Goal: Task Accomplishment & Management: Complete application form

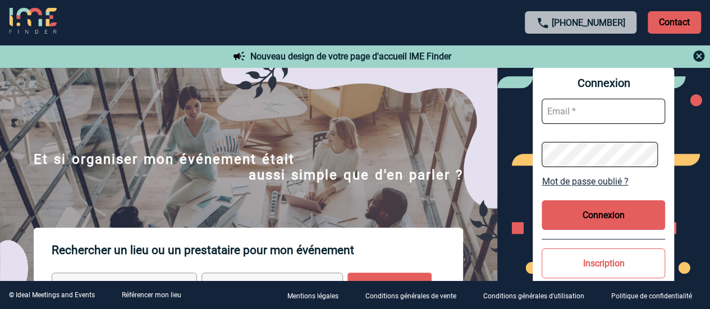
click at [599, 117] on input "text" at bounding box center [604, 111] width 124 height 25
paste input "mohamed.mourdi@hilti.com"
type input "mohamed.mourdi@hilti.com"
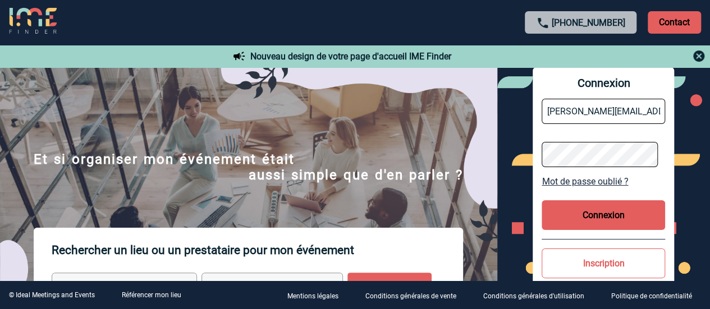
click at [597, 220] on button "Connexion" at bounding box center [604, 215] width 124 height 30
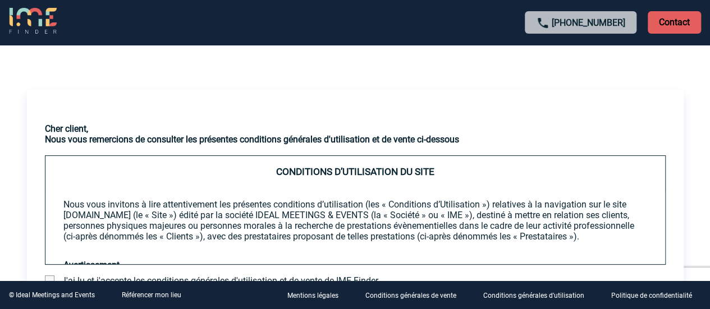
scroll to position [111, 0]
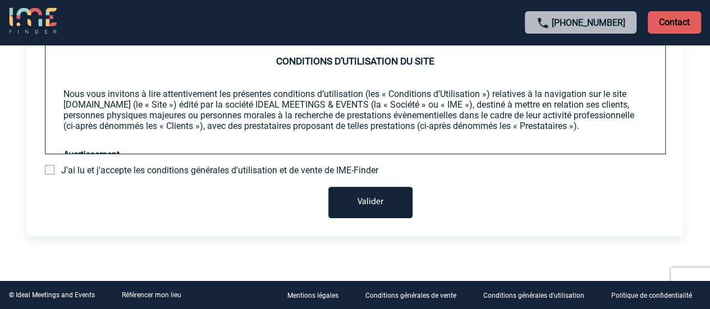
click at [53, 171] on span at bounding box center [50, 170] width 10 height 10
click at [0, 0] on input "checkbox" at bounding box center [0, 0] width 0 height 0
click at [373, 191] on button "Valider" at bounding box center [370, 202] width 84 height 31
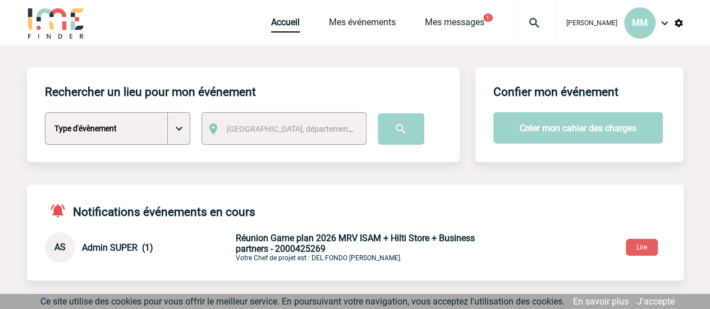
click at [173, 125] on select "Type d'évènement Séminaire avec nuitée Séminaire sans nuitée Repas de groupe Te…" at bounding box center [117, 128] width 145 height 33
select select "1"
click at [45, 113] on select "Type d'évènement Séminaire avec nuitée Séminaire sans nuitée Repas de groupe Te…" at bounding box center [117, 128] width 145 height 33
click at [269, 129] on span "[GEOGRAPHIC_DATA], département, région..." at bounding box center [305, 129] width 156 height 9
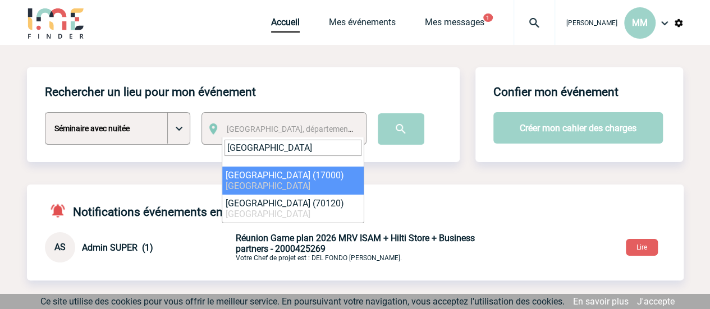
drag, startPoint x: 280, startPoint y: 150, endPoint x: 165, endPoint y: 148, distance: 114.5
type input "la rochelle"
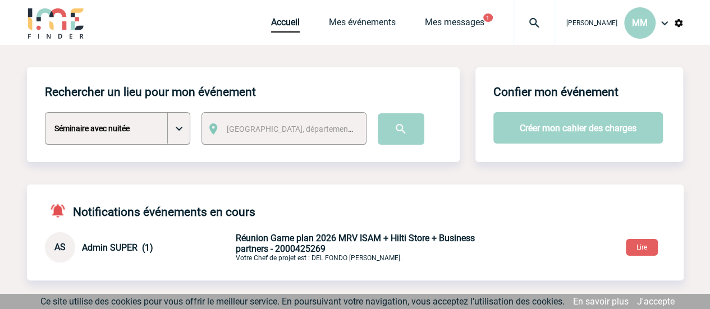
click at [165, 148] on div "Rechercher un lieu pour mon événement Type d'évènement Séminaire avec nuitée Sé…" at bounding box center [243, 114] width 433 height 95
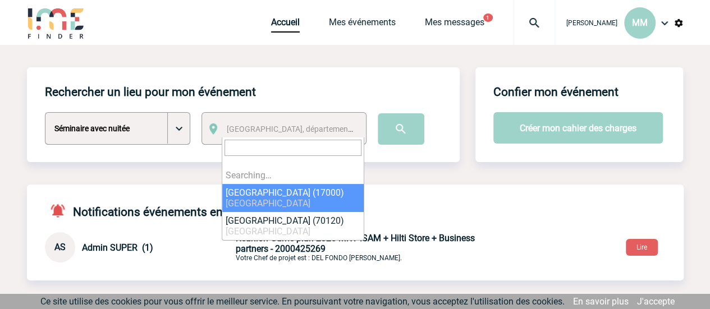
click at [259, 129] on span "[GEOGRAPHIC_DATA], département, région..." at bounding box center [305, 129] width 156 height 9
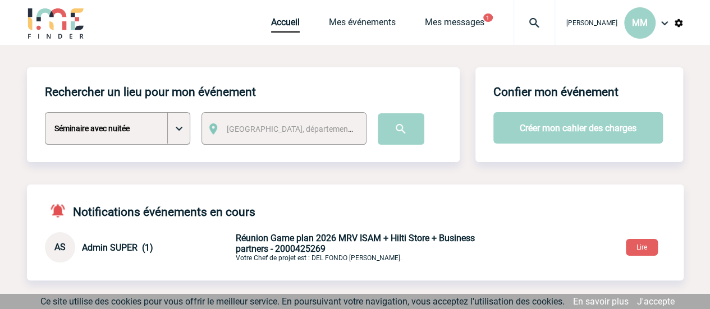
click at [259, 129] on span "[GEOGRAPHIC_DATA], département, région..." at bounding box center [305, 129] width 156 height 9
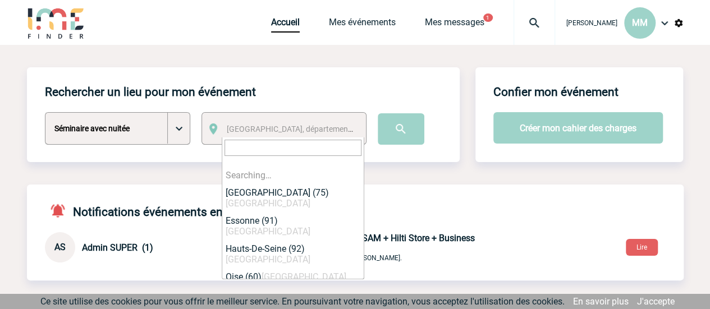
click at [259, 129] on span "[GEOGRAPHIC_DATA], département, région..." at bounding box center [305, 129] width 156 height 9
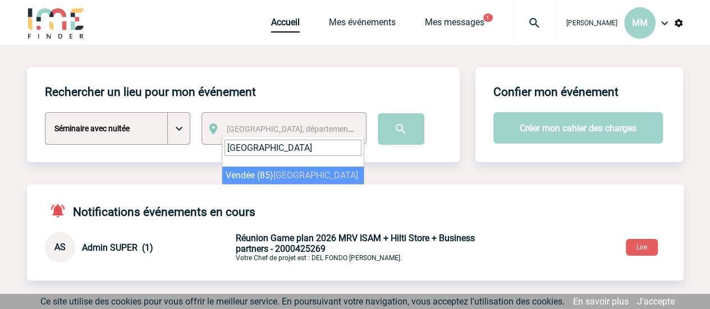
type input "vendée"
select select "6358"
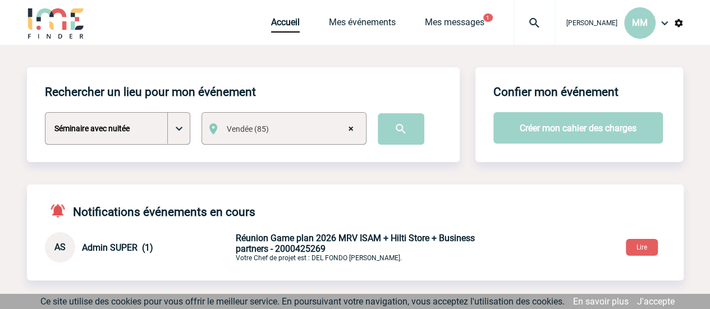
click at [408, 132] on input "image" at bounding box center [401, 128] width 47 height 31
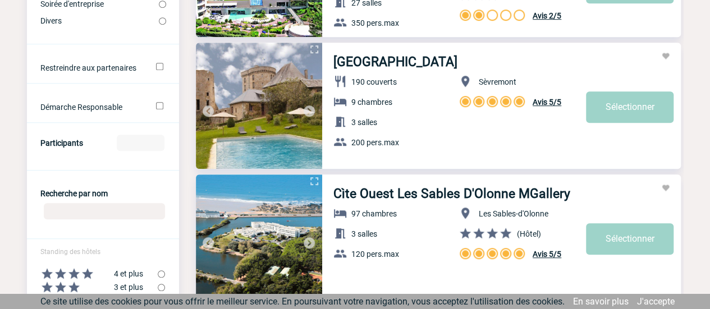
scroll to position [345, 0]
click at [627, 114] on link "Sélectionner" at bounding box center [630, 106] width 88 height 31
select select "1"
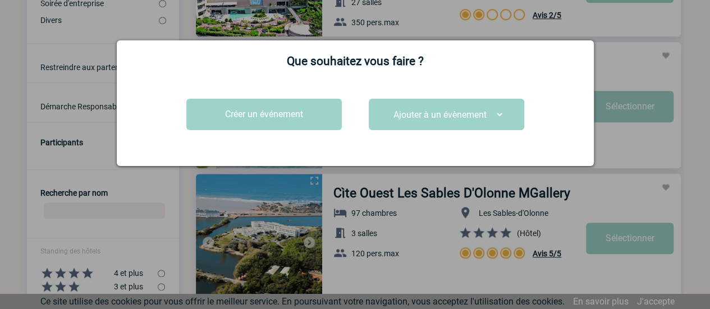
click at [314, 120] on button "Créer un événement" at bounding box center [264, 114] width 156 height 31
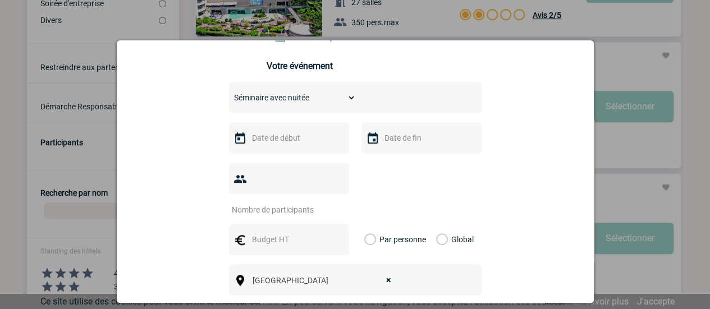
scroll to position [206, 0]
click at [296, 146] on input "text" at bounding box center [287, 138] width 77 height 15
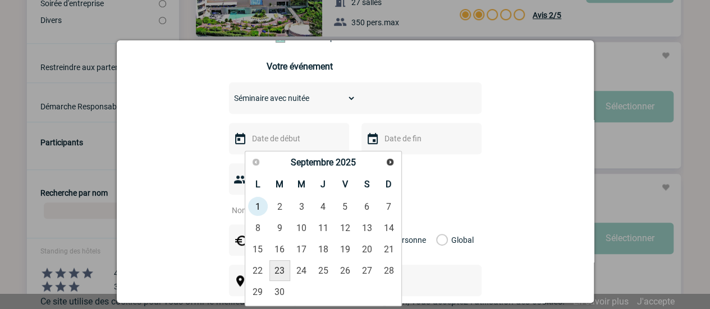
click at [285, 273] on link "23" at bounding box center [279, 270] width 21 height 20
type input "23-09-2025"
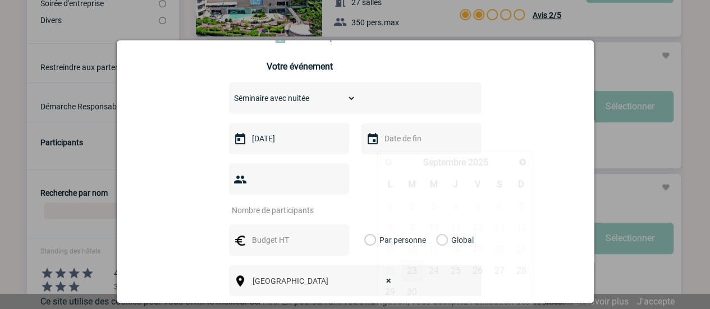
click at [382, 141] on input "text" at bounding box center [420, 138] width 77 height 15
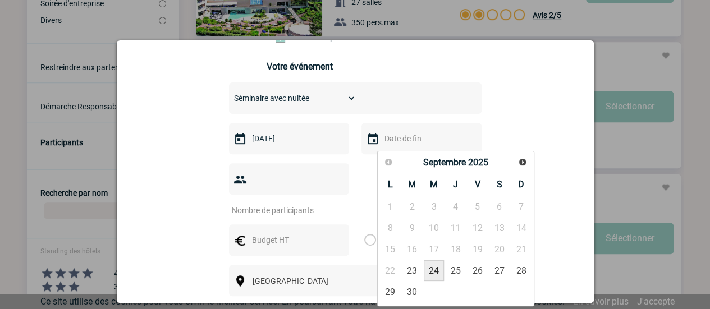
click at [438, 268] on link "24" at bounding box center [434, 270] width 21 height 20
type input "24-09-2025"
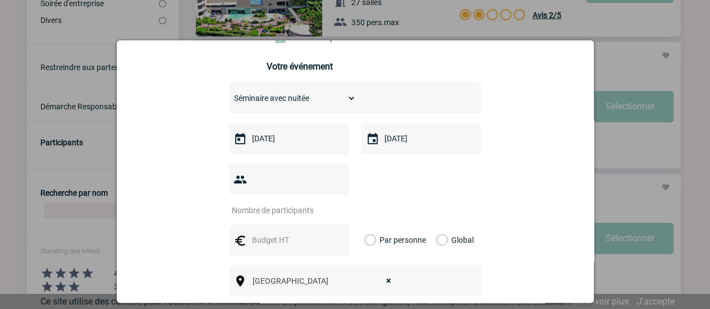
click at [323, 203] on input "number" at bounding box center [282, 210] width 106 height 15
type input "15"
click at [356, 184] on div "15" at bounding box center [355, 189] width 253 height 52
click at [301, 233] on input "text" at bounding box center [287, 240] width 77 height 15
click at [377, 226] on label "Par personne" at bounding box center [370, 240] width 12 height 31
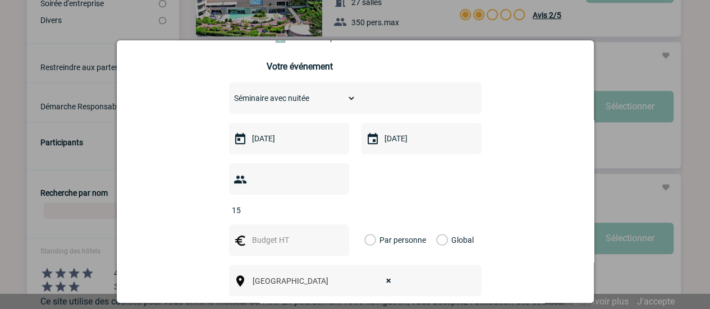
click at [0, 0] on input "Par personne" at bounding box center [0, 0] width 0 height 0
click at [309, 233] on input "text" at bounding box center [287, 240] width 77 height 15
type input "2500"
click at [457, 185] on div "15" at bounding box center [355, 189] width 253 height 52
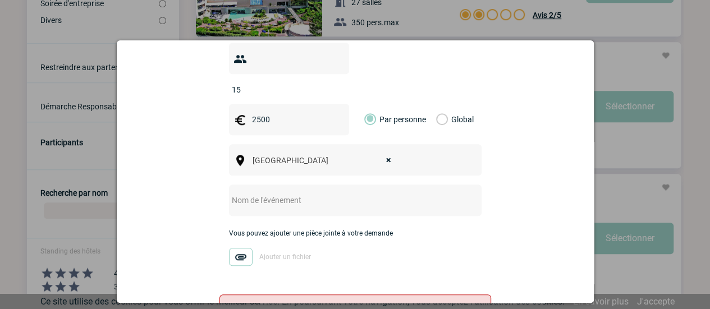
scroll to position [327, 0]
click at [363, 193] on input "text" at bounding box center [340, 200] width 223 height 15
type input "r"
type input "G"
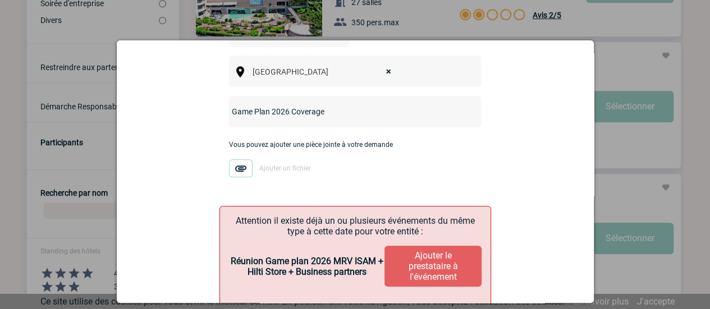
scroll to position [465, 0]
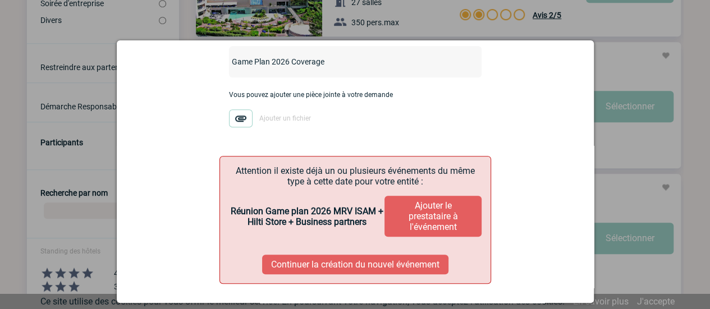
type input "Game Plan 2026 Coverage"
click at [442, 205] on button "Ajouter le prestataire à l'événement" at bounding box center [433, 216] width 97 height 41
select select
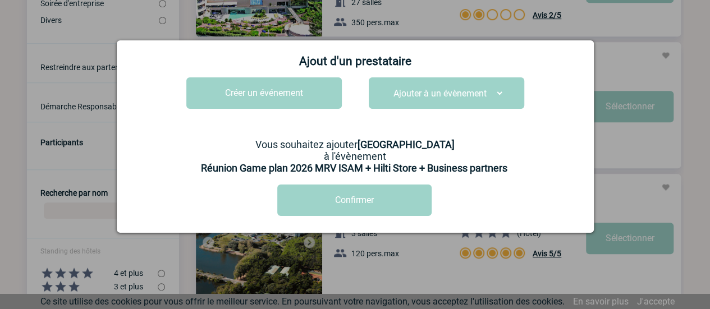
click at [344, 205] on button "Confirmer" at bounding box center [354, 200] width 154 height 31
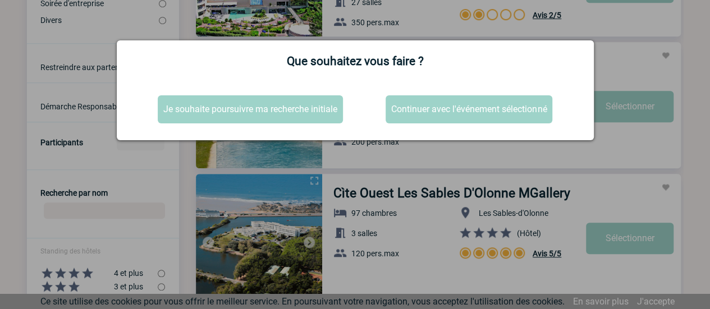
click at [446, 107] on button "Continuer avec l'événement sélectionné" at bounding box center [469, 109] width 167 height 28
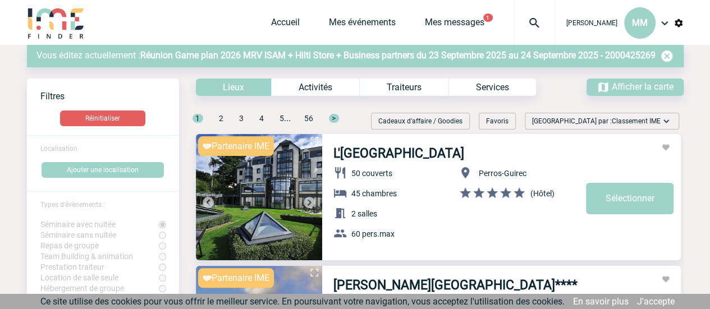
click at [618, 90] on span "Afficher la carte" at bounding box center [643, 86] width 62 height 11
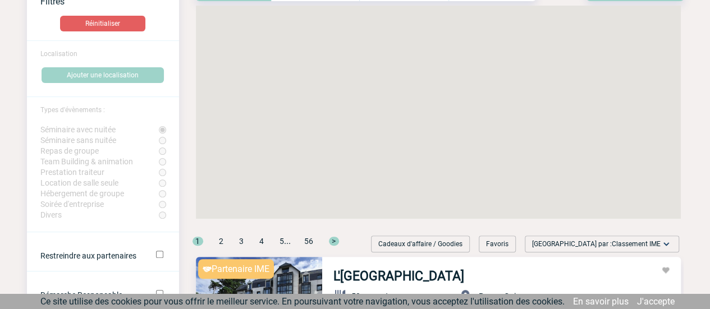
scroll to position [47, 0]
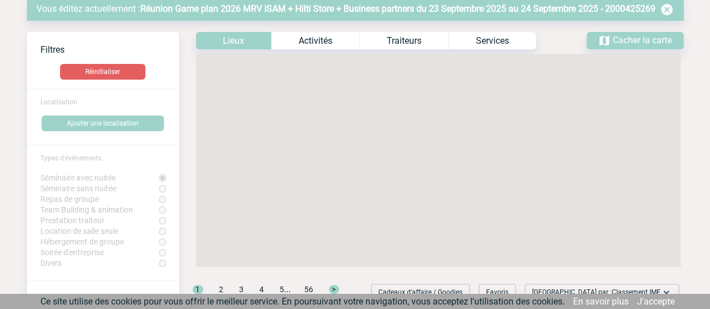
click at [217, 34] on div "Lieux" at bounding box center [233, 40] width 75 height 17
click at [638, 36] on span "Cacher la carte" at bounding box center [642, 40] width 59 height 11
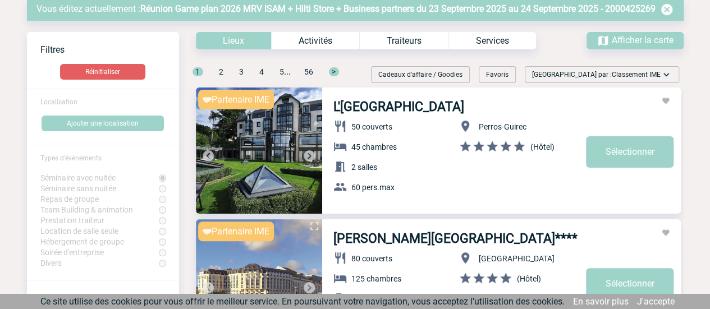
click at [109, 127] on button "Ajouter une localisation" at bounding box center [103, 124] width 122 height 16
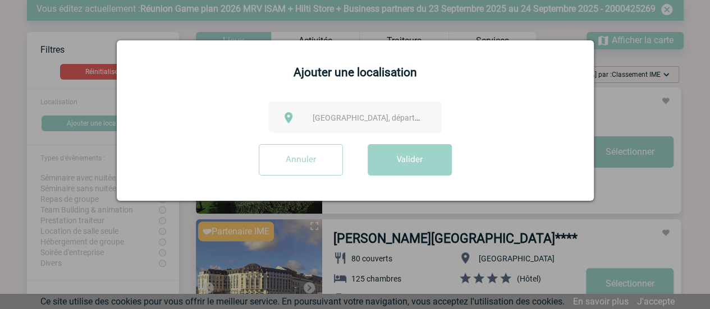
click at [330, 115] on span "Ville, département, région..." at bounding box center [391, 117] width 156 height 9
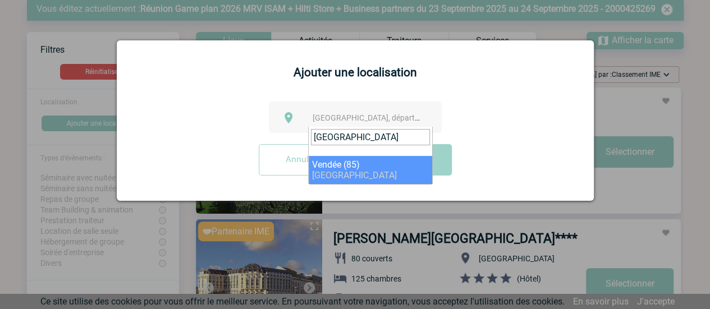
type input "vendée"
select select "6358"
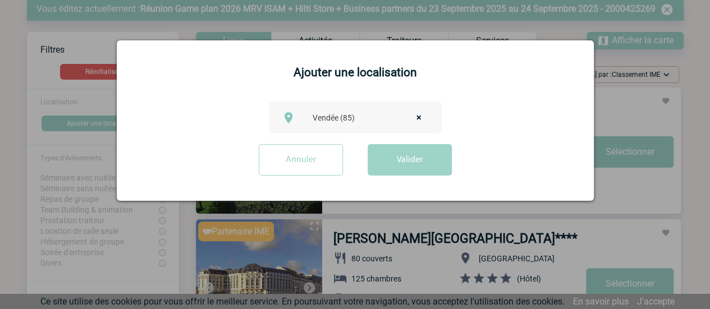
select select
click at [401, 120] on span "Ville, département, région..." at bounding box center [391, 117] width 156 height 9
click at [348, 121] on span "Ville, département, région..." at bounding box center [391, 117] width 156 height 9
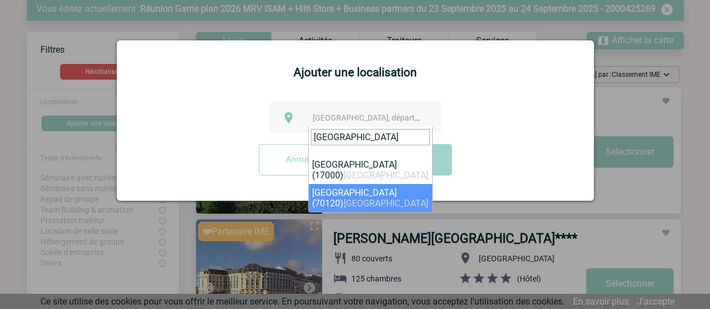
drag, startPoint x: 356, startPoint y: 135, endPoint x: 282, endPoint y: 126, distance: 74.6
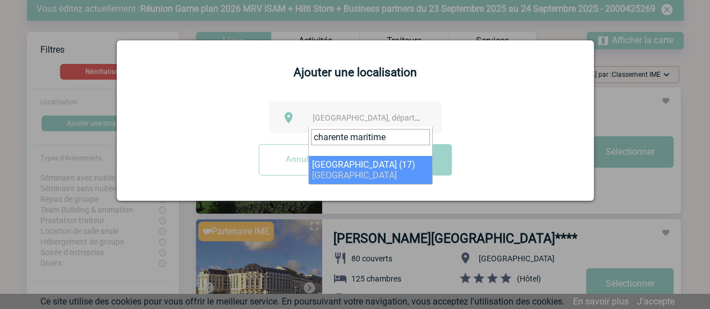
type input "charente maritime"
select select "27275"
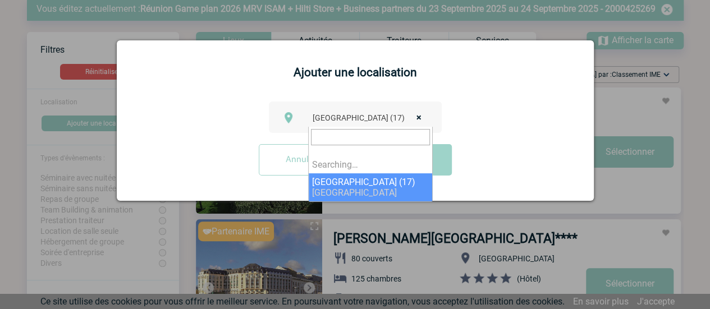
click at [367, 125] on span "× Charente-Maritime (17)" at bounding box center [370, 118] width 125 height 16
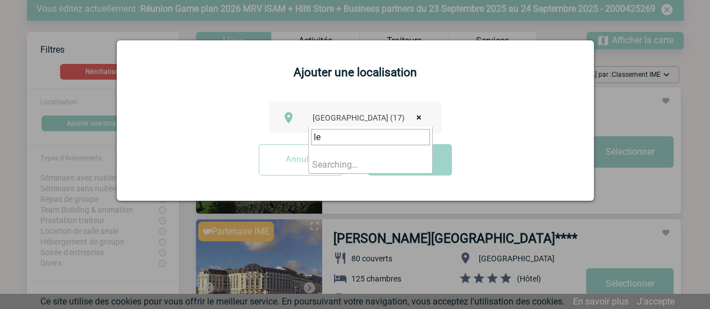
type input "l"
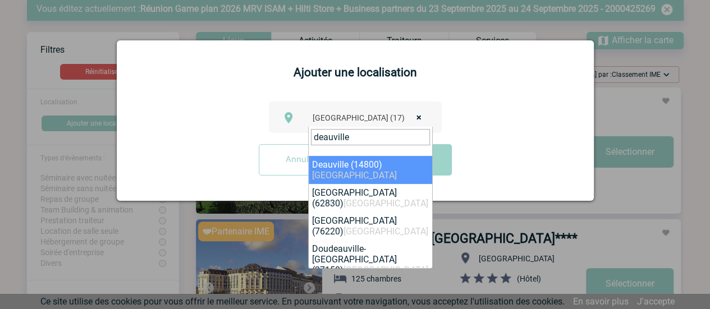
type input "deauville"
select select "11701"
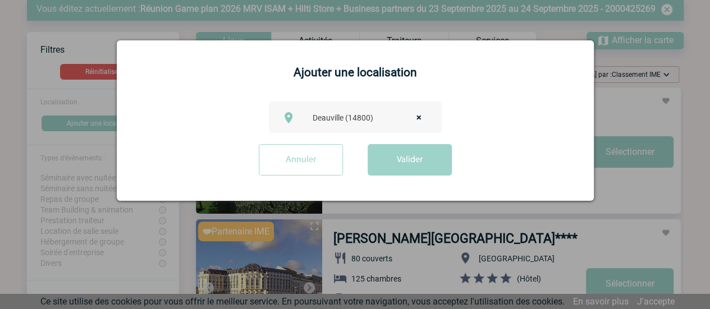
click at [410, 159] on button "Valider" at bounding box center [410, 159] width 84 height 31
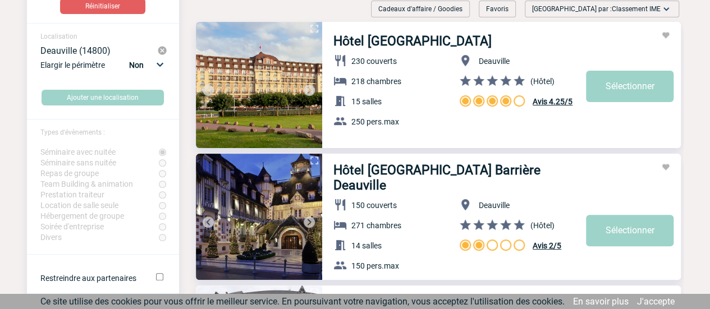
scroll to position [116, 0]
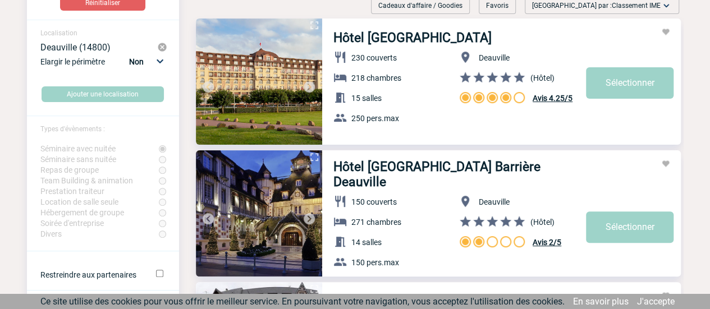
click at [161, 63] on select "Non 10km 20km 50km" at bounding box center [145, 61] width 38 height 15
select select "20"
click at [129, 55] on select "Non 10km 20km 50km" at bounding box center [145, 61] width 38 height 15
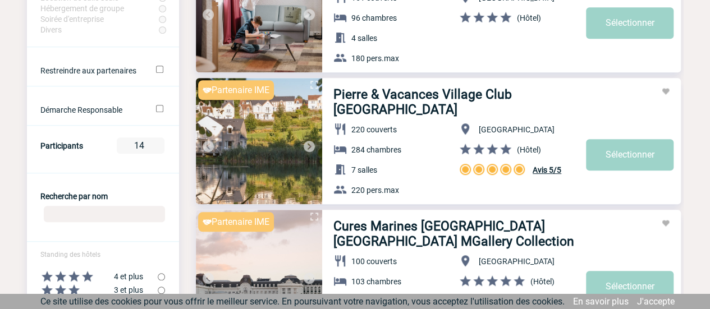
scroll to position [319, 0]
click at [305, 147] on img at bounding box center [309, 146] width 13 height 13
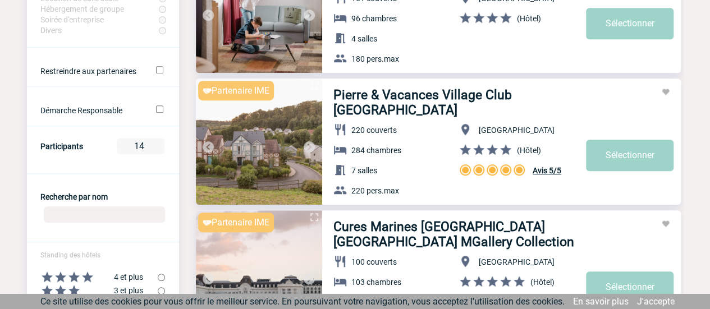
click at [305, 147] on img at bounding box center [309, 146] width 13 height 13
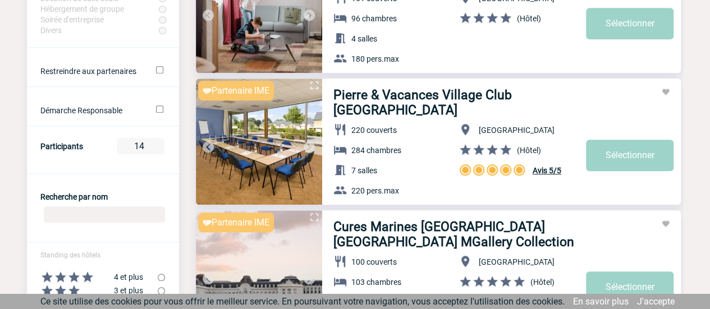
click at [305, 147] on img at bounding box center [309, 146] width 13 height 13
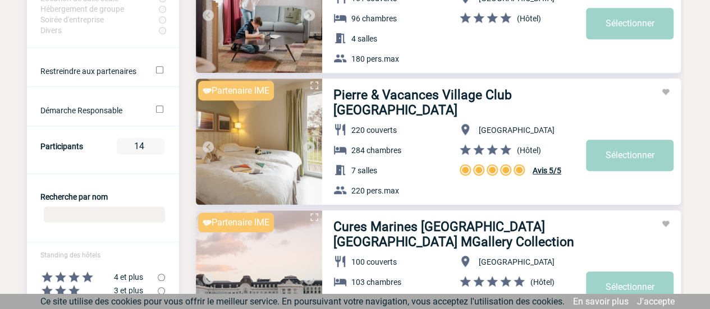
click at [305, 147] on img at bounding box center [309, 146] width 13 height 13
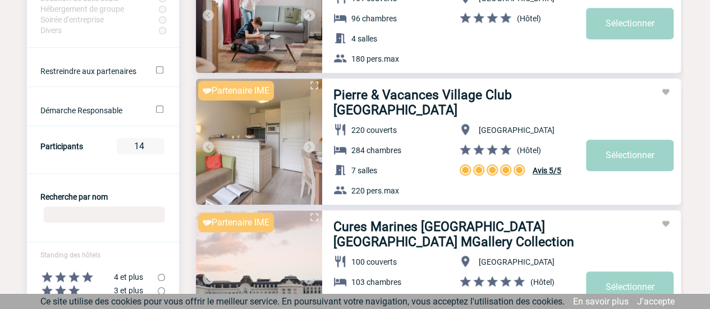
click at [305, 147] on img at bounding box center [309, 146] width 13 height 13
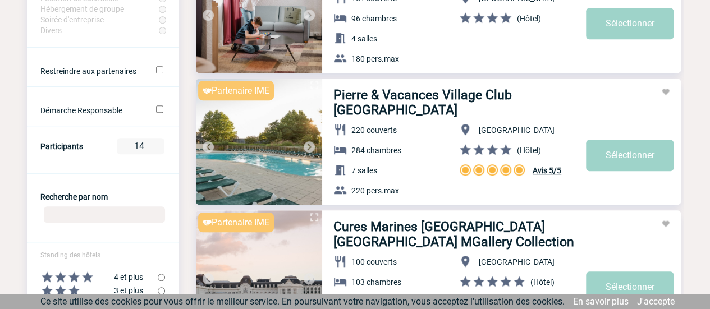
click at [305, 147] on img at bounding box center [309, 146] width 13 height 13
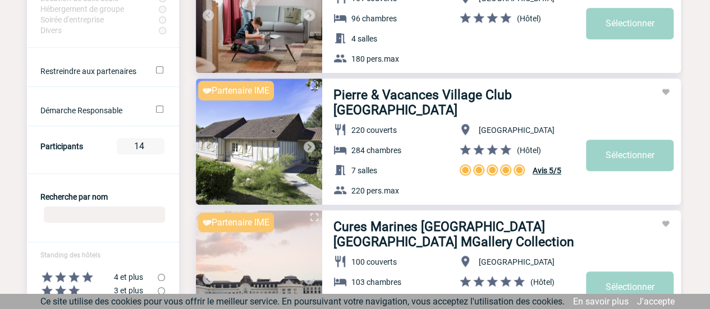
click at [305, 147] on img at bounding box center [309, 146] width 13 height 13
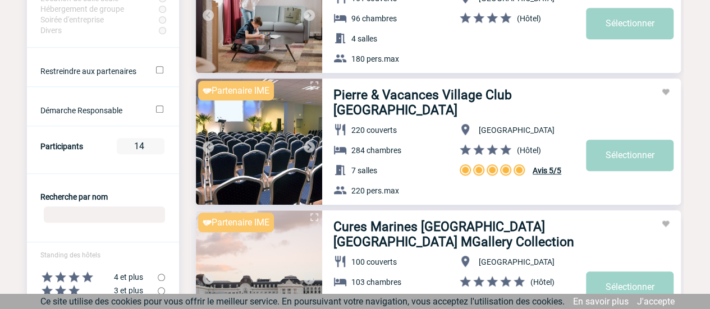
click at [305, 147] on img at bounding box center [309, 146] width 13 height 13
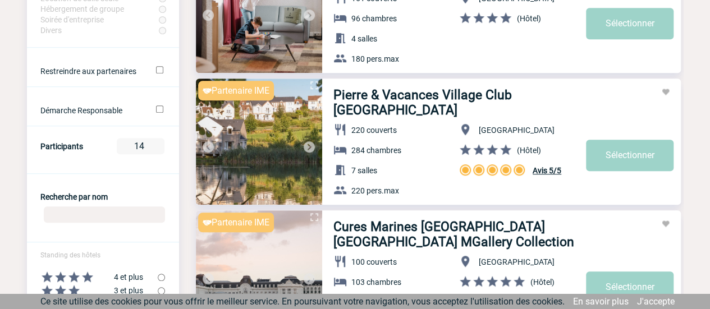
click at [305, 147] on img at bounding box center [309, 146] width 13 height 13
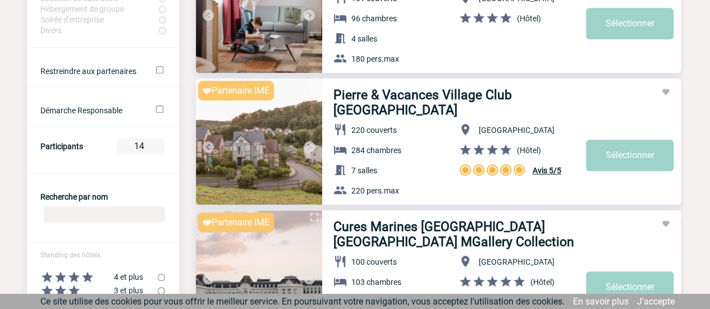
click at [305, 147] on img at bounding box center [309, 146] width 13 height 13
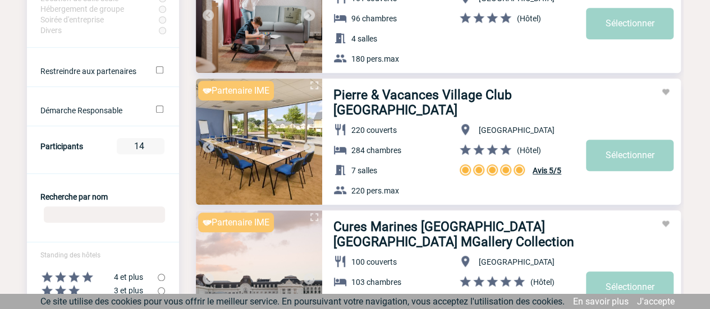
click at [305, 147] on img at bounding box center [309, 146] width 13 height 13
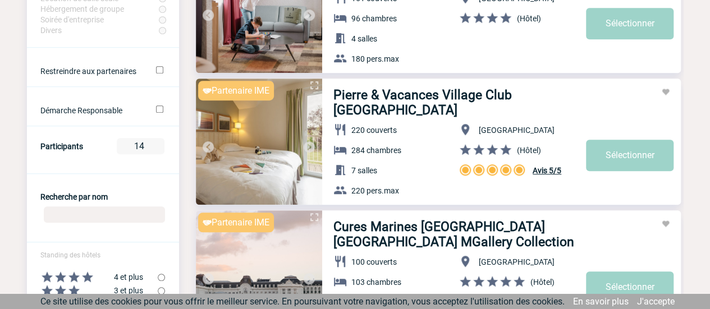
click at [305, 148] on img at bounding box center [309, 146] width 13 height 13
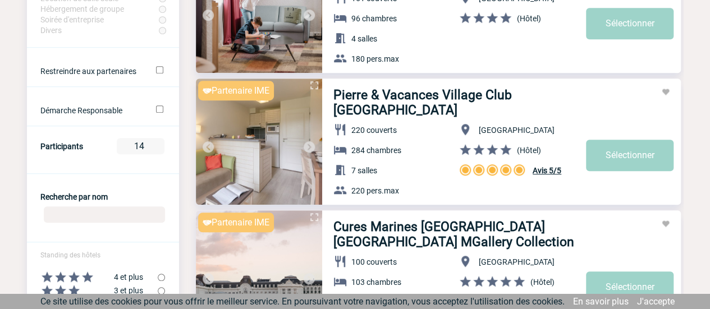
click at [307, 148] on img at bounding box center [309, 146] width 13 height 13
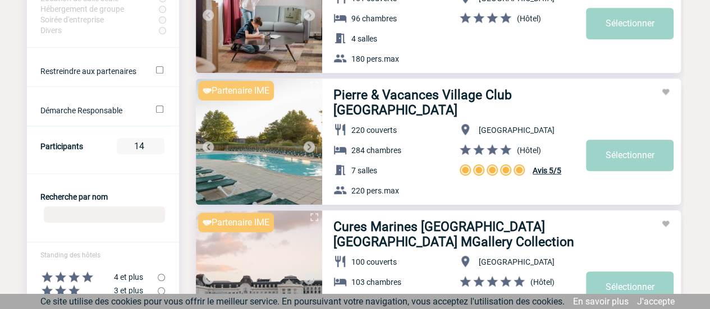
click at [308, 148] on img at bounding box center [309, 146] width 13 height 13
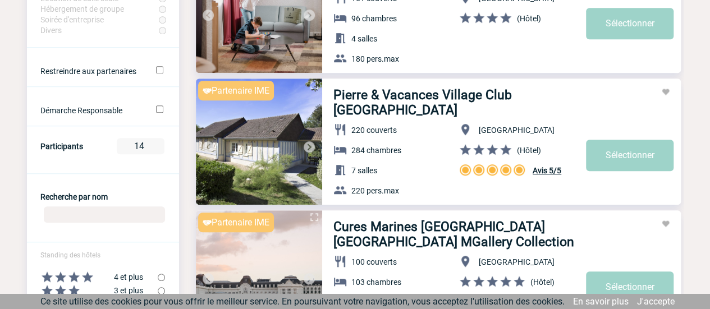
click at [305, 147] on img at bounding box center [309, 146] width 13 height 13
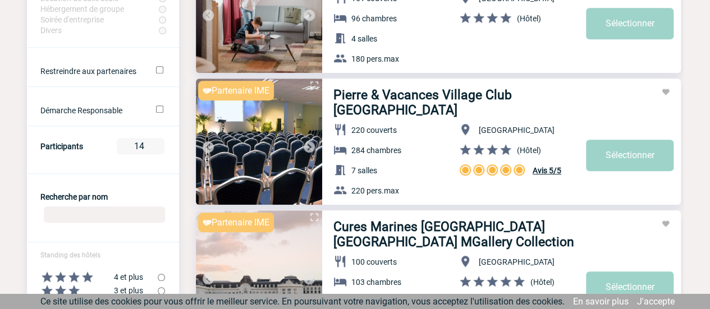
click at [305, 147] on img at bounding box center [309, 146] width 13 height 13
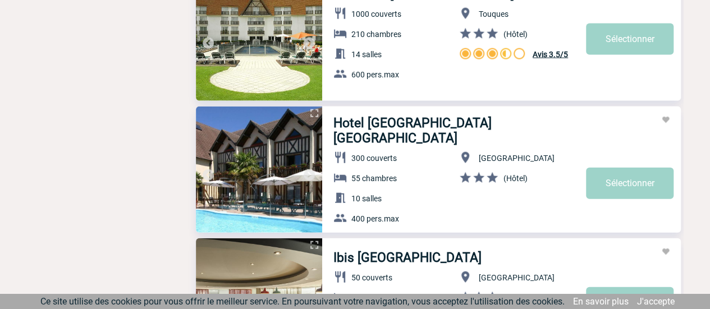
scroll to position [1246, 0]
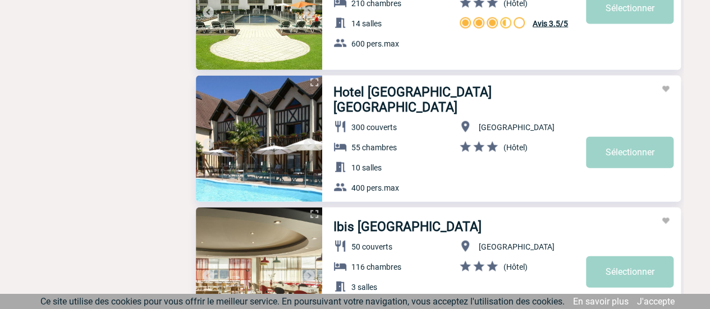
click at [310, 139] on img at bounding box center [309, 144] width 13 height 13
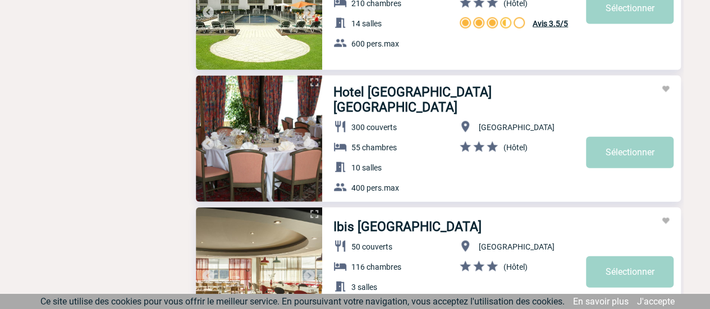
click at [310, 139] on img at bounding box center [309, 144] width 13 height 13
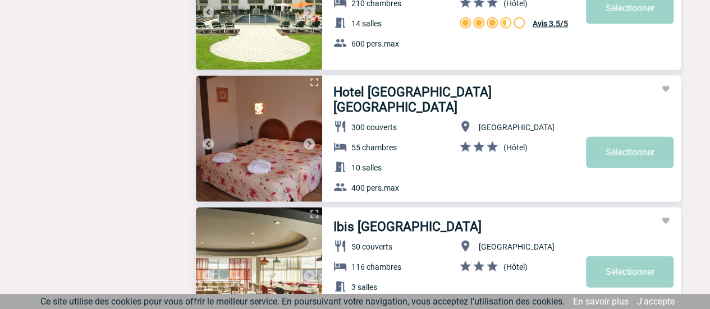
click at [310, 139] on img at bounding box center [309, 144] width 13 height 13
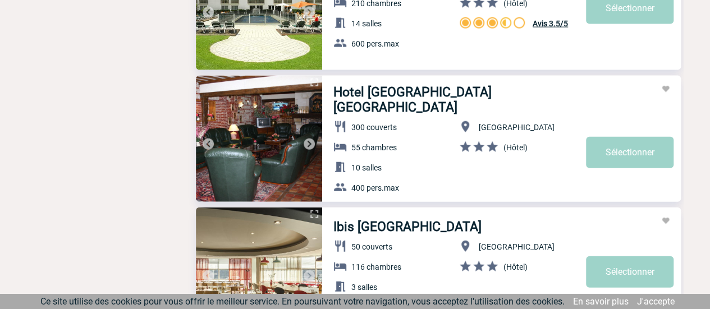
click at [310, 139] on img at bounding box center [309, 144] width 13 height 13
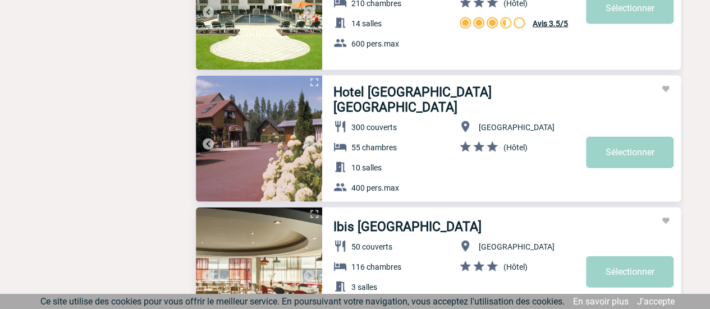
click at [310, 139] on img at bounding box center [309, 144] width 13 height 13
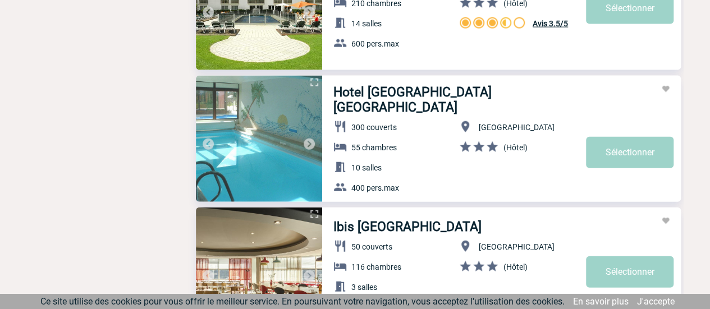
click at [310, 139] on img at bounding box center [309, 144] width 13 height 13
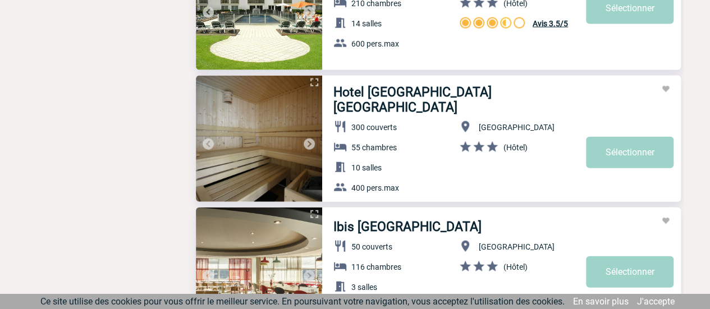
click at [310, 139] on img at bounding box center [309, 144] width 13 height 13
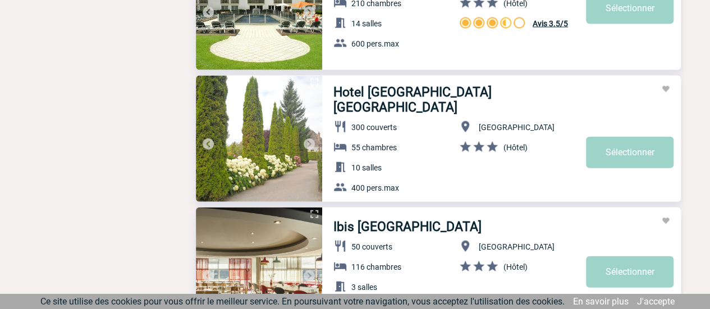
click at [310, 139] on img at bounding box center [309, 144] width 13 height 13
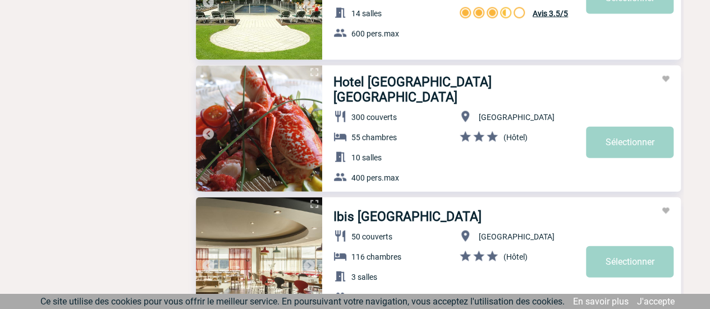
scroll to position [1257, 0]
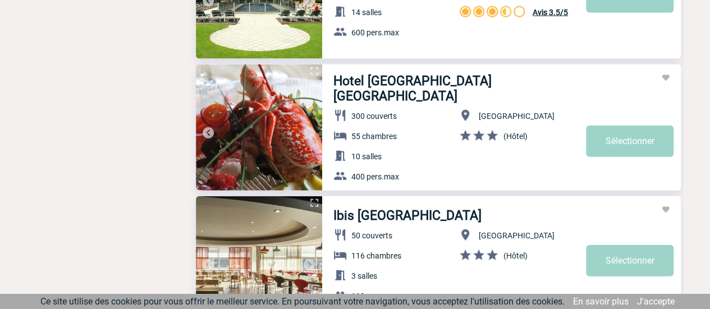
click at [629, 126] on link "Sélectionner" at bounding box center [630, 141] width 88 height 31
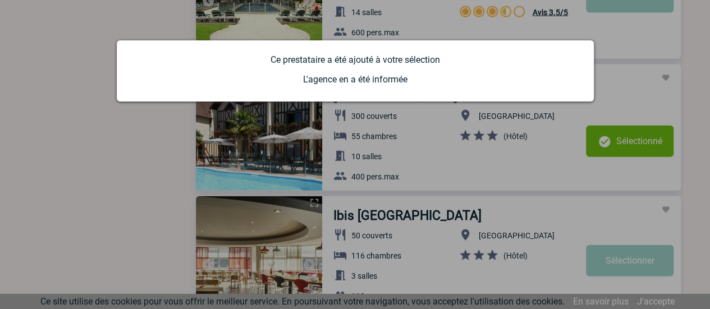
click at [637, 86] on div at bounding box center [355, 154] width 710 height 309
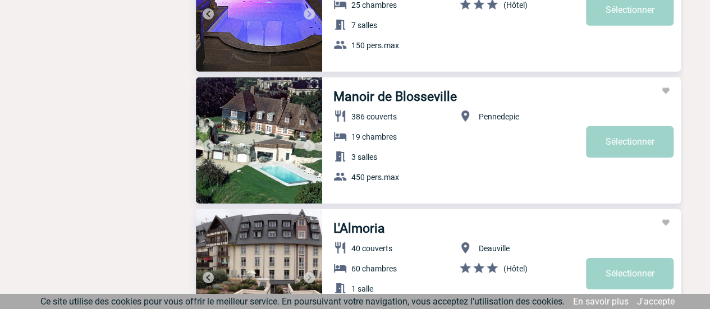
scroll to position [1774, 0]
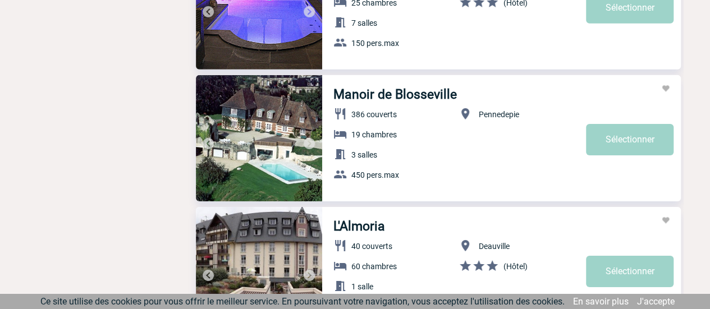
click at [310, 142] on img at bounding box center [309, 143] width 13 height 13
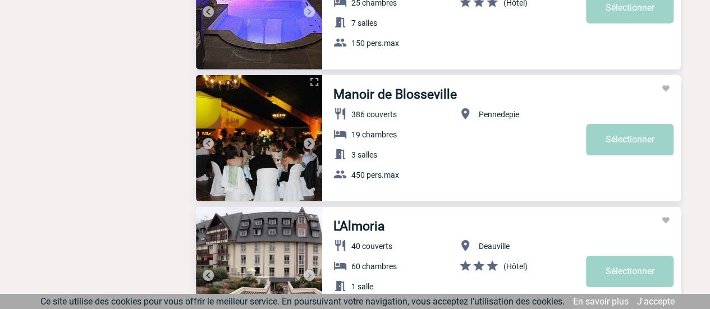
click at [310, 143] on img at bounding box center [309, 143] width 13 height 13
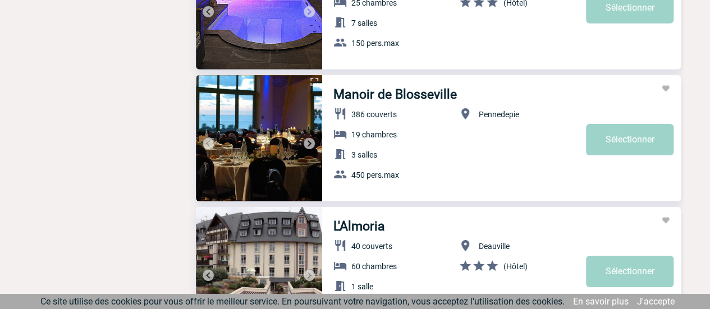
click at [310, 143] on img at bounding box center [309, 143] width 13 height 13
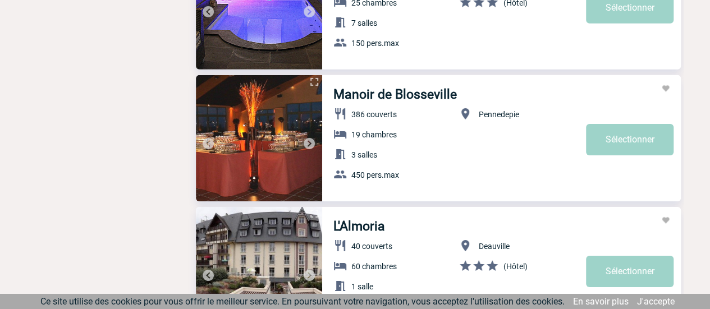
click at [310, 143] on img at bounding box center [309, 143] width 13 height 13
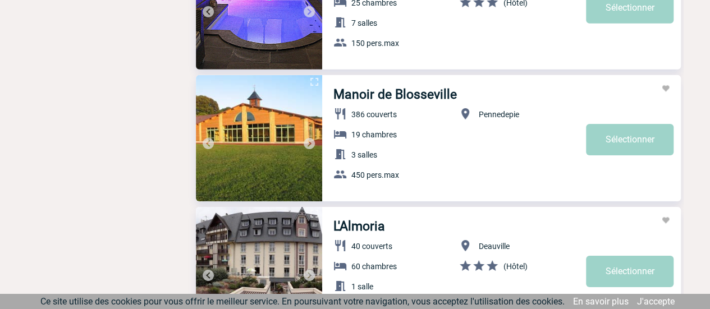
click at [310, 143] on img at bounding box center [309, 143] width 13 height 13
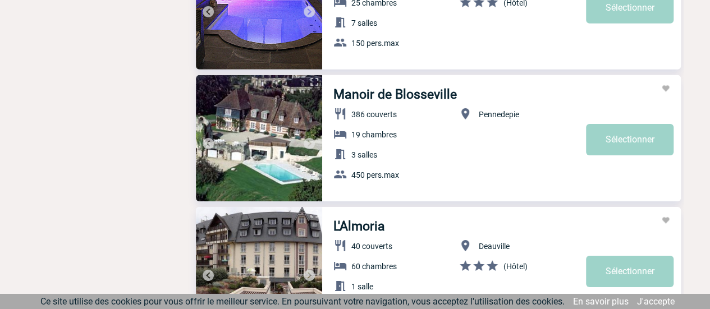
click at [310, 143] on img at bounding box center [309, 143] width 13 height 13
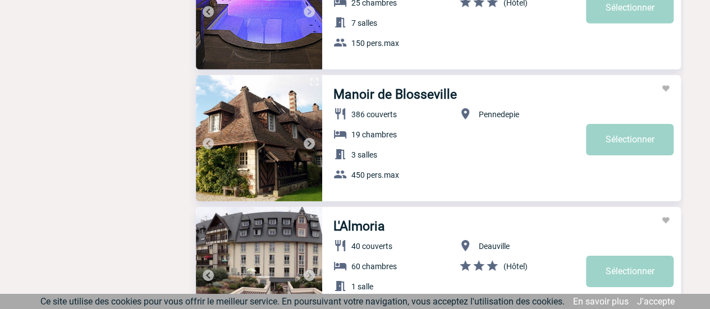
click at [310, 144] on img at bounding box center [309, 143] width 13 height 13
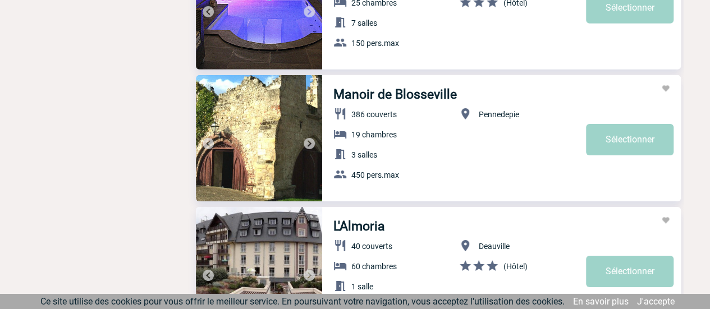
click at [310, 144] on img at bounding box center [309, 143] width 13 height 13
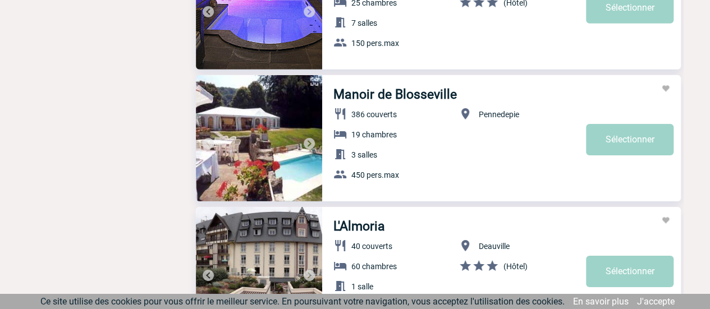
click at [310, 144] on img at bounding box center [309, 143] width 13 height 13
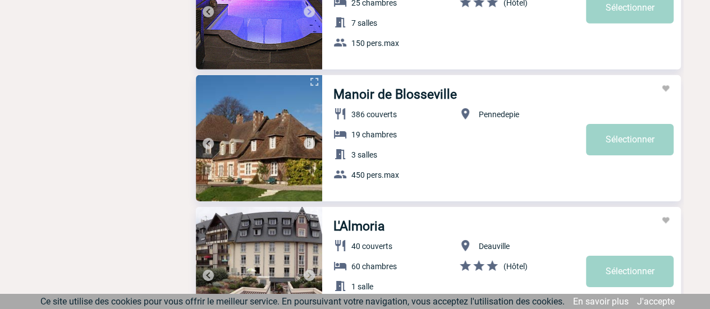
click at [310, 144] on img at bounding box center [309, 143] width 13 height 13
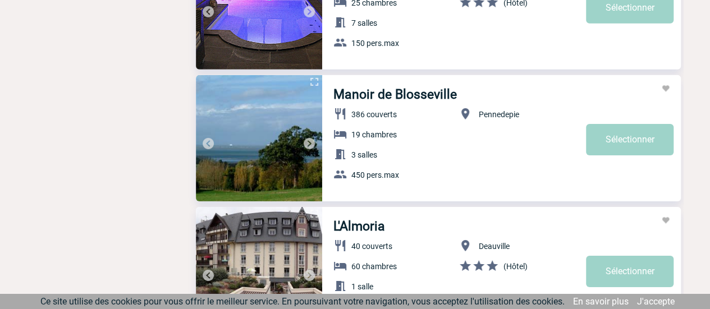
click at [310, 144] on img at bounding box center [309, 143] width 13 height 13
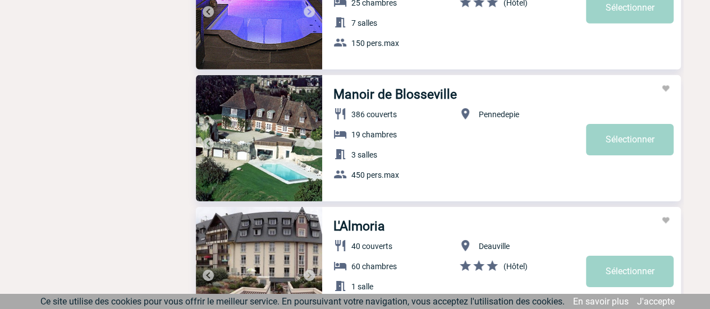
click at [310, 144] on img at bounding box center [309, 143] width 13 height 13
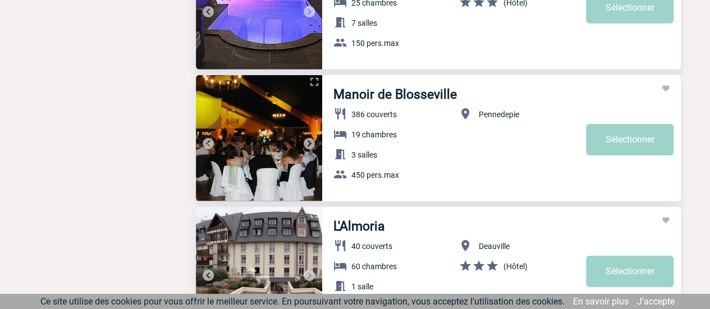
click at [310, 142] on img at bounding box center [309, 143] width 13 height 13
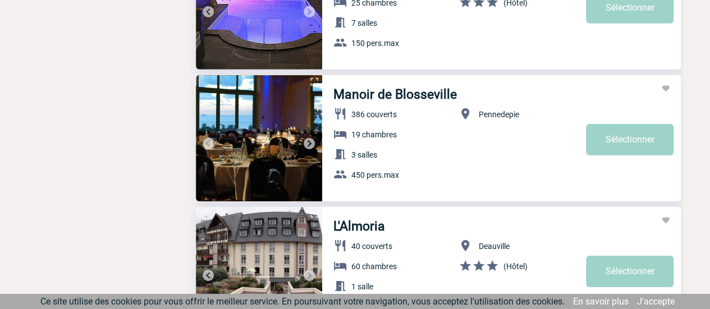
click at [310, 142] on img at bounding box center [309, 143] width 13 height 13
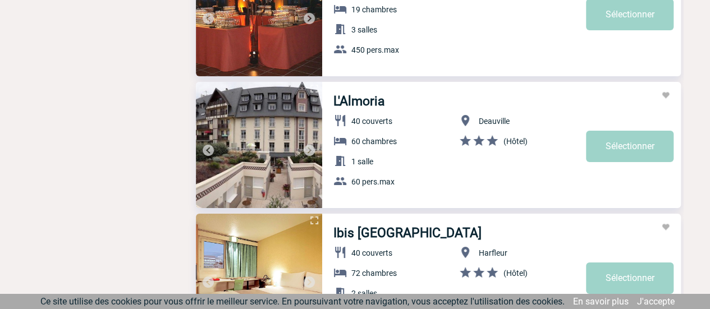
scroll to position [1900, 0]
click at [311, 149] on img at bounding box center [309, 149] width 13 height 13
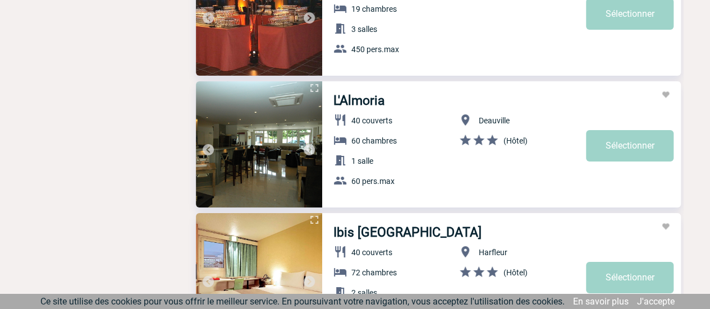
click at [311, 149] on img at bounding box center [309, 149] width 13 height 13
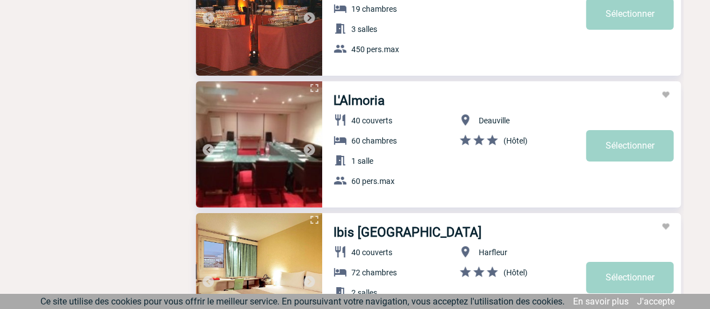
click at [311, 149] on img at bounding box center [309, 149] width 13 height 13
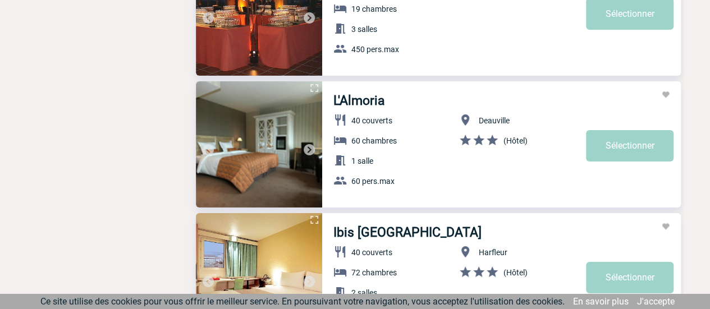
click at [311, 149] on img at bounding box center [309, 149] width 13 height 13
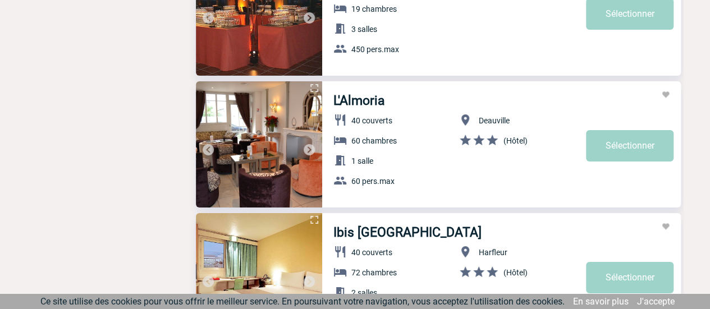
click at [311, 149] on img at bounding box center [309, 149] width 13 height 13
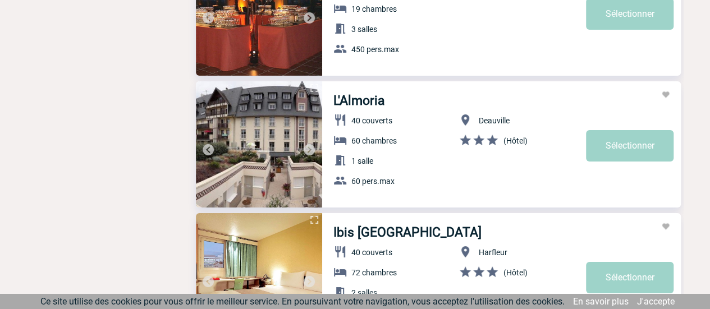
click at [311, 149] on img at bounding box center [309, 149] width 13 height 13
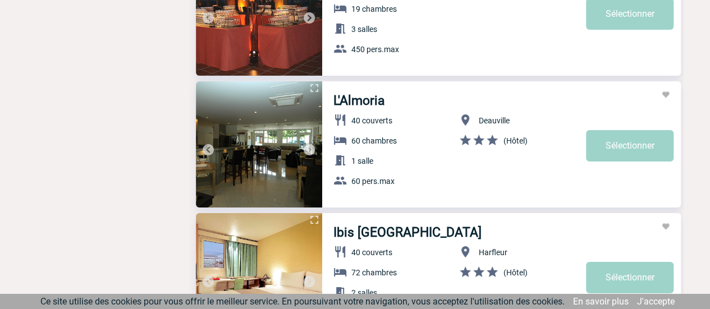
click at [311, 149] on img at bounding box center [309, 149] width 13 height 13
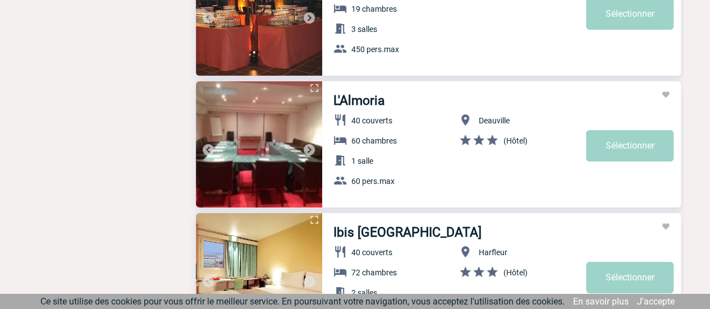
click at [311, 149] on img at bounding box center [309, 149] width 13 height 13
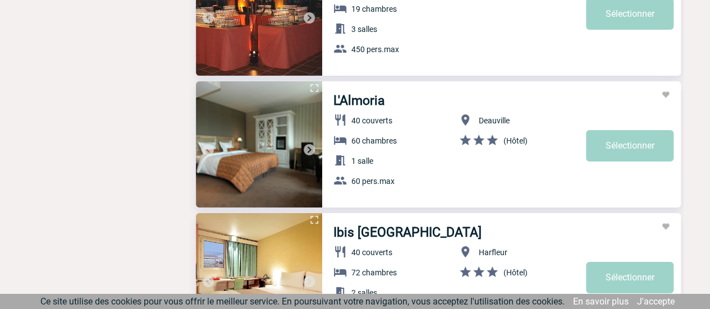
click at [311, 149] on img at bounding box center [309, 149] width 13 height 13
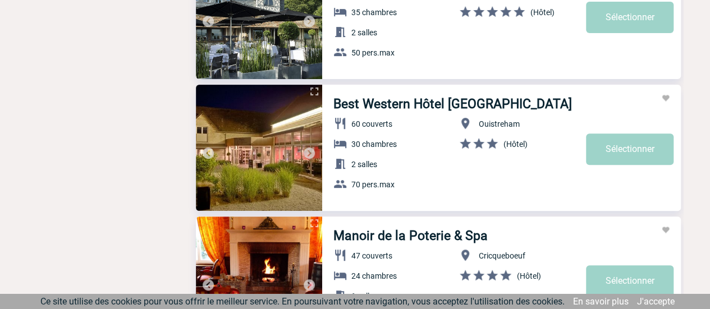
scroll to position [2324, 0]
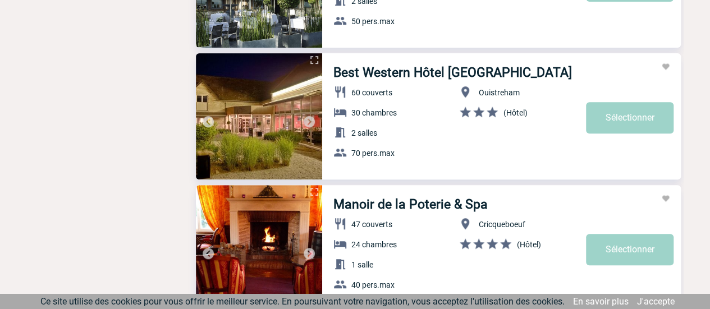
click at [309, 123] on img at bounding box center [309, 121] width 13 height 13
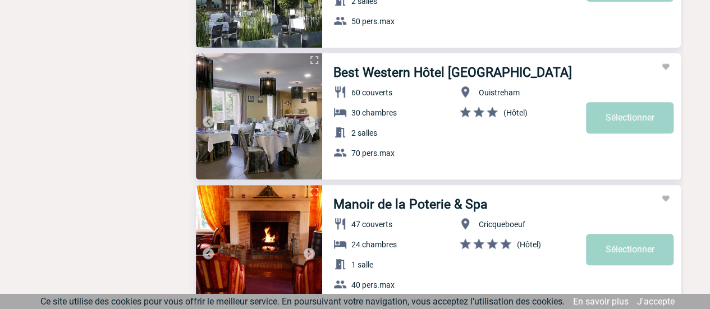
click at [309, 123] on img at bounding box center [309, 121] width 13 height 13
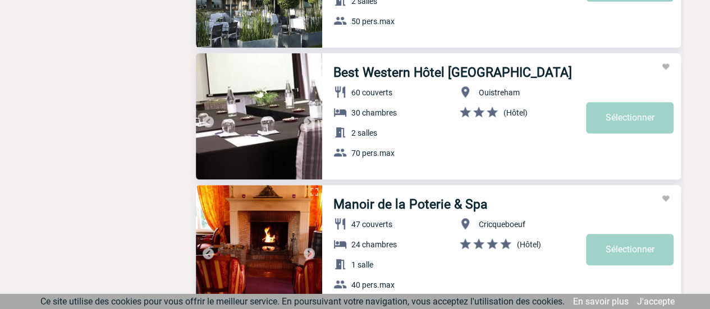
click at [309, 123] on img at bounding box center [309, 121] width 13 height 13
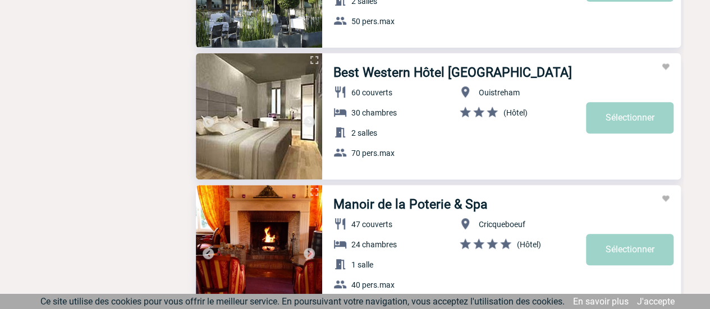
click at [309, 123] on img at bounding box center [309, 121] width 13 height 13
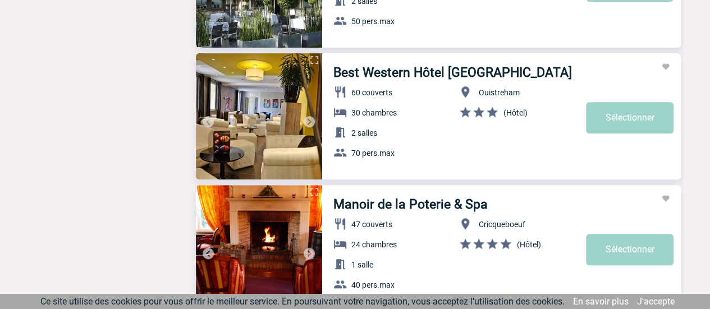
click at [309, 123] on img at bounding box center [309, 121] width 13 height 13
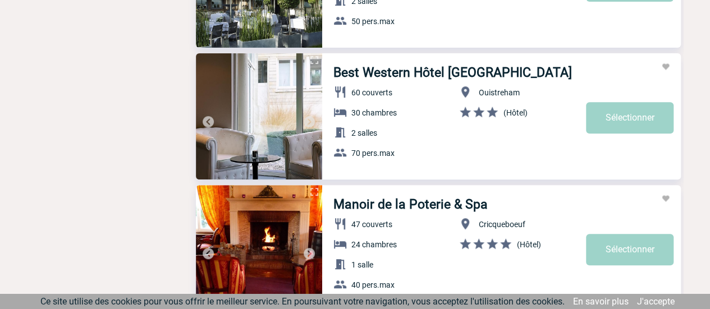
click at [309, 123] on img at bounding box center [309, 121] width 13 height 13
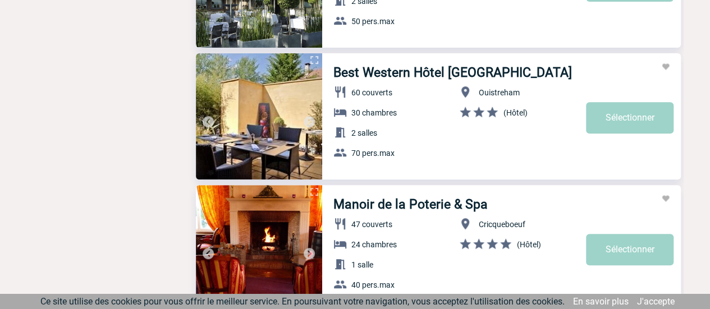
click at [309, 123] on img at bounding box center [309, 121] width 13 height 13
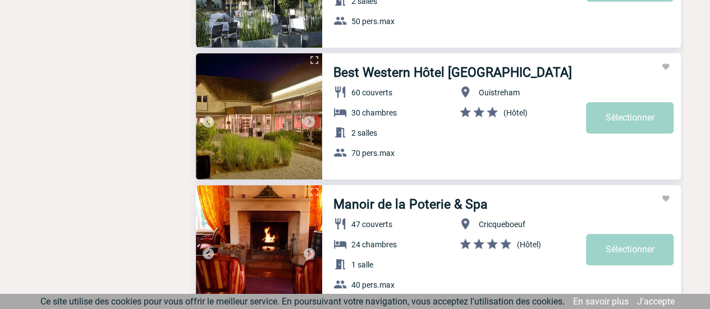
click at [309, 123] on img at bounding box center [309, 121] width 13 height 13
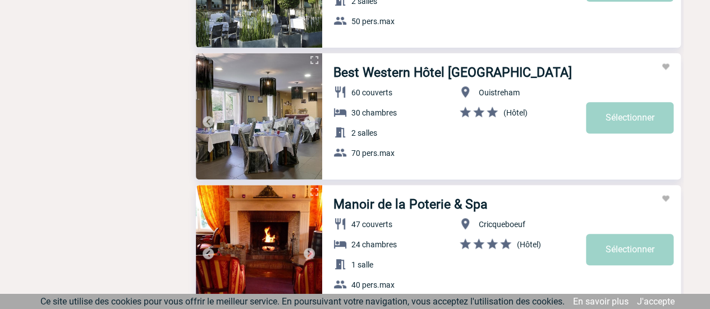
click at [309, 123] on img at bounding box center [309, 121] width 13 height 13
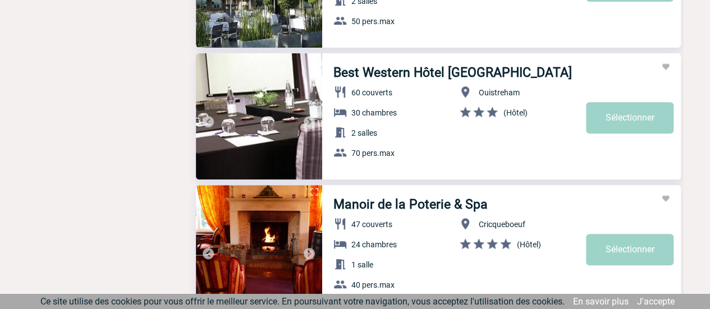
click at [309, 123] on img at bounding box center [309, 121] width 13 height 13
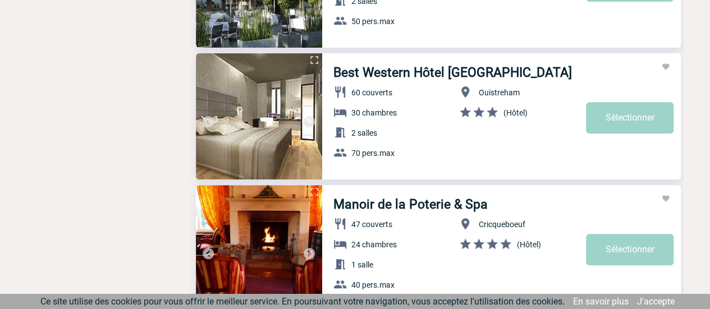
click at [309, 123] on img at bounding box center [309, 121] width 13 height 13
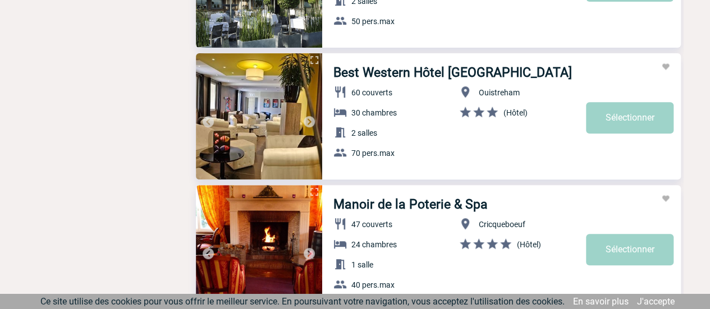
click at [309, 123] on img at bounding box center [309, 121] width 13 height 13
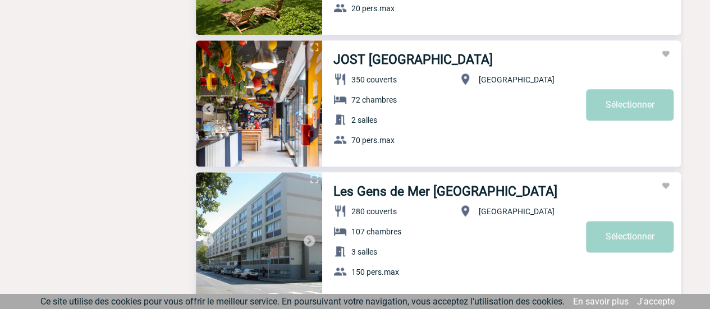
scroll to position [2731, 0]
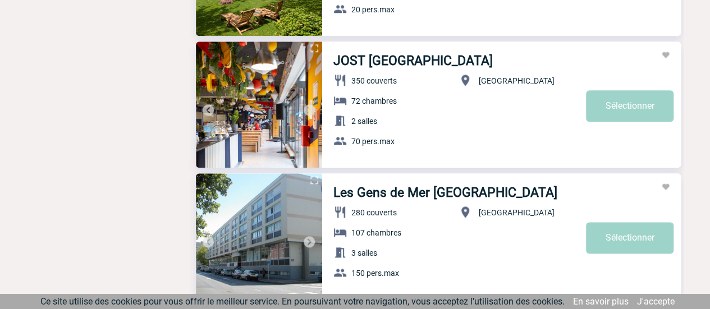
click at [313, 109] on img at bounding box center [309, 109] width 13 height 13
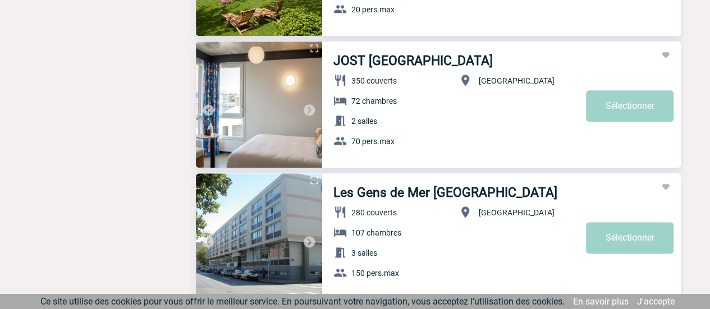
click at [313, 109] on img at bounding box center [309, 109] width 13 height 13
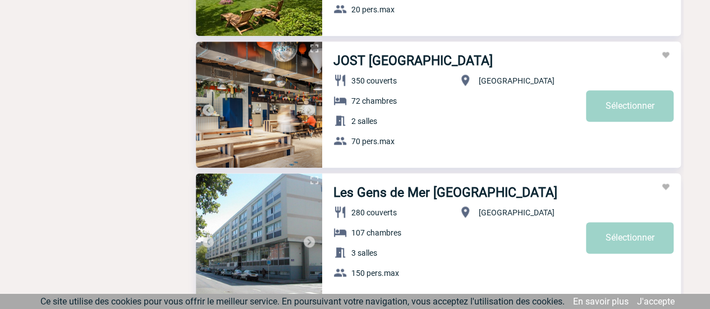
click at [313, 109] on img at bounding box center [309, 109] width 13 height 13
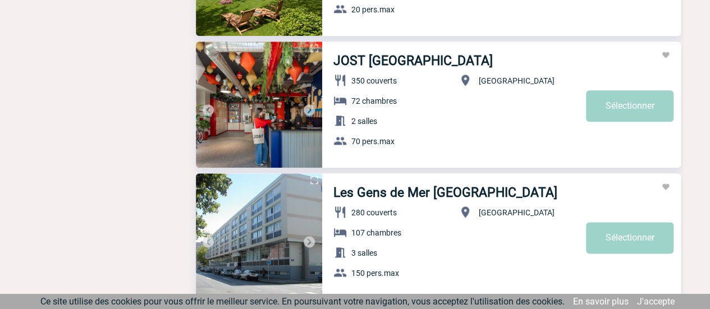
click at [313, 109] on img at bounding box center [309, 109] width 13 height 13
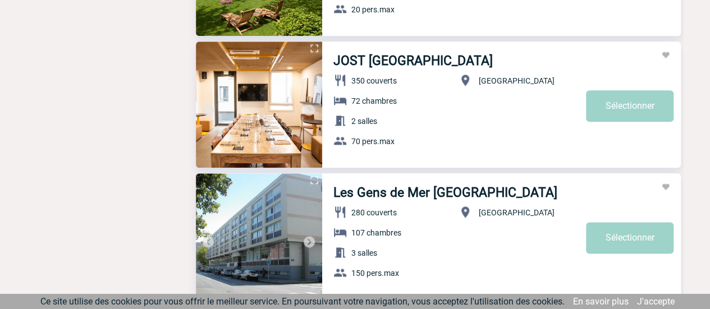
click at [313, 109] on img at bounding box center [309, 109] width 13 height 13
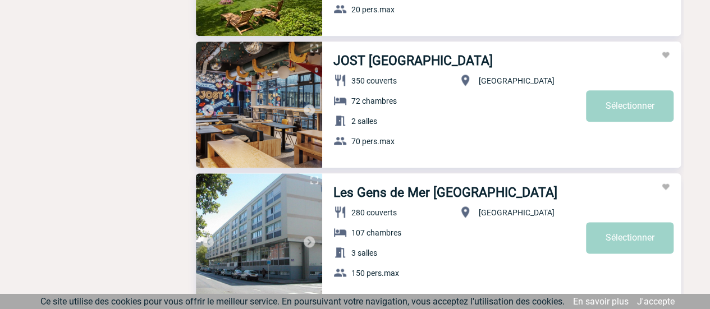
click at [313, 109] on img at bounding box center [309, 109] width 13 height 13
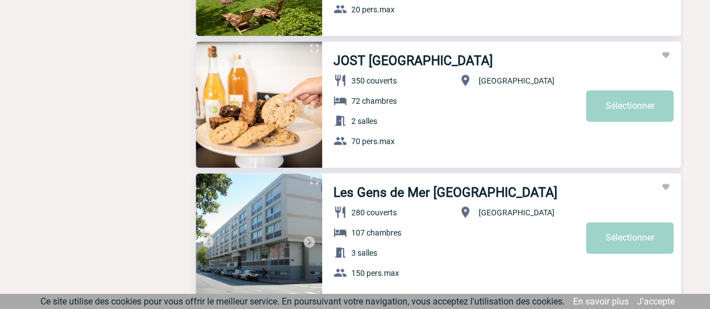
click at [313, 109] on img at bounding box center [309, 109] width 13 height 13
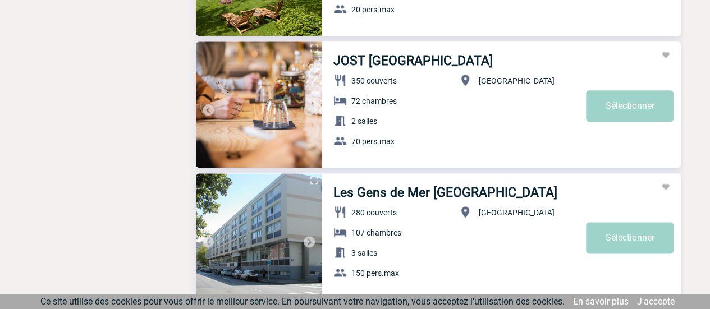
click at [313, 109] on img at bounding box center [309, 109] width 13 height 13
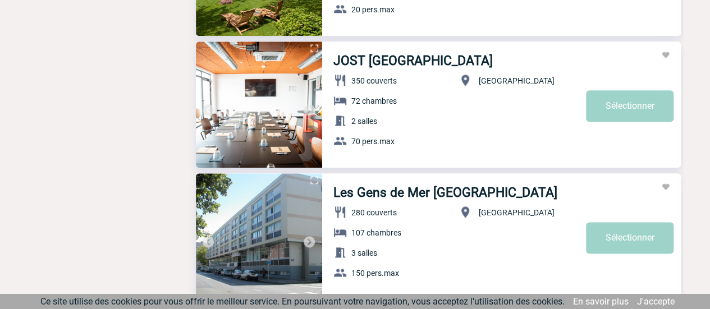
click at [313, 109] on img at bounding box center [309, 109] width 13 height 13
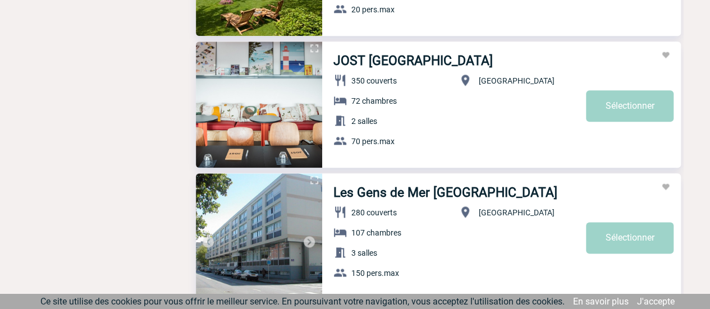
click at [313, 109] on img at bounding box center [309, 109] width 13 height 13
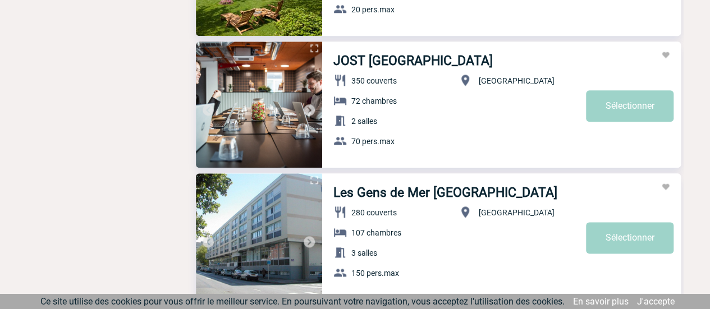
click at [313, 109] on img at bounding box center [309, 109] width 13 height 13
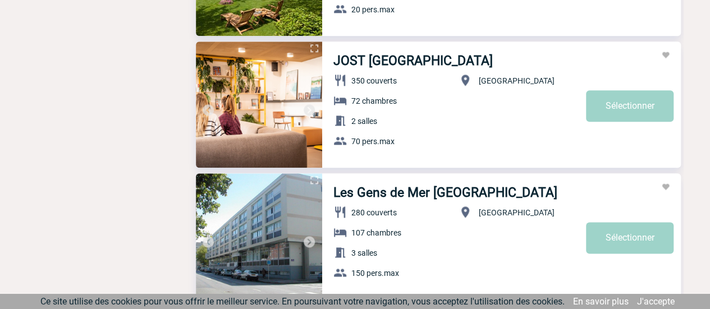
click at [313, 109] on img at bounding box center [309, 109] width 13 height 13
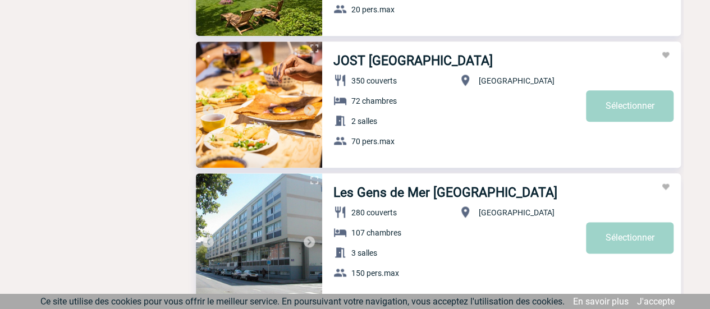
click at [313, 109] on img at bounding box center [309, 109] width 13 height 13
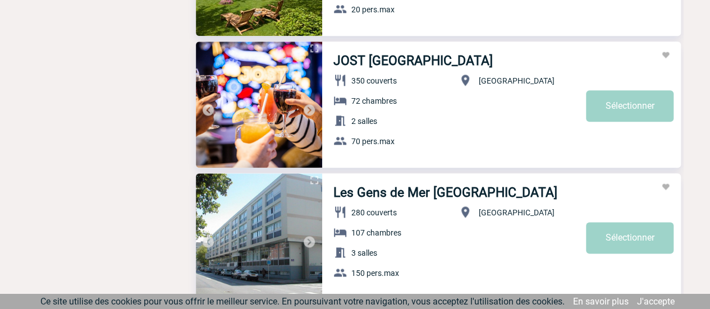
click at [309, 108] on img at bounding box center [309, 109] width 13 height 13
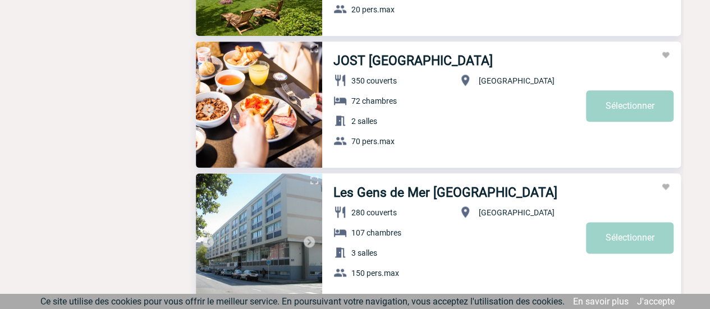
click at [309, 108] on img at bounding box center [309, 109] width 13 height 13
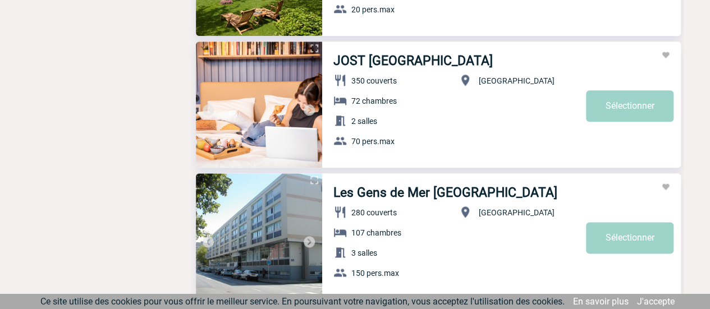
click at [309, 108] on img at bounding box center [309, 109] width 13 height 13
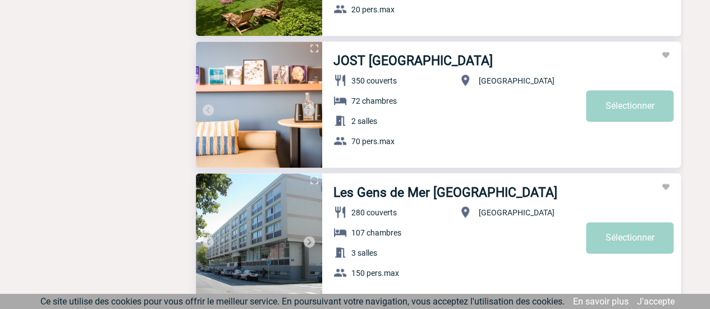
click at [309, 108] on img at bounding box center [309, 109] width 13 height 13
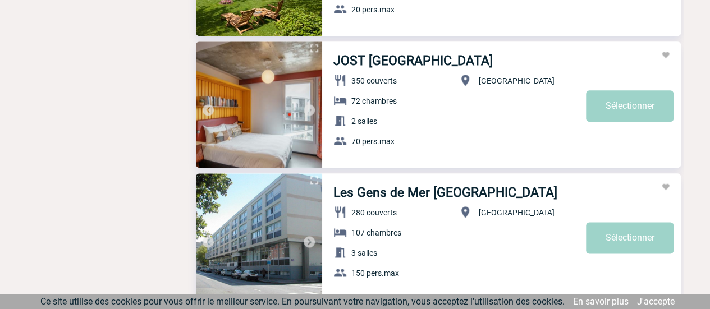
click at [309, 108] on img at bounding box center [309, 109] width 13 height 13
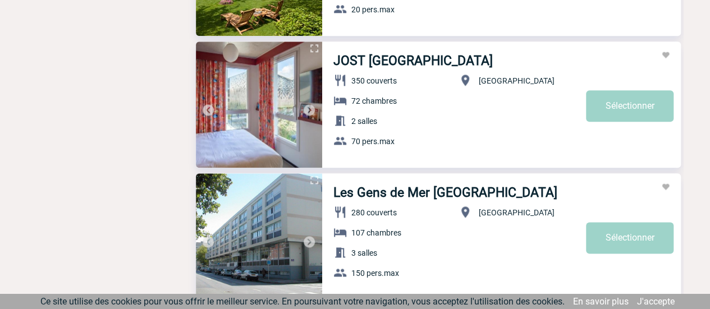
click at [309, 108] on img at bounding box center [309, 109] width 13 height 13
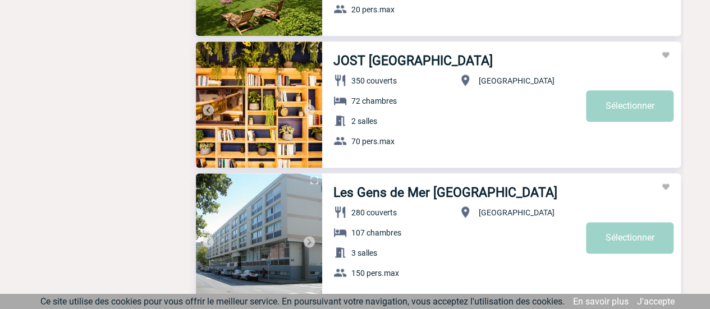
click at [309, 108] on img at bounding box center [309, 109] width 13 height 13
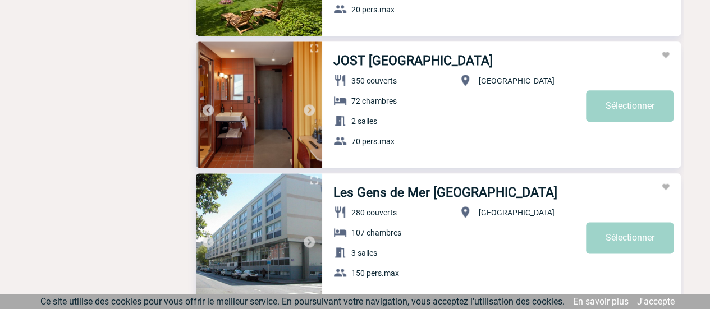
click at [309, 108] on img at bounding box center [309, 109] width 13 height 13
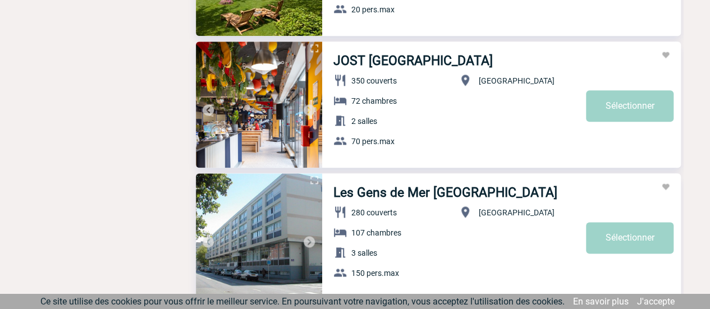
click at [309, 108] on img at bounding box center [309, 109] width 13 height 13
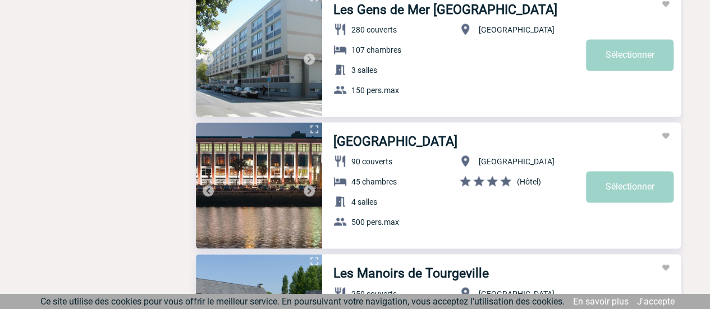
scroll to position [2915, 0]
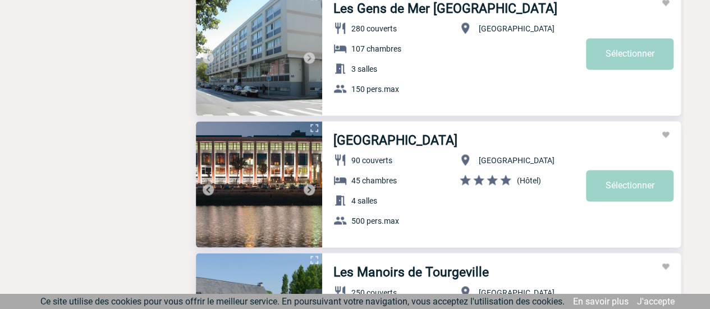
click at [309, 189] on img at bounding box center [309, 189] width 13 height 13
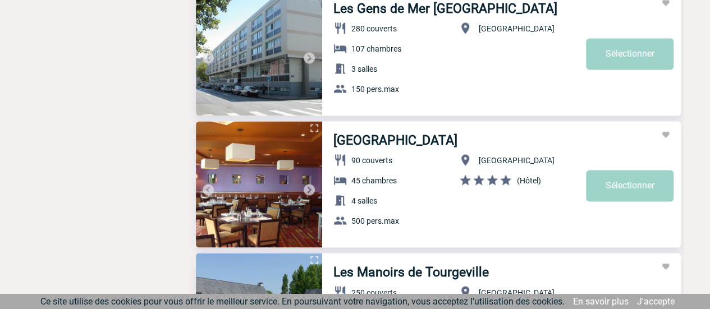
click at [309, 189] on img at bounding box center [309, 189] width 13 height 13
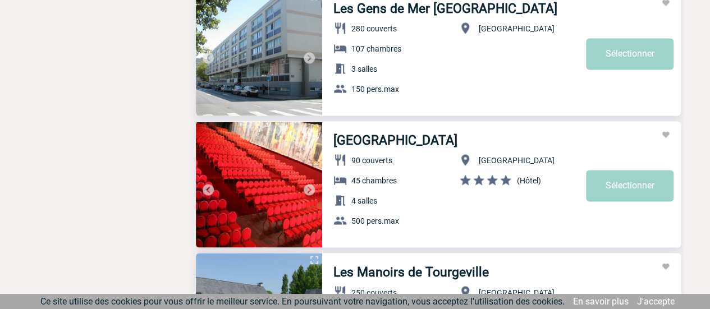
click at [309, 189] on img at bounding box center [309, 189] width 13 height 13
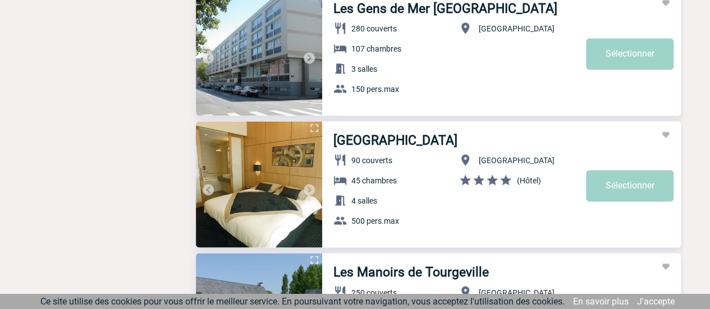
click at [309, 189] on img at bounding box center [309, 189] width 13 height 13
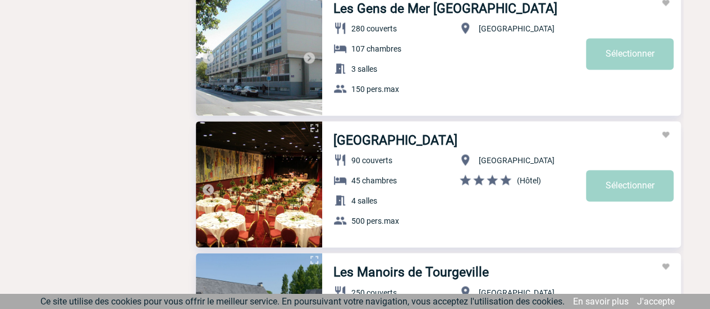
click at [309, 189] on img at bounding box center [309, 189] width 13 height 13
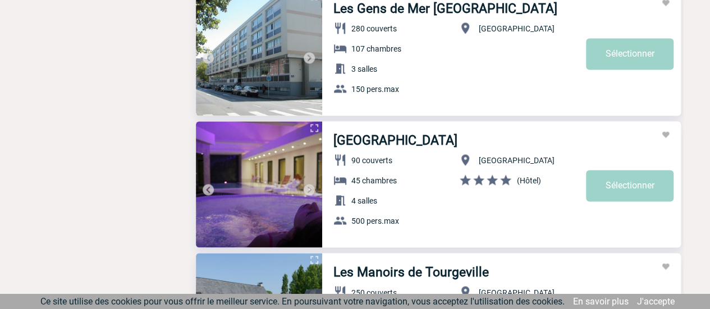
click at [309, 189] on img at bounding box center [309, 189] width 13 height 13
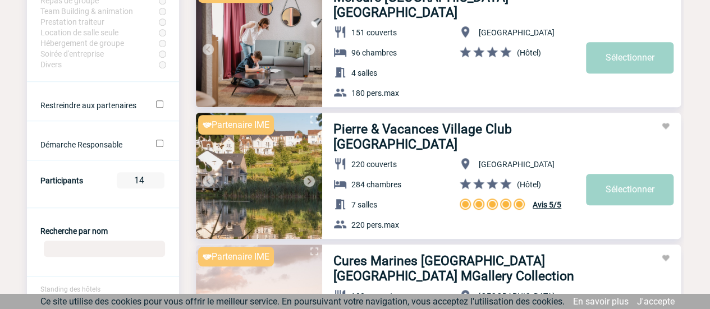
scroll to position [298, 0]
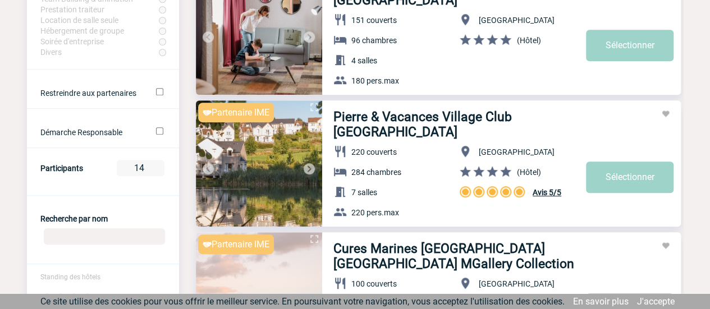
click at [312, 168] on img at bounding box center [309, 168] width 13 height 13
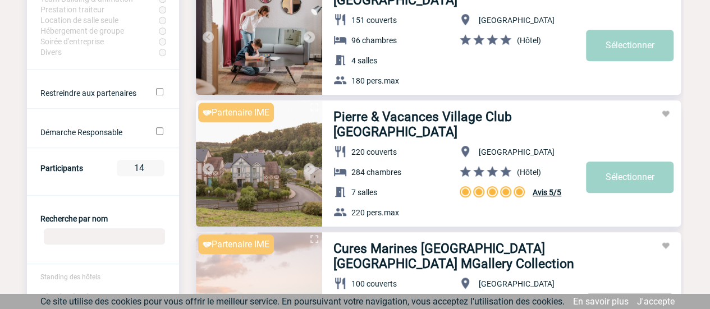
click at [312, 168] on img at bounding box center [309, 168] width 13 height 13
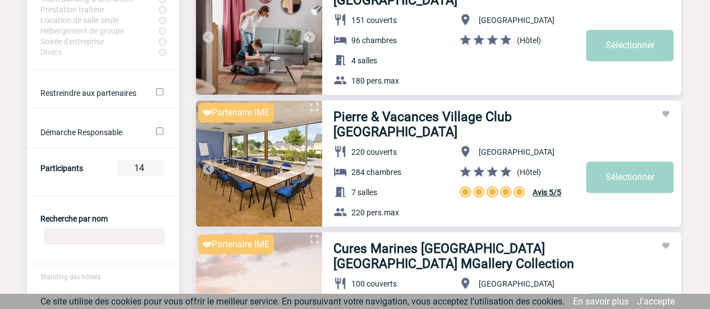
click at [312, 168] on img at bounding box center [309, 168] width 13 height 13
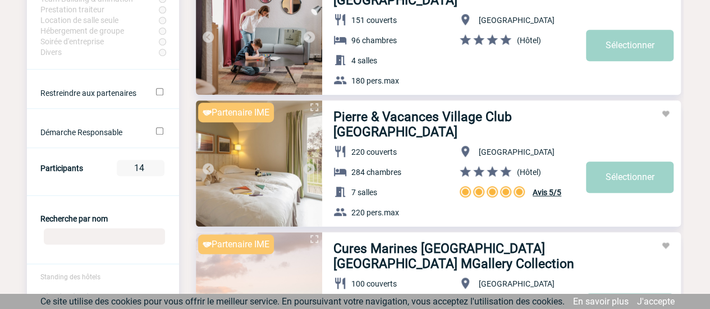
click at [312, 168] on img at bounding box center [309, 168] width 13 height 13
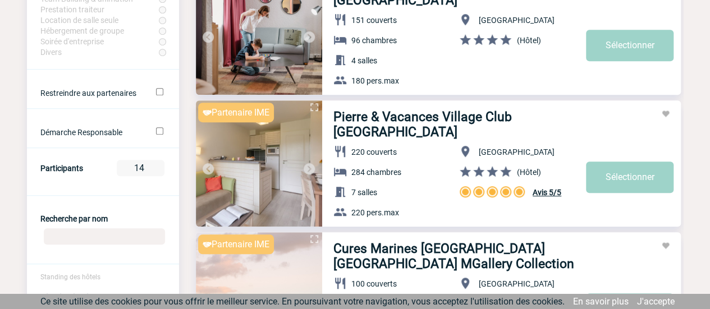
click at [632, 190] on link "Sélectionner" at bounding box center [630, 177] width 88 height 31
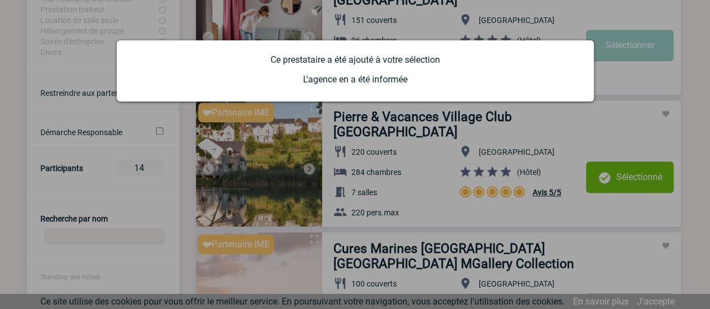
click at [669, 135] on div at bounding box center [355, 154] width 710 height 309
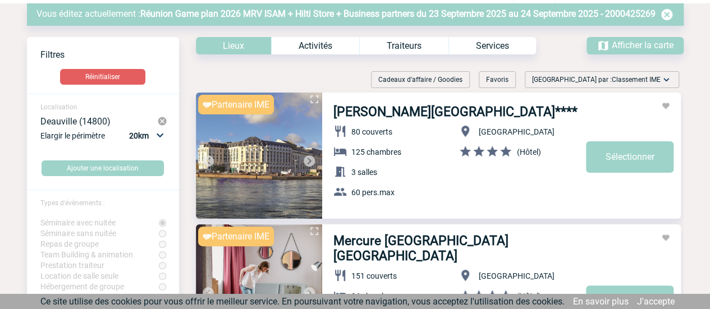
scroll to position [41, 0]
click at [308, 162] on img at bounding box center [309, 161] width 13 height 13
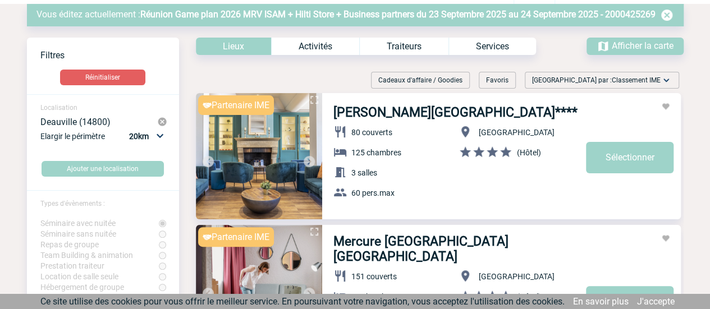
click at [308, 162] on img at bounding box center [309, 161] width 13 height 13
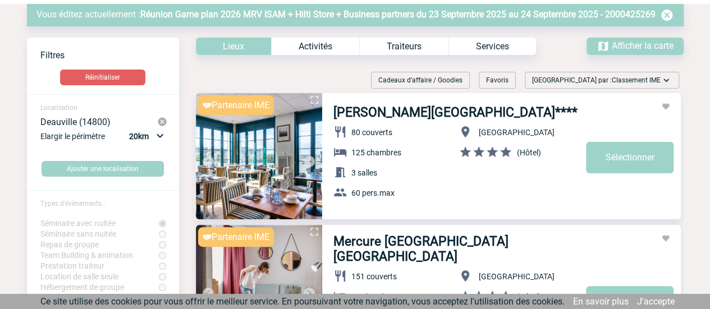
click at [308, 162] on img at bounding box center [309, 161] width 13 height 13
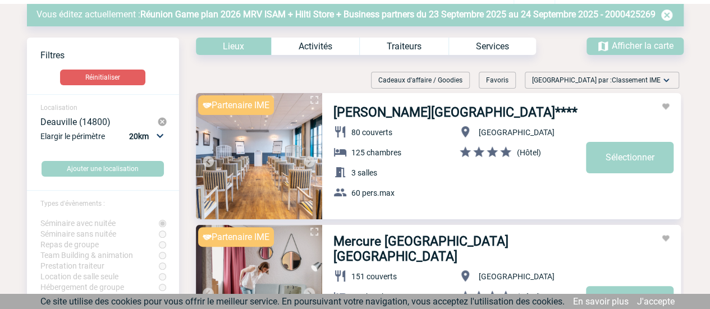
click at [308, 162] on img at bounding box center [309, 161] width 13 height 13
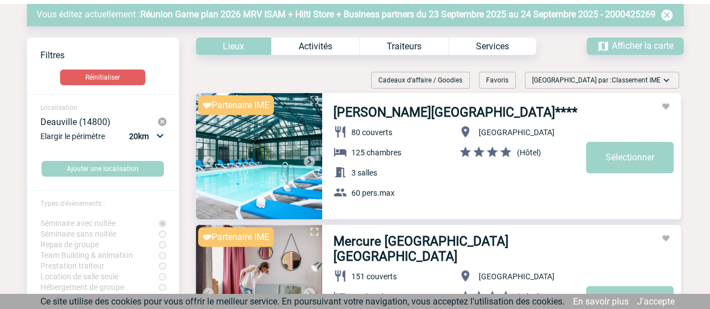
click at [308, 162] on img at bounding box center [309, 161] width 13 height 13
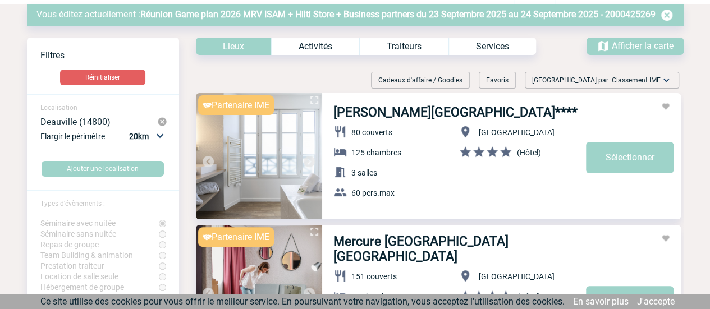
click at [308, 162] on img at bounding box center [309, 161] width 13 height 13
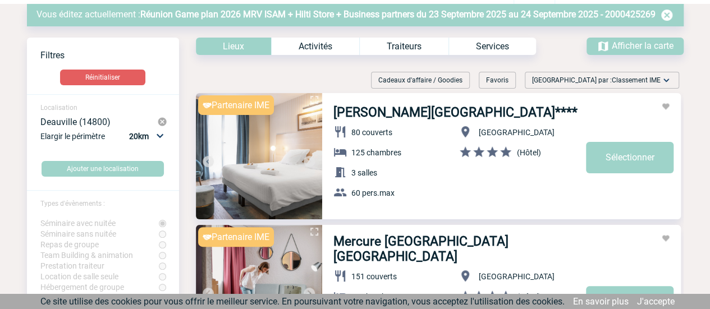
click at [308, 162] on img at bounding box center [309, 161] width 13 height 13
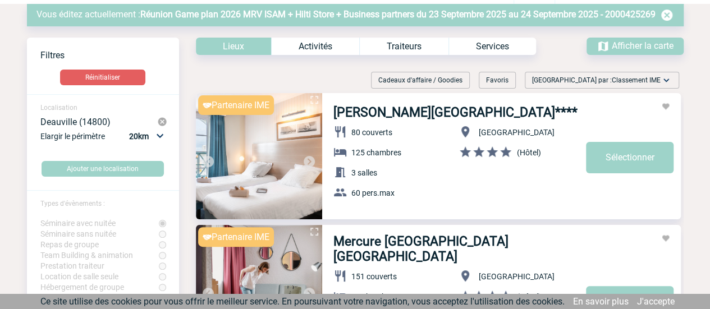
click at [308, 162] on img at bounding box center [309, 161] width 13 height 13
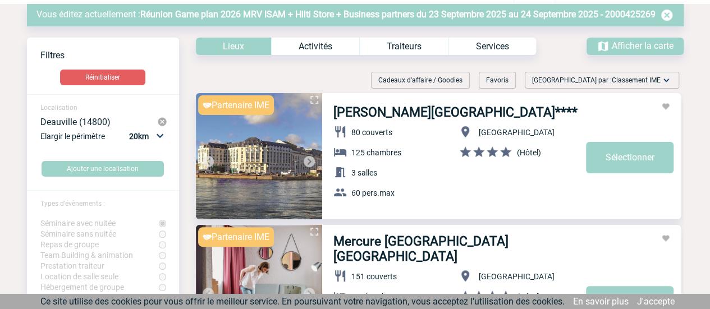
click at [308, 162] on img at bounding box center [309, 161] width 13 height 13
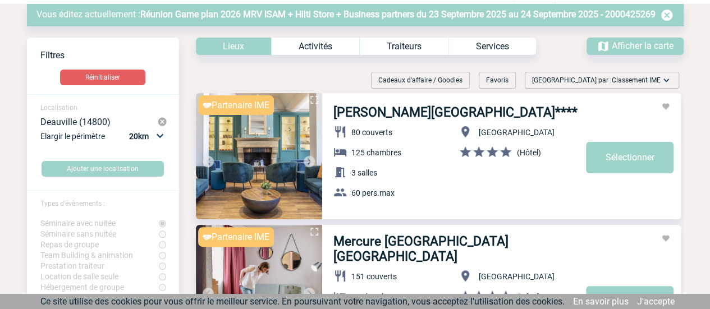
click at [308, 162] on img at bounding box center [309, 161] width 13 height 13
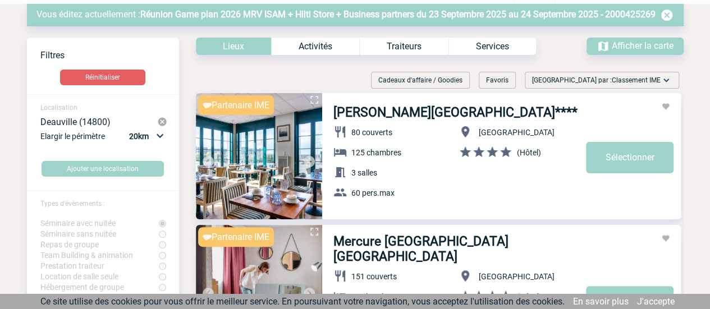
click at [308, 162] on img at bounding box center [309, 161] width 13 height 13
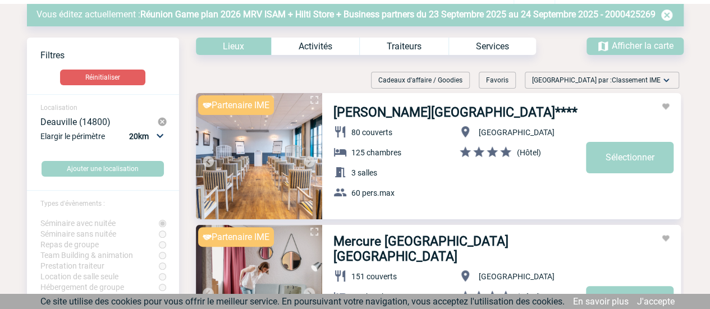
click at [308, 162] on img at bounding box center [309, 161] width 13 height 13
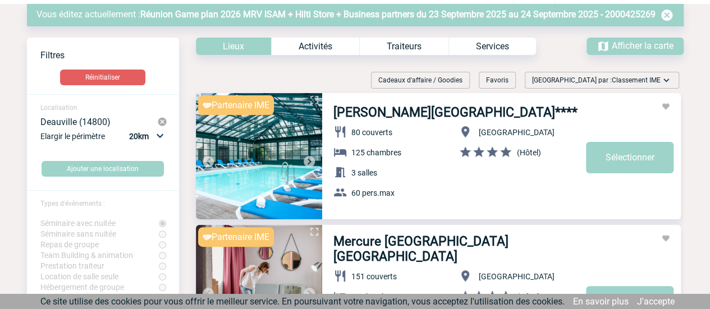
click at [308, 162] on img at bounding box center [309, 161] width 13 height 13
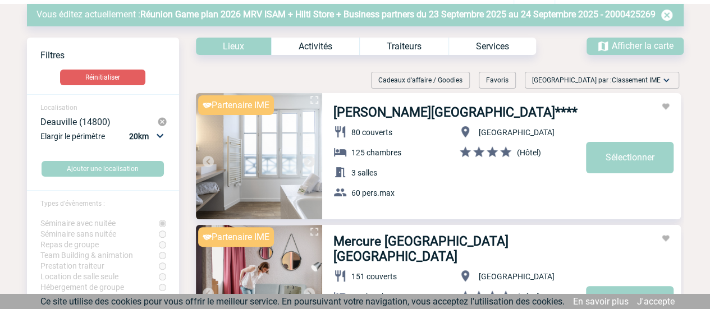
click at [627, 159] on link "Sélectionner" at bounding box center [630, 157] width 88 height 31
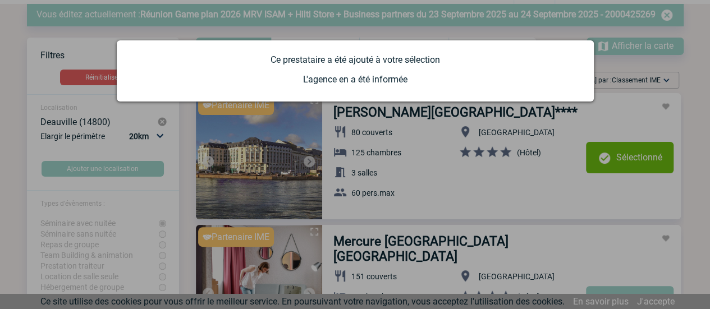
click at [496, 207] on div at bounding box center [355, 154] width 710 height 309
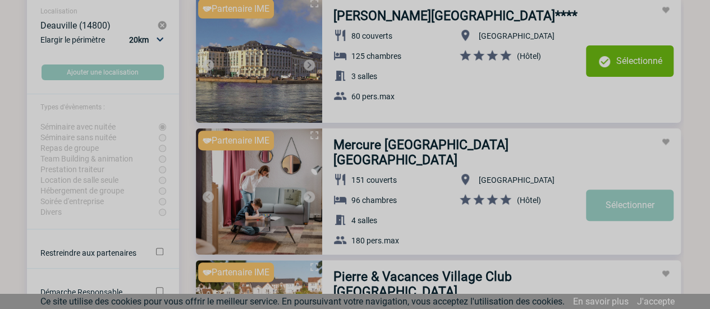
scroll to position [139, 0]
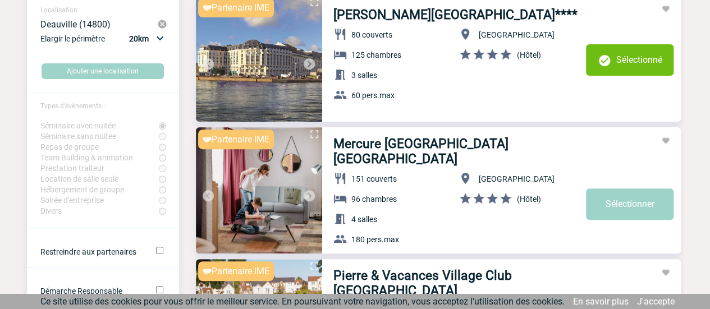
click at [309, 196] on img at bounding box center [309, 195] width 13 height 13
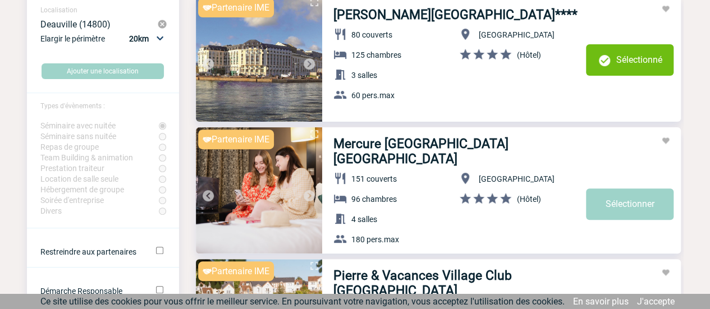
click at [309, 196] on img at bounding box center [309, 195] width 13 height 13
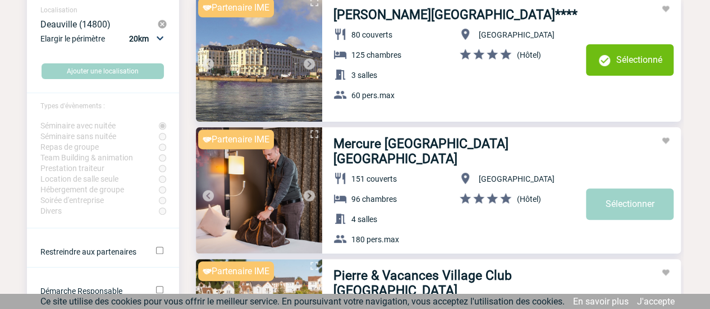
click at [309, 196] on img at bounding box center [309, 195] width 13 height 13
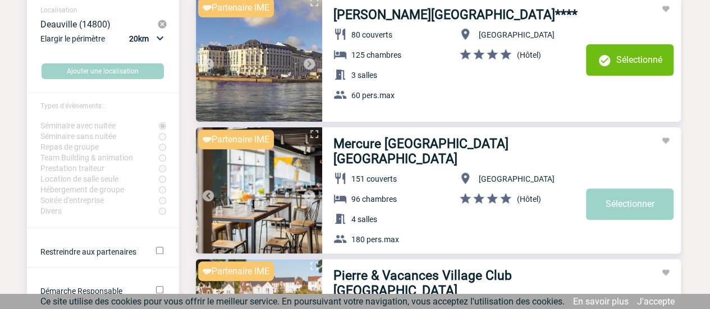
click at [309, 196] on img at bounding box center [309, 195] width 13 height 13
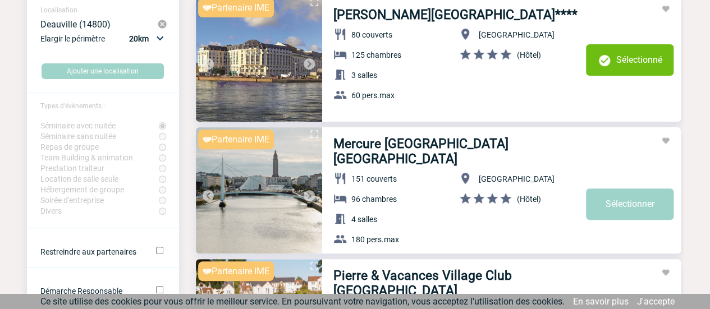
click at [309, 196] on img at bounding box center [309, 195] width 13 height 13
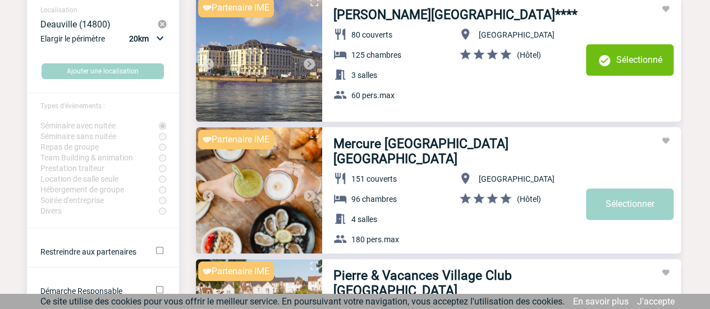
click at [309, 196] on img at bounding box center [309, 195] width 13 height 13
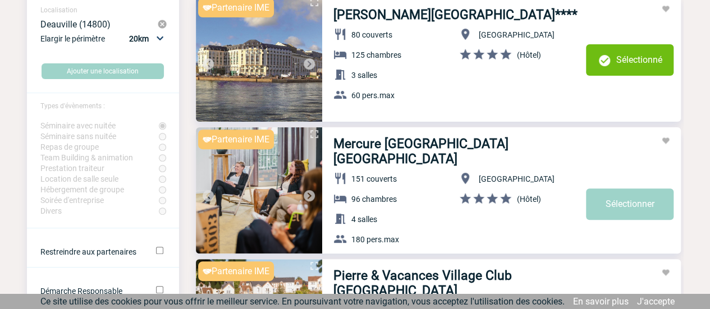
click at [309, 196] on img at bounding box center [309, 195] width 13 height 13
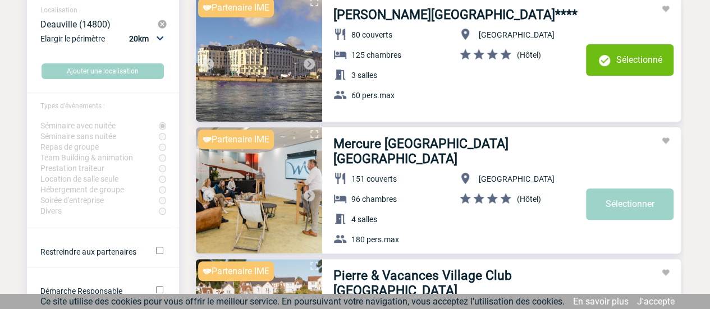
click at [309, 196] on img at bounding box center [309, 195] width 13 height 13
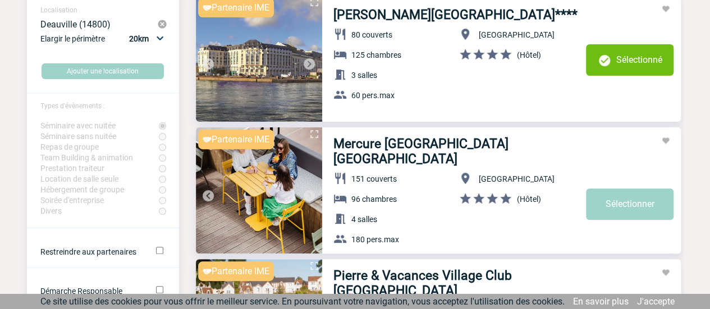
click at [309, 196] on img at bounding box center [309, 195] width 13 height 13
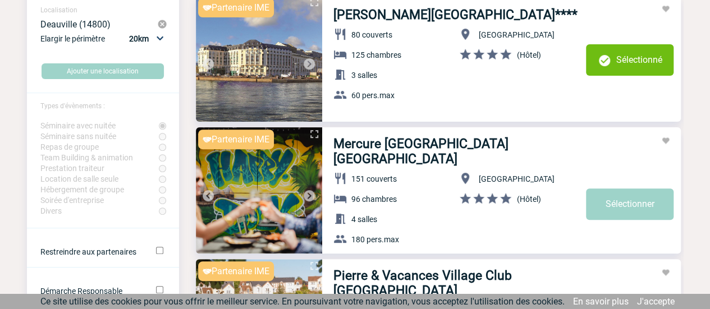
click at [309, 196] on img at bounding box center [309, 195] width 13 height 13
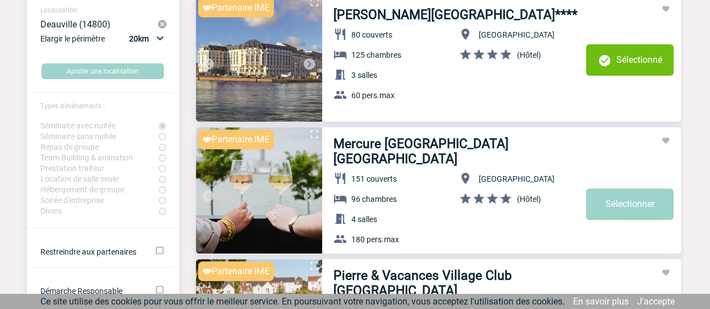
click at [309, 196] on img at bounding box center [309, 195] width 13 height 13
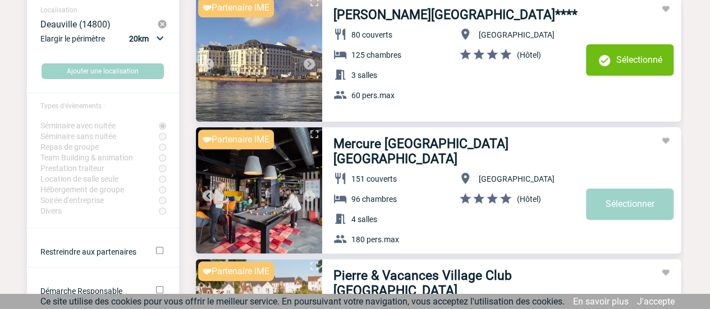
click at [309, 196] on img at bounding box center [309, 195] width 13 height 13
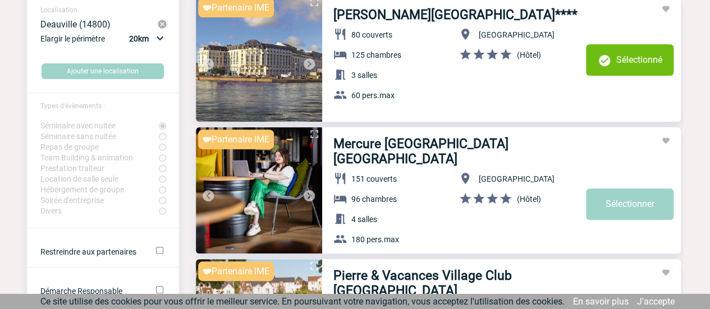
click at [309, 196] on img at bounding box center [309, 195] width 13 height 13
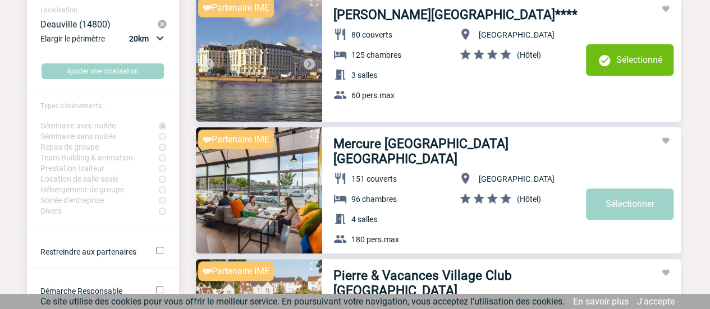
click at [309, 196] on img at bounding box center [309, 195] width 13 height 13
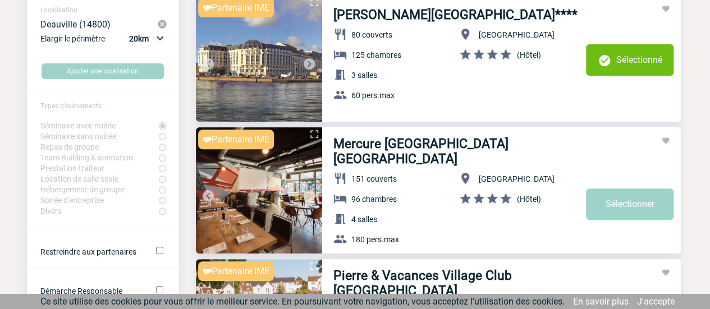
click at [309, 196] on img at bounding box center [309, 195] width 13 height 13
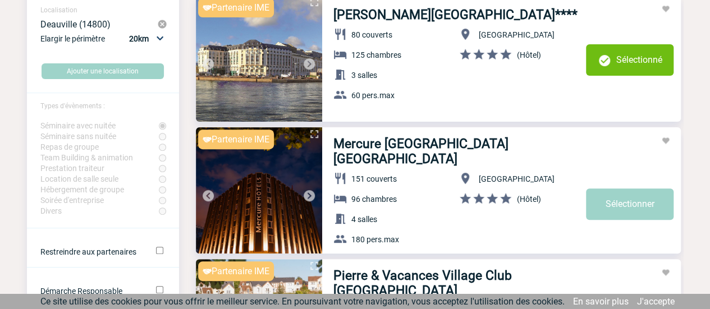
click at [623, 208] on link "Sélectionner" at bounding box center [630, 204] width 88 height 31
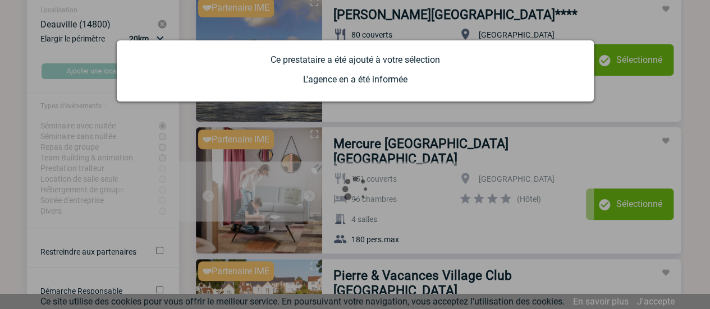
click at [291, 163] on div at bounding box center [355, 154] width 710 height 309
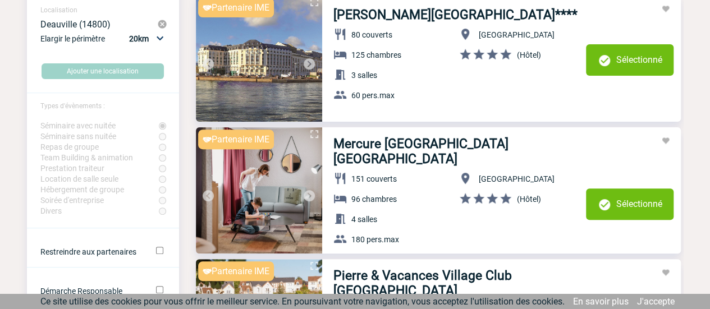
click at [162, 26] on img at bounding box center [162, 24] width 10 height 10
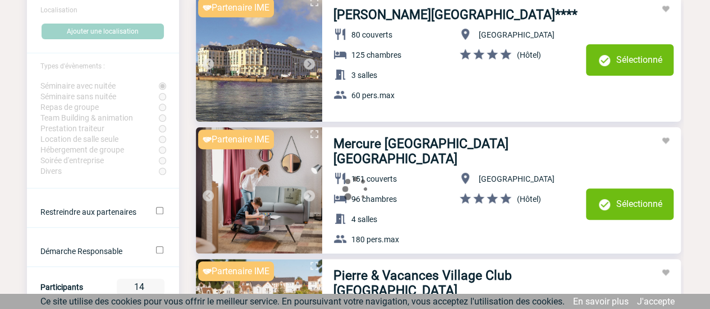
scroll to position [97, 0]
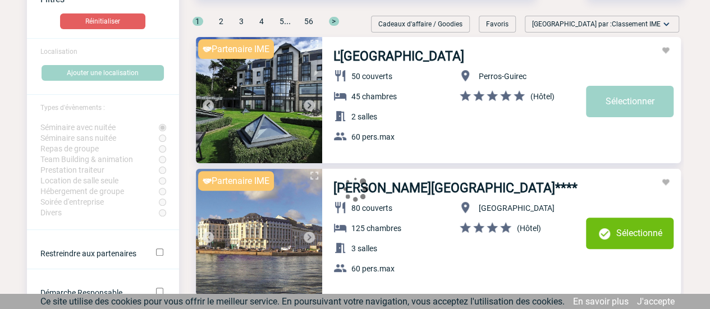
click at [75, 54] on span "Localisation" at bounding box center [58, 52] width 37 height 8
click at [73, 80] on button "Ajouter une localisation" at bounding box center [103, 73] width 122 height 16
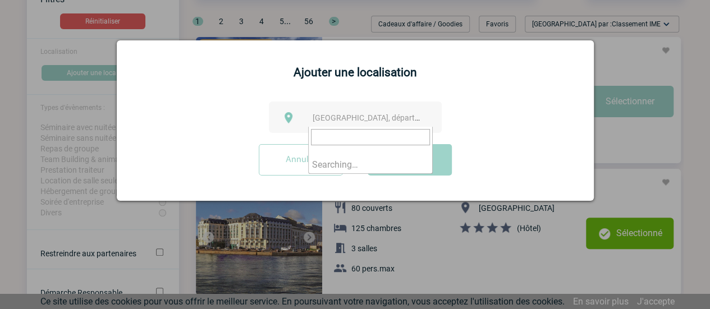
click at [338, 112] on span "Ville, département, région..." at bounding box center [370, 118] width 125 height 16
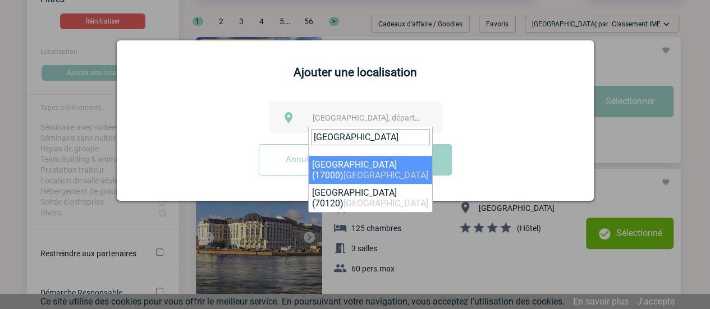
type input "la rochelle"
select select "27567"
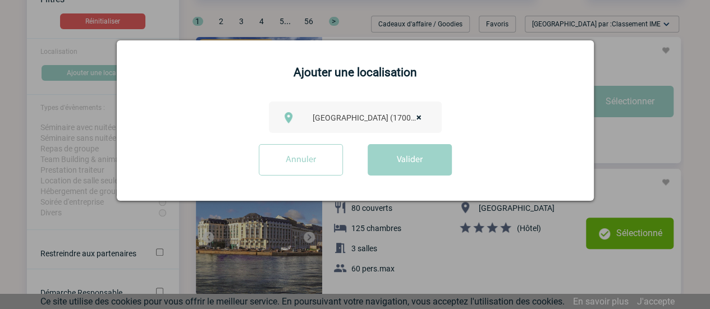
click at [442, 165] on button "Valider" at bounding box center [410, 159] width 84 height 31
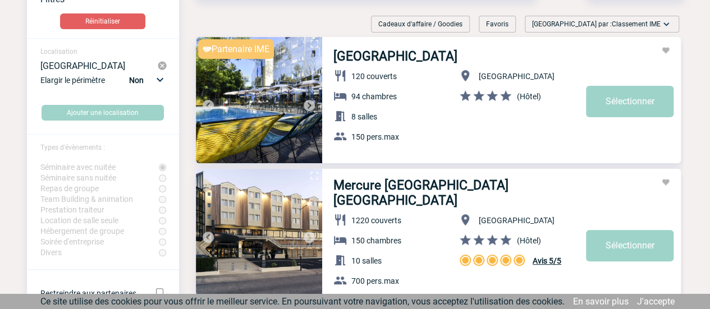
click at [310, 107] on img at bounding box center [309, 105] width 13 height 13
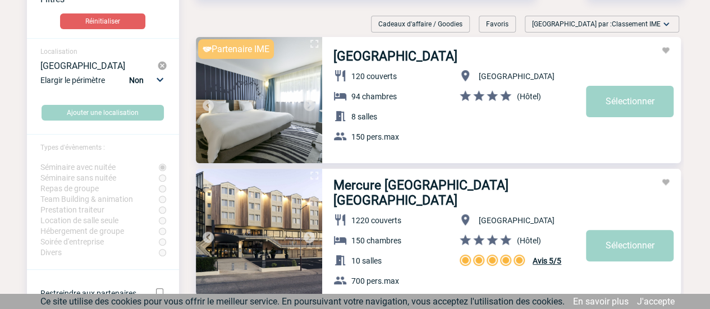
click at [310, 107] on img at bounding box center [309, 105] width 13 height 13
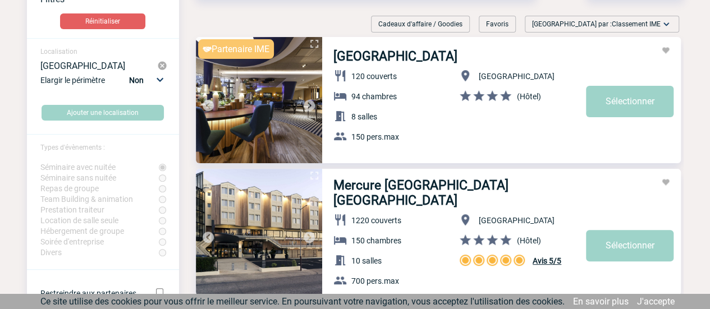
click at [310, 107] on img at bounding box center [309, 105] width 13 height 13
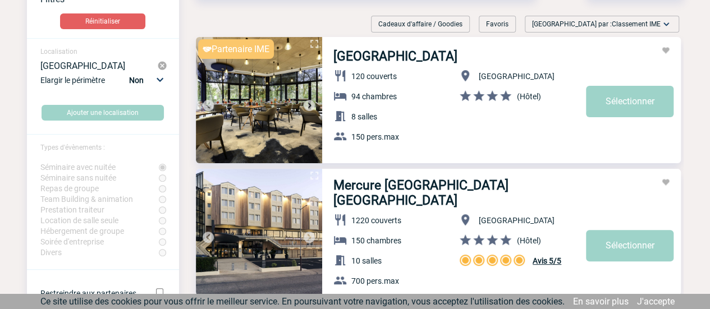
click at [310, 107] on img at bounding box center [309, 105] width 13 height 13
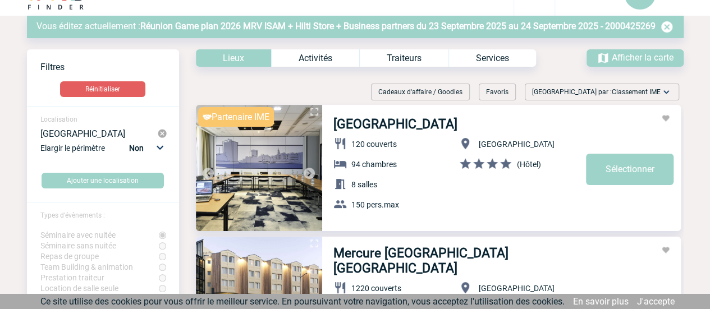
scroll to position [31, 0]
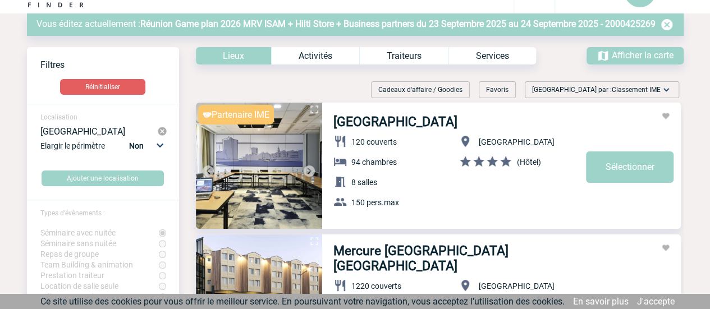
click at [307, 173] on img at bounding box center [309, 170] width 13 height 13
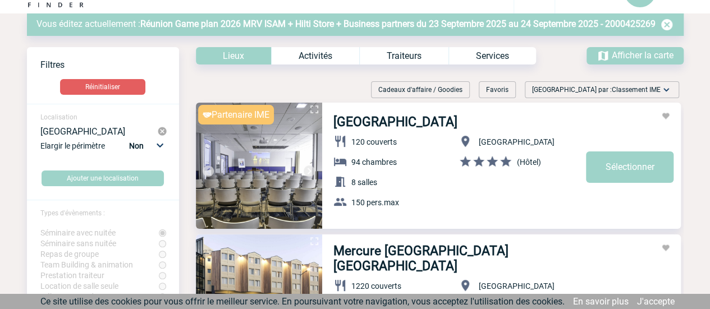
click at [307, 173] on img at bounding box center [309, 170] width 13 height 13
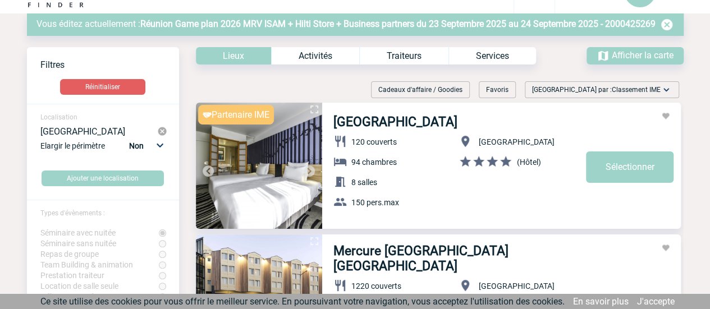
click at [307, 173] on img at bounding box center [309, 170] width 13 height 13
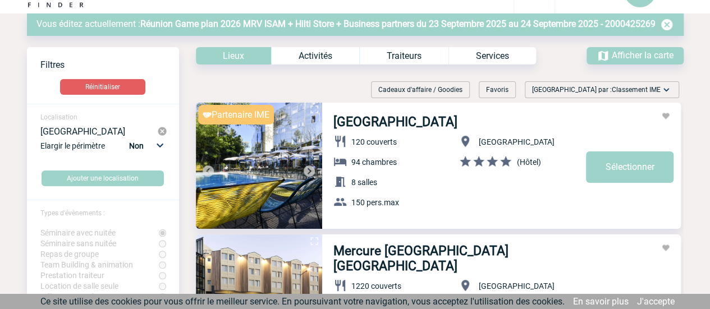
click at [307, 173] on img at bounding box center [309, 170] width 13 height 13
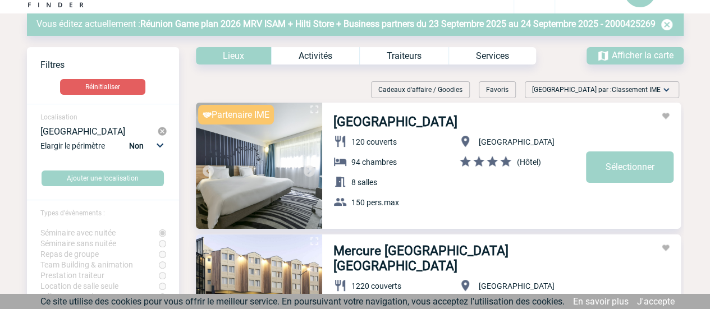
click at [307, 173] on img at bounding box center [309, 170] width 13 height 13
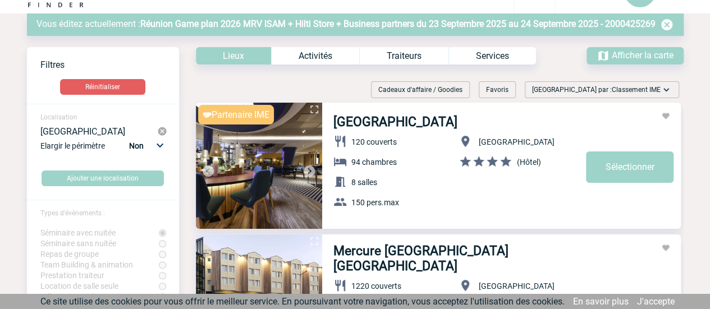
click at [307, 173] on img at bounding box center [309, 170] width 13 height 13
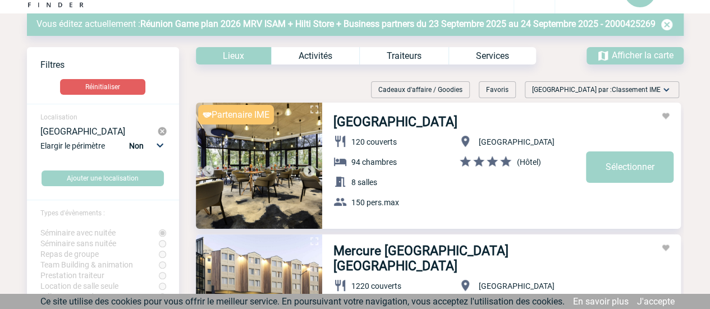
click at [307, 173] on img at bounding box center [309, 170] width 13 height 13
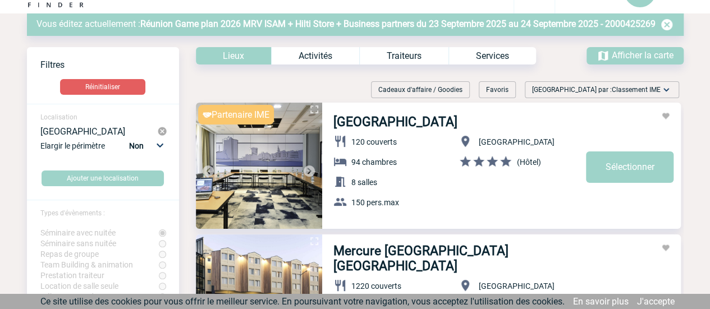
click at [307, 173] on img at bounding box center [309, 170] width 13 height 13
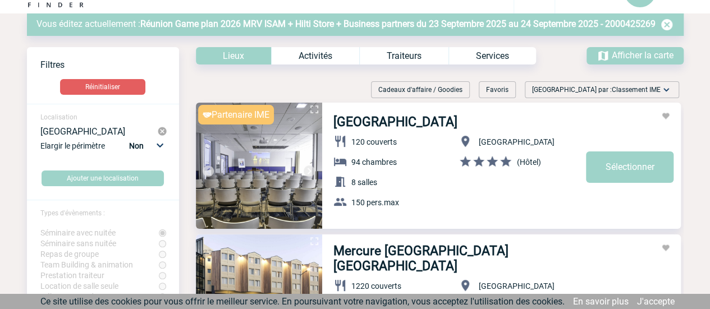
click at [307, 173] on img at bounding box center [309, 170] width 13 height 13
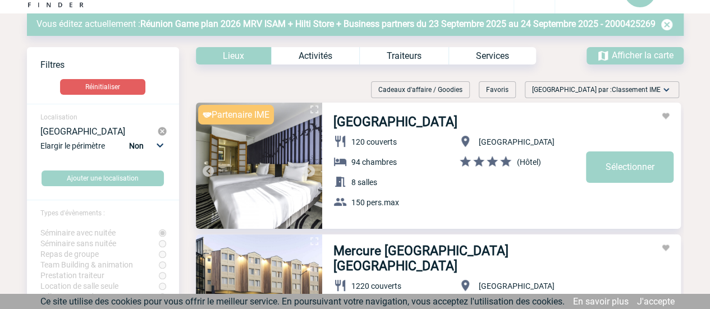
click at [307, 173] on img at bounding box center [309, 170] width 13 height 13
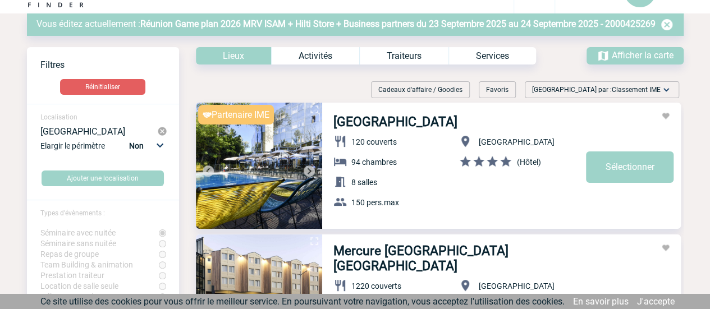
click at [307, 173] on img at bounding box center [309, 170] width 13 height 13
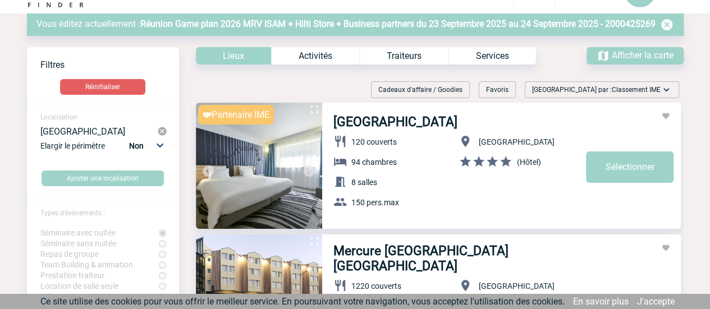
click at [307, 173] on img at bounding box center [309, 170] width 13 height 13
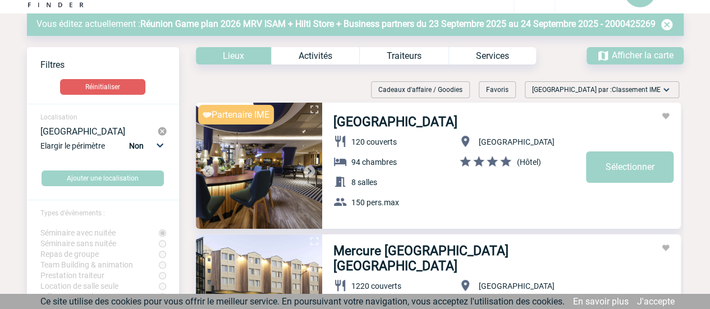
click at [307, 173] on img at bounding box center [309, 170] width 13 height 13
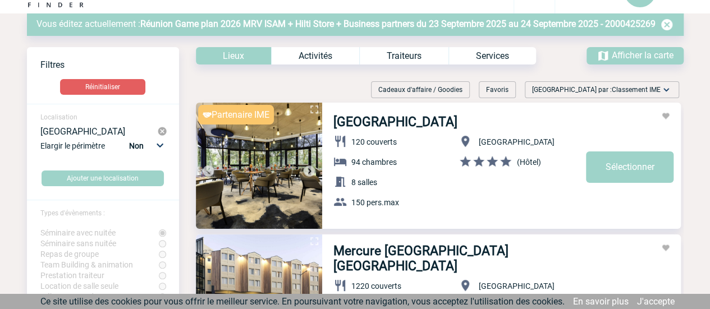
click at [307, 173] on img at bounding box center [309, 170] width 13 height 13
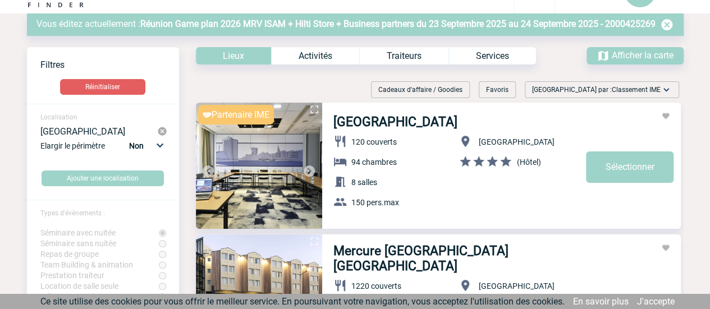
click at [625, 172] on link "Sélectionner" at bounding box center [630, 167] width 88 height 31
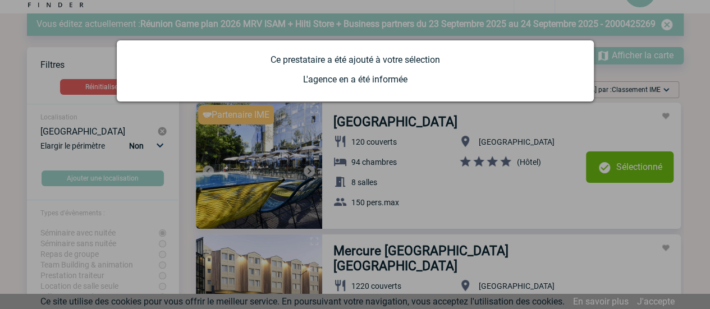
click at [194, 164] on div at bounding box center [355, 154] width 710 height 309
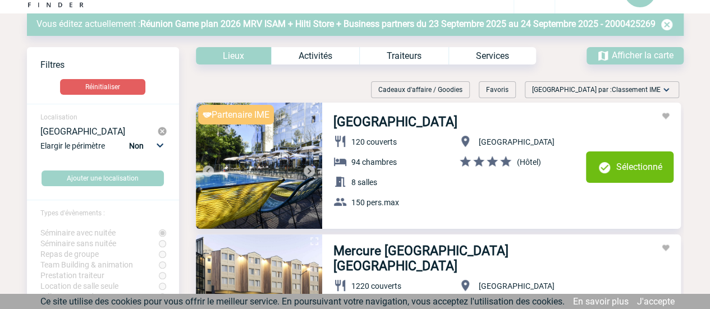
click at [162, 148] on select "Non 10km 20km 50km" at bounding box center [145, 146] width 38 height 15
select select "50"
click at [129, 139] on select "Non 10km 20km 50km" at bounding box center [145, 146] width 38 height 15
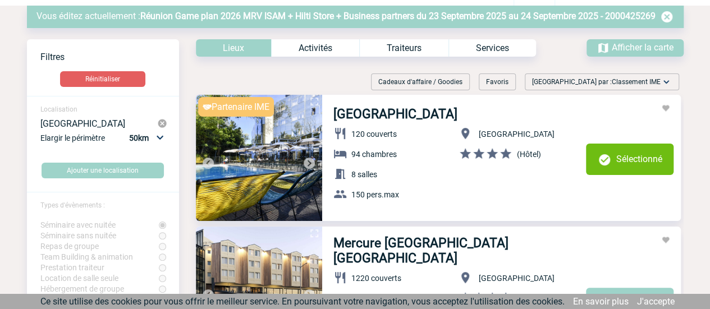
scroll to position [33, 0]
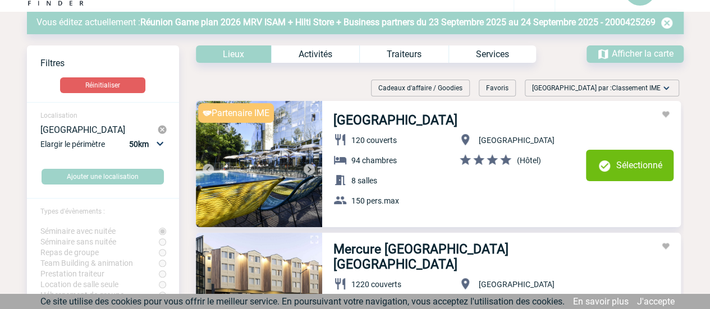
click at [337, 56] on div "Activités" at bounding box center [315, 53] width 88 height 17
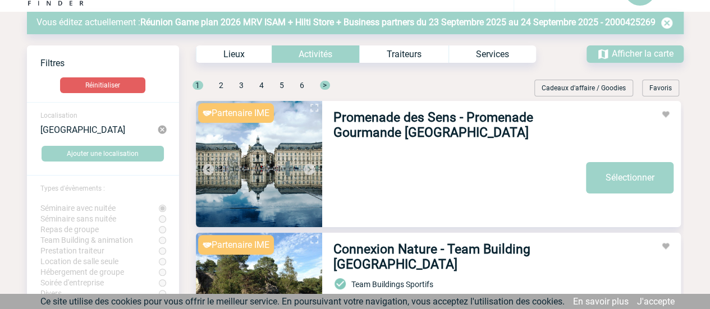
click at [165, 130] on img at bounding box center [162, 130] width 10 height 10
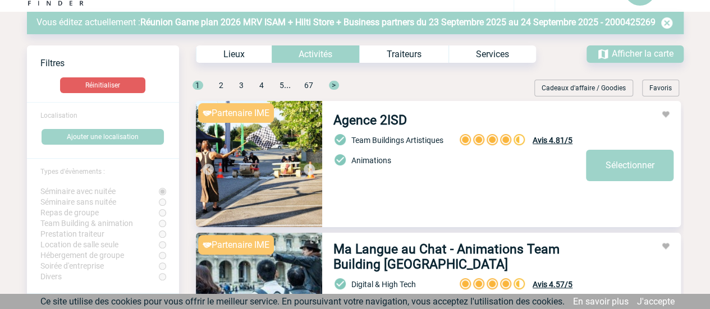
click at [74, 116] on span "Localisation" at bounding box center [58, 116] width 37 height 8
click at [85, 143] on button "Ajouter une localisation" at bounding box center [103, 137] width 122 height 16
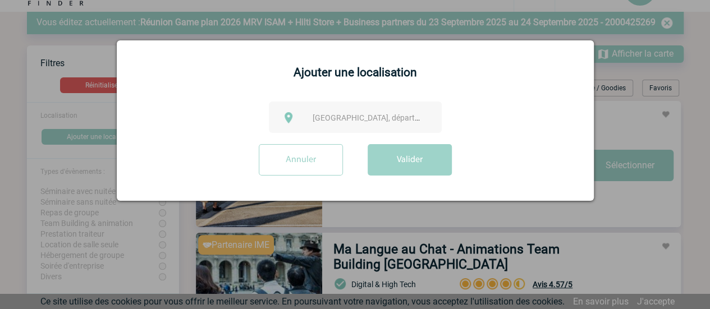
click at [352, 115] on span "Ville, département, région..." at bounding box center [391, 117] width 156 height 9
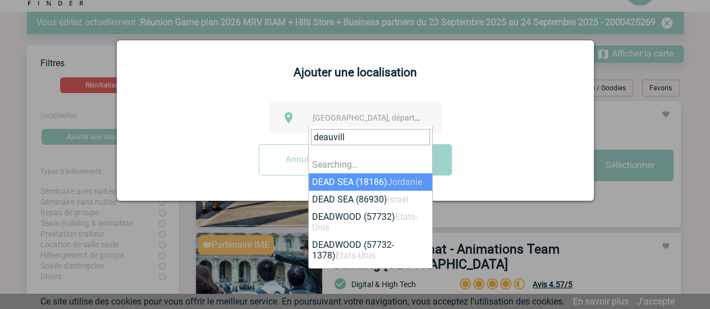
type input "deauville"
select select "318859"
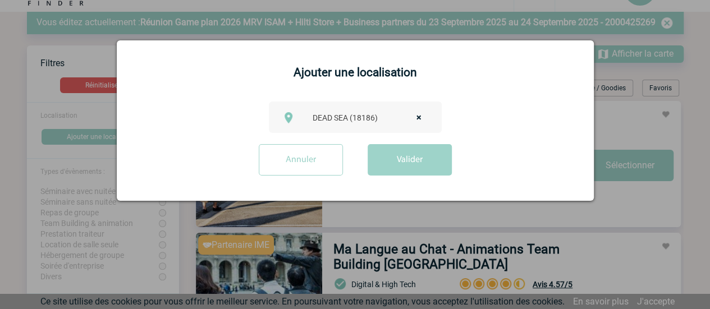
click at [378, 118] on span "× DEAD SEA (18186)" at bounding box center [370, 118] width 125 height 16
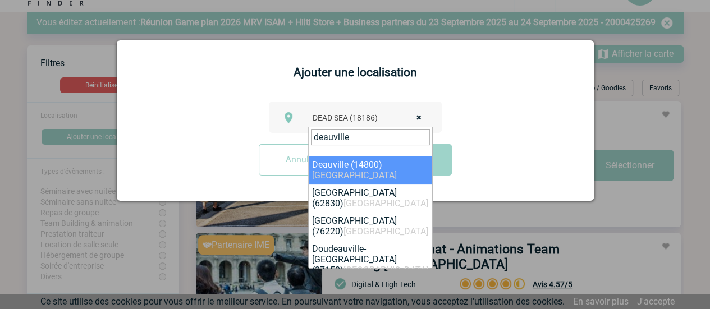
type input "deauville"
select select "11701"
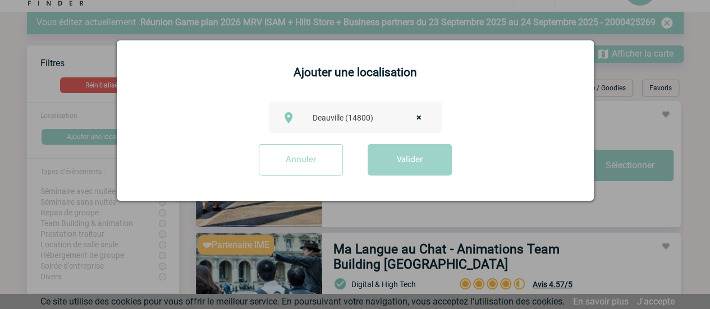
click at [404, 160] on button "Valider" at bounding box center [410, 159] width 84 height 31
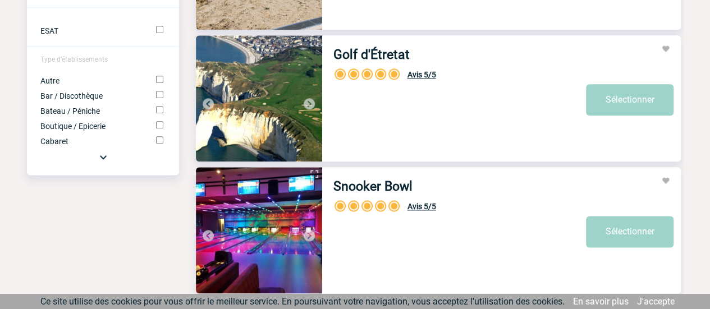
scroll to position [627, 0]
click at [313, 107] on img at bounding box center [309, 103] width 13 height 13
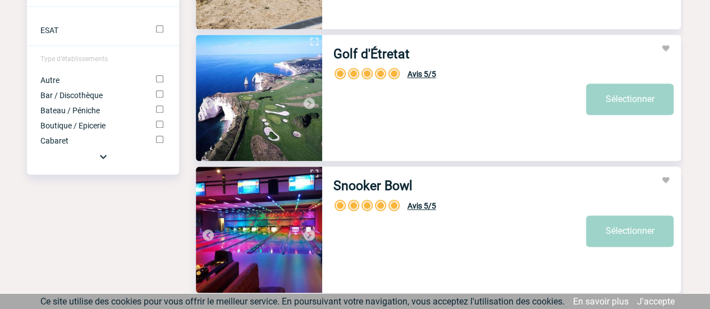
click at [313, 107] on img at bounding box center [309, 103] width 13 height 13
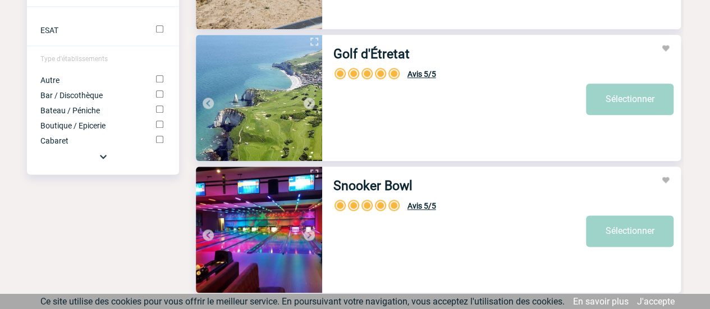
click at [313, 107] on img at bounding box center [309, 103] width 13 height 13
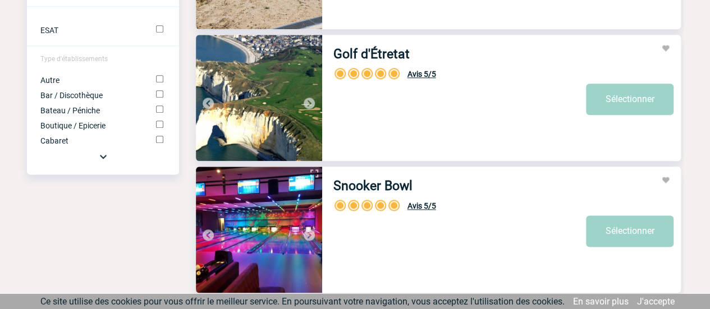
click at [313, 107] on img at bounding box center [309, 103] width 13 height 13
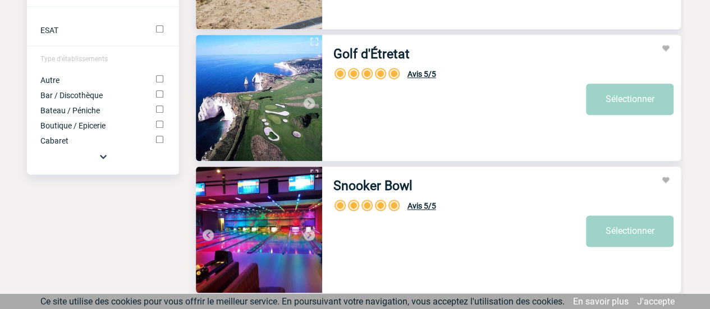
click at [313, 107] on img at bounding box center [309, 103] width 13 height 13
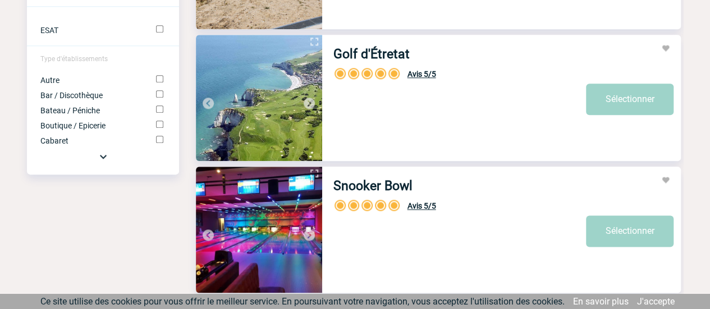
click at [313, 107] on img at bounding box center [309, 103] width 13 height 13
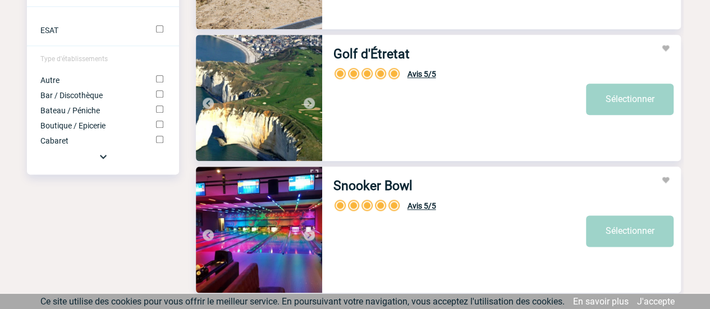
click at [313, 107] on img at bounding box center [309, 103] width 13 height 13
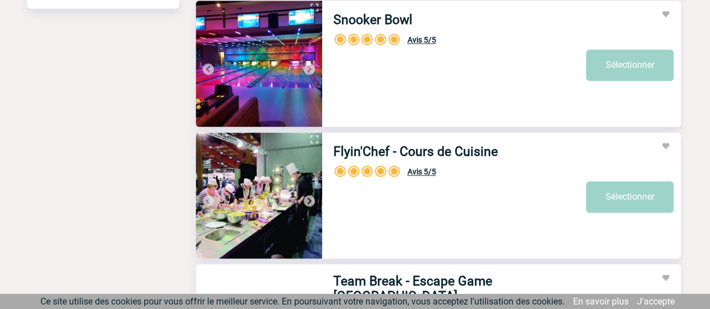
scroll to position [723, 0]
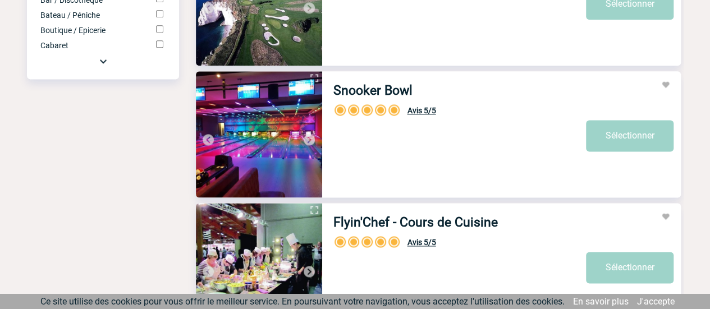
click at [312, 136] on img at bounding box center [309, 139] width 13 height 13
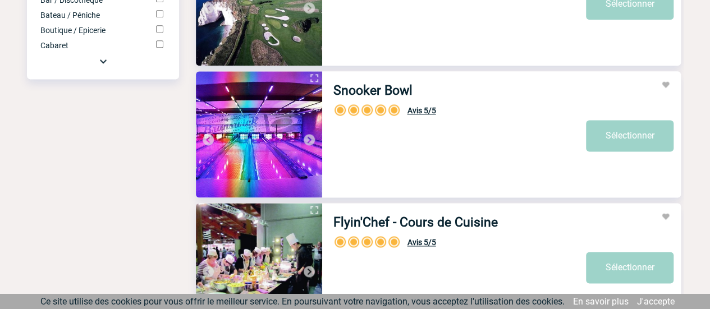
click at [312, 136] on img at bounding box center [309, 139] width 13 height 13
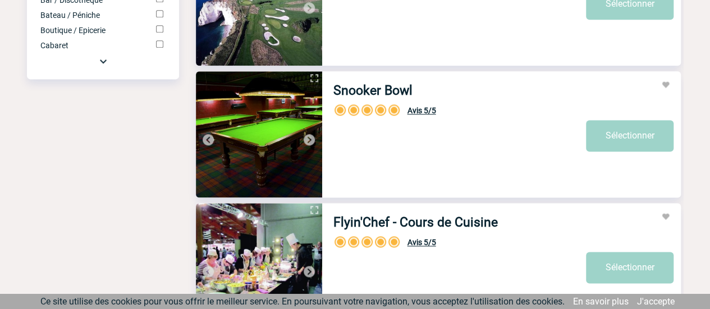
click at [312, 136] on img at bounding box center [309, 139] width 13 height 13
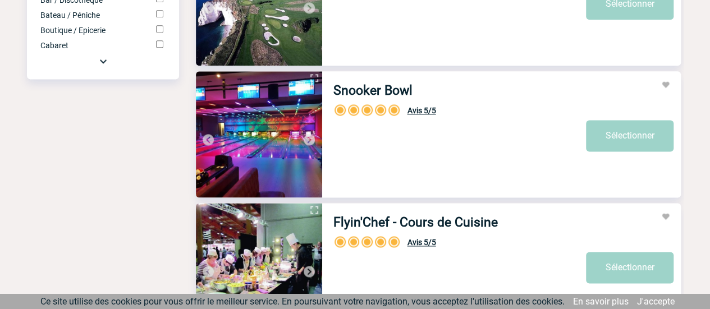
click at [312, 136] on img at bounding box center [309, 139] width 13 height 13
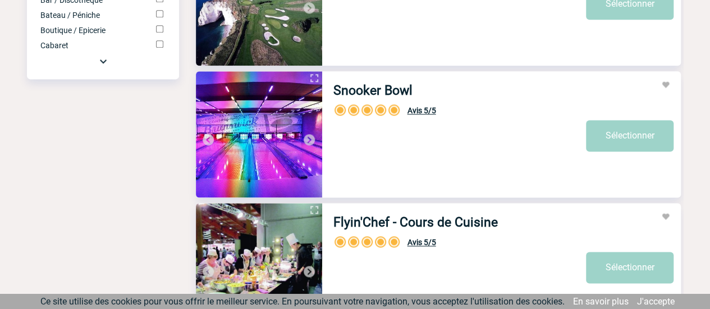
click at [312, 136] on img at bounding box center [309, 139] width 13 height 13
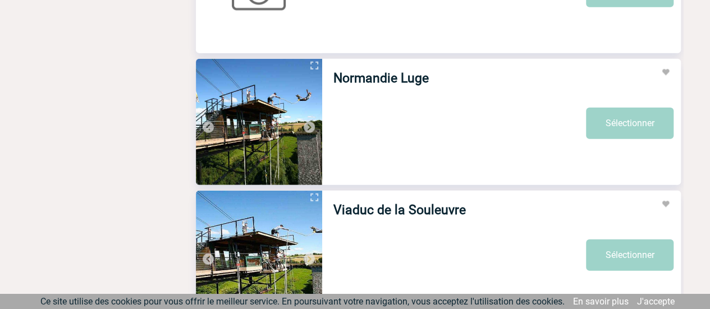
scroll to position [1525, 0]
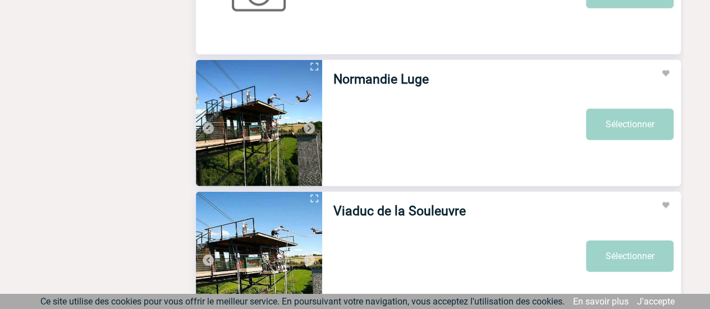
click at [309, 132] on img at bounding box center [309, 128] width 13 height 13
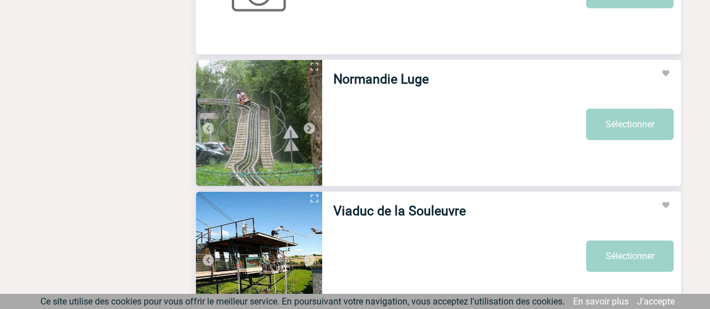
click at [309, 132] on img at bounding box center [309, 128] width 13 height 13
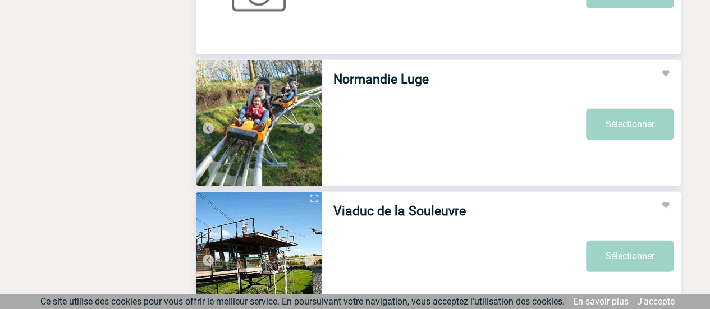
click at [309, 132] on img at bounding box center [309, 128] width 13 height 13
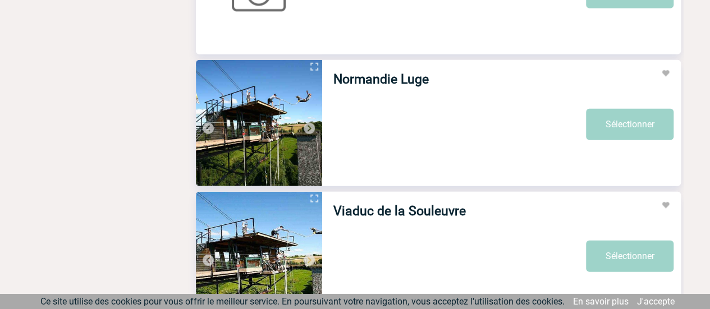
click at [309, 132] on img at bounding box center [309, 128] width 13 height 13
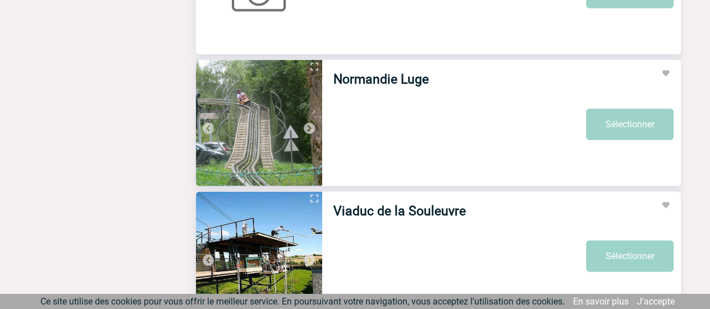
click at [310, 261] on img at bounding box center [309, 260] width 13 height 13
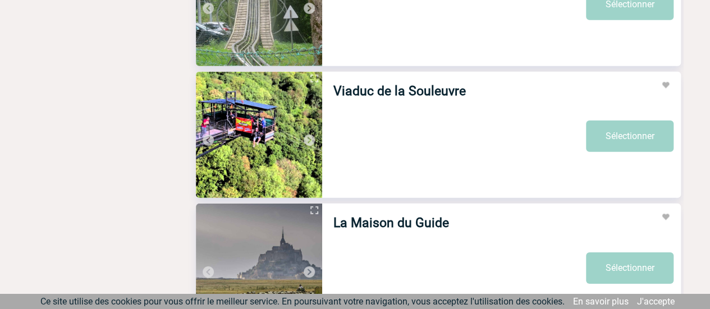
scroll to position [1659, 0]
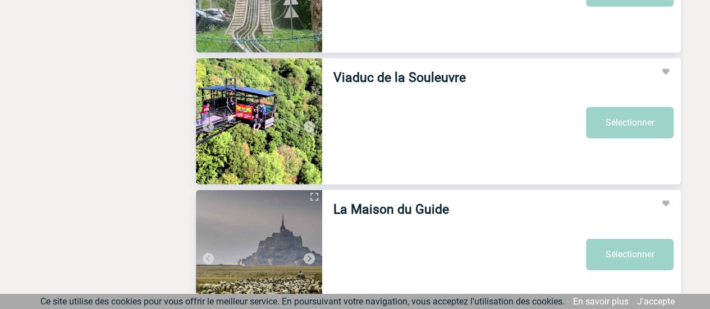
click at [310, 127] on img at bounding box center [309, 126] width 13 height 13
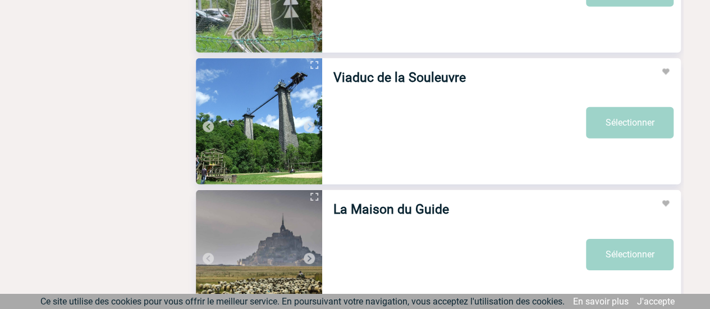
click at [310, 127] on img at bounding box center [309, 126] width 13 height 13
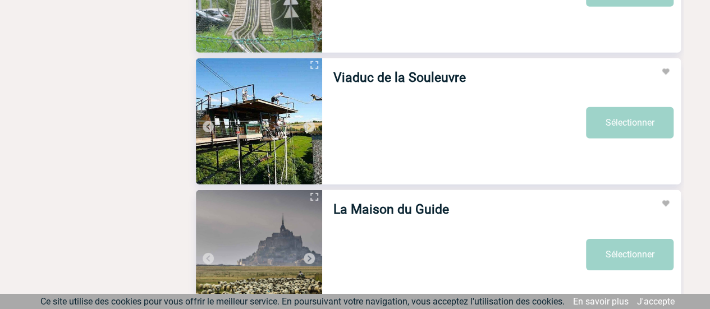
click at [310, 127] on img at bounding box center [309, 126] width 13 height 13
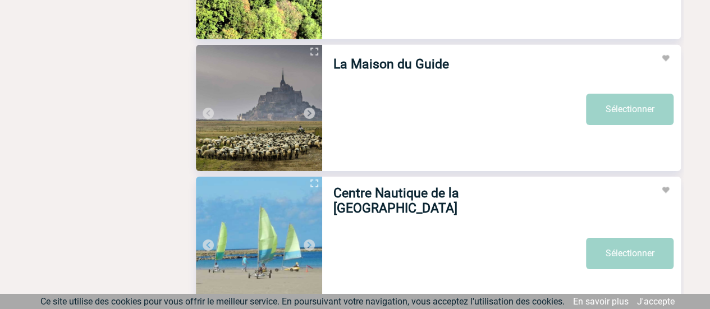
scroll to position [1807, 0]
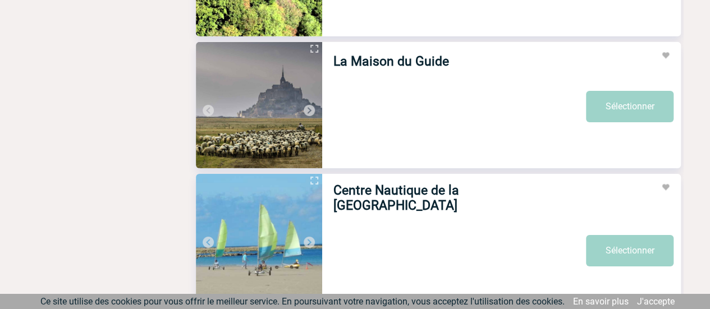
click at [307, 113] on img at bounding box center [309, 110] width 13 height 13
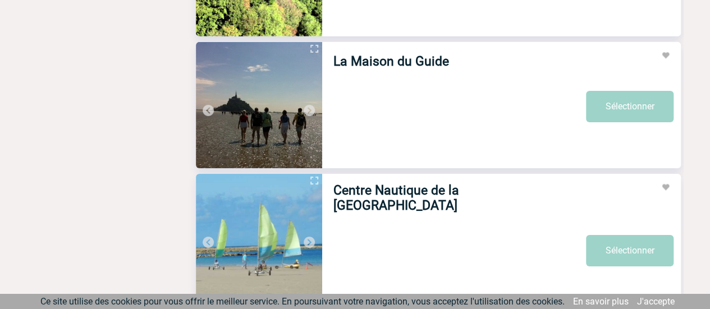
click at [307, 113] on img at bounding box center [309, 110] width 13 height 13
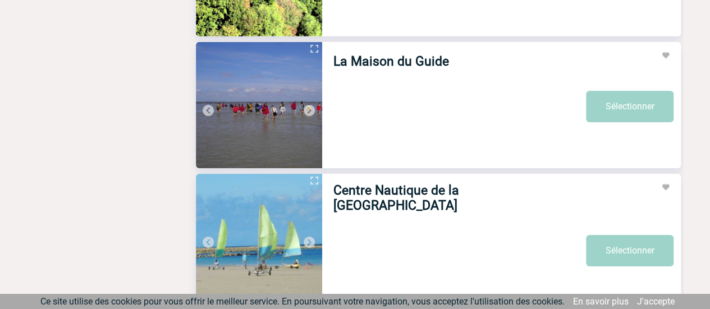
click at [307, 113] on img at bounding box center [309, 110] width 13 height 13
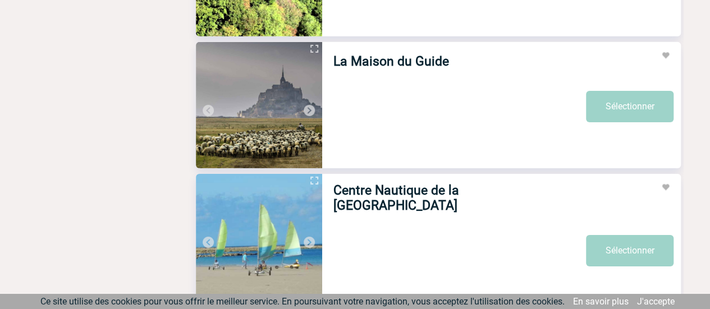
click at [307, 113] on img at bounding box center [309, 110] width 13 height 13
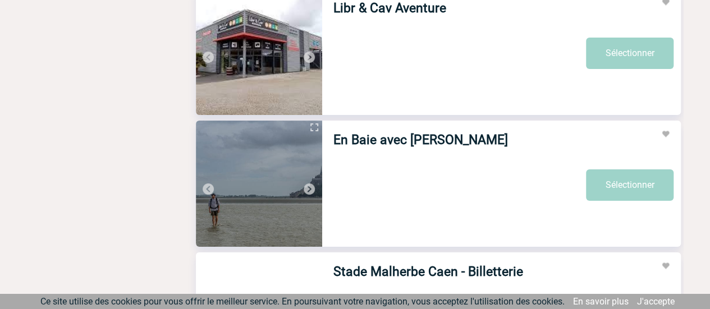
scroll to position [2123, 0]
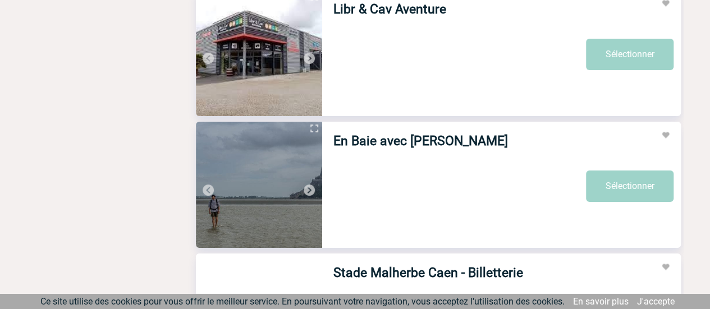
click at [308, 58] on img at bounding box center [309, 58] width 13 height 13
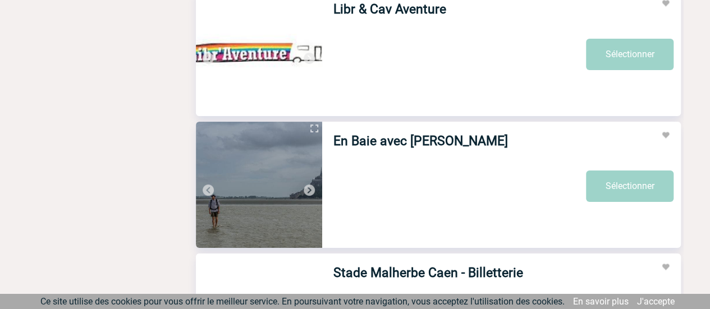
click at [308, 58] on img at bounding box center [309, 58] width 13 height 13
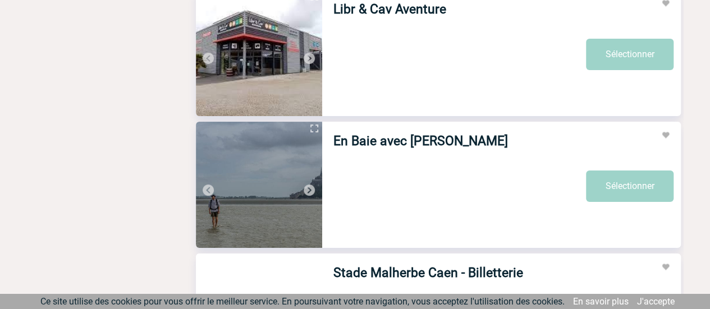
click at [308, 58] on img at bounding box center [309, 58] width 13 height 13
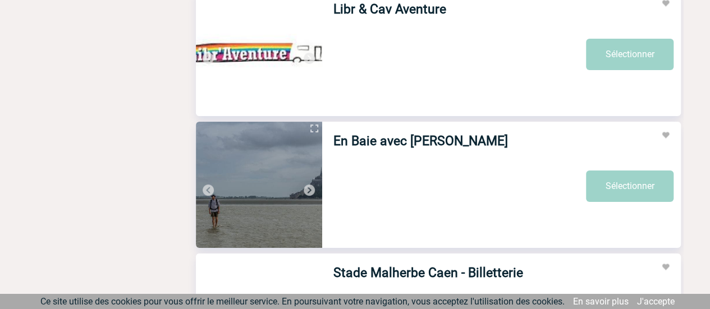
click at [308, 58] on img at bounding box center [309, 58] width 13 height 13
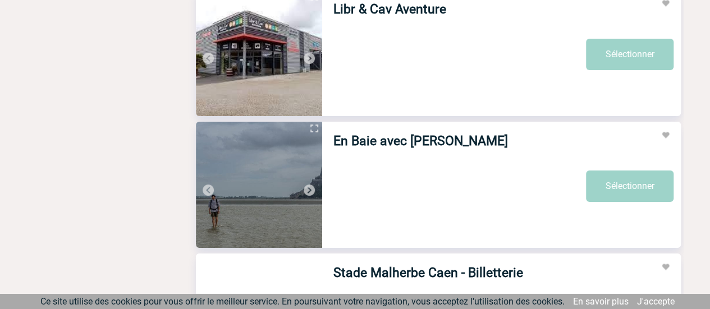
click at [308, 58] on img at bounding box center [309, 58] width 13 height 13
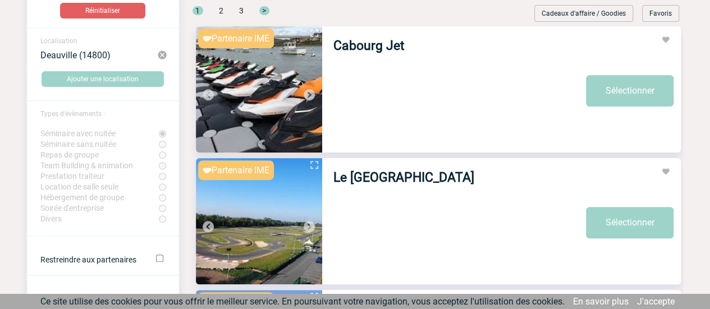
scroll to position [107, 0]
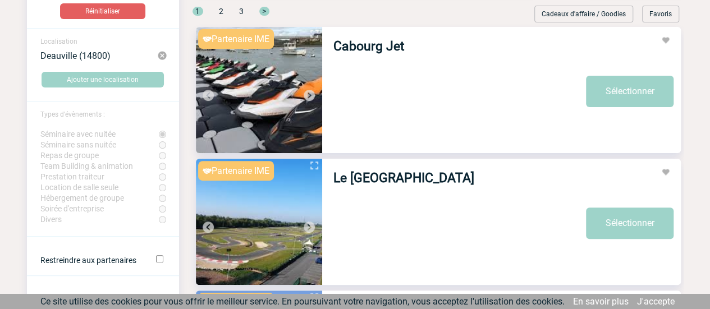
click at [311, 95] on img at bounding box center [309, 95] width 13 height 13
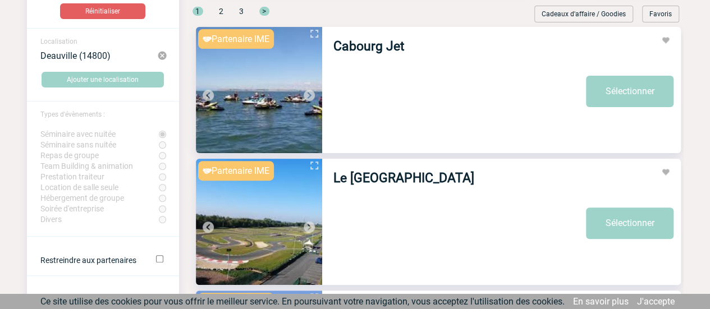
click at [311, 95] on img at bounding box center [309, 95] width 13 height 13
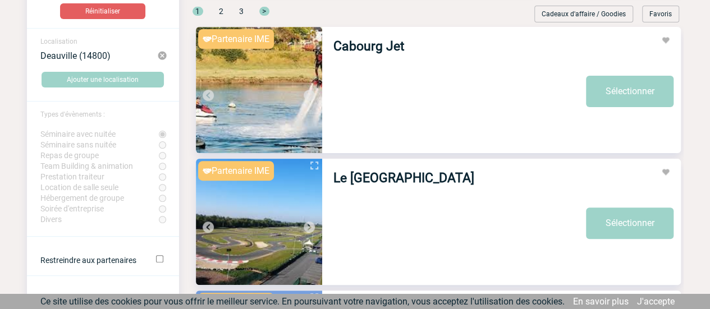
click at [311, 95] on img at bounding box center [309, 95] width 13 height 13
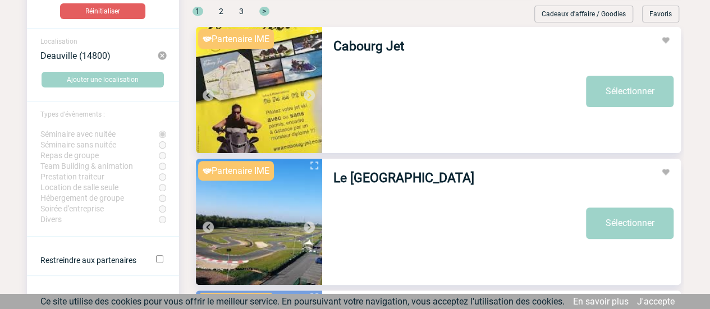
click at [311, 95] on img at bounding box center [309, 95] width 13 height 13
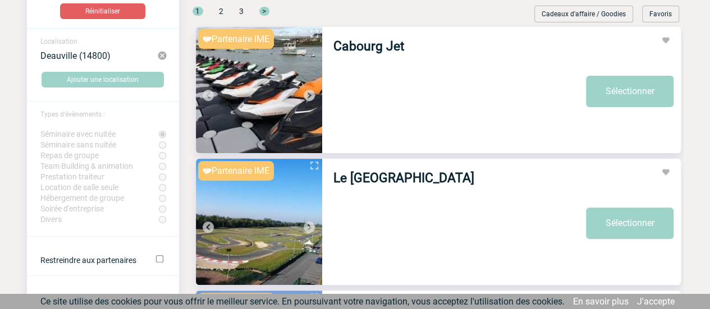
click at [311, 95] on img at bounding box center [309, 95] width 13 height 13
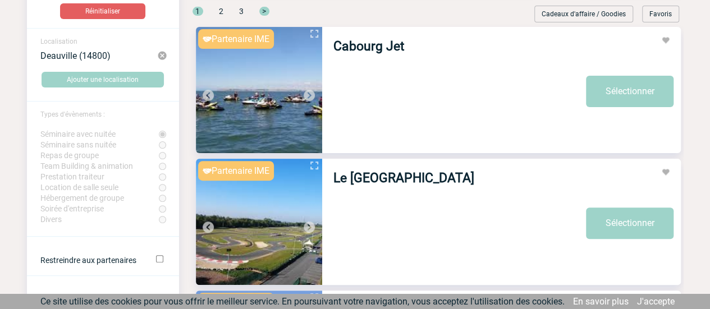
click at [311, 95] on img at bounding box center [309, 95] width 13 height 13
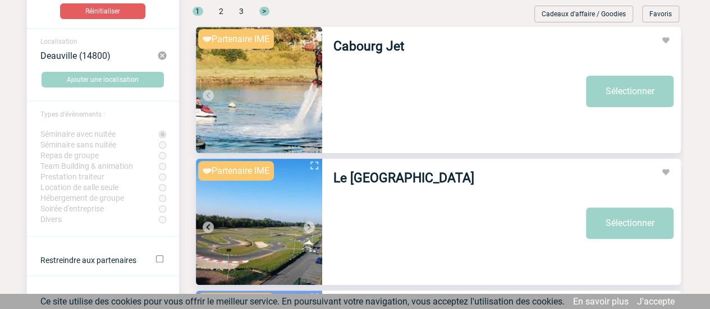
click at [311, 95] on img at bounding box center [309, 95] width 13 height 13
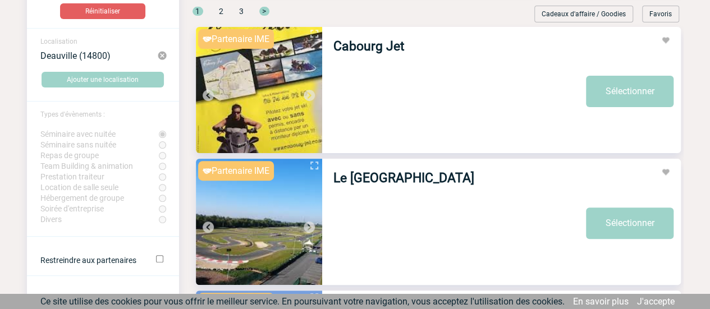
scroll to position [218, 0]
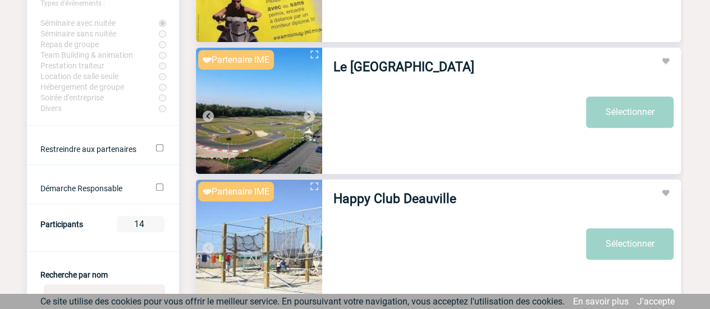
click at [312, 113] on img at bounding box center [309, 115] width 13 height 13
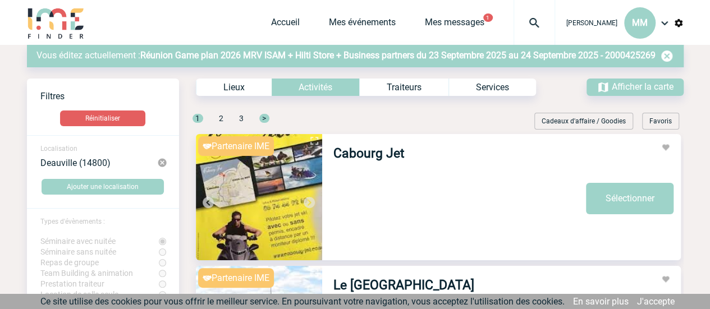
scroll to position [1, 0]
click at [401, 86] on div "Traiteurs" at bounding box center [403, 86] width 89 height 17
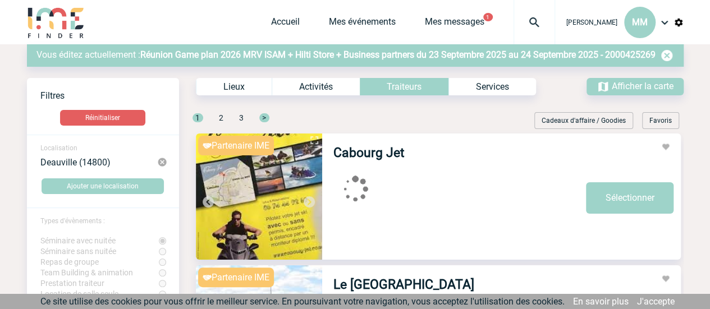
click at [484, 84] on div "Services" at bounding box center [493, 86] width 88 height 17
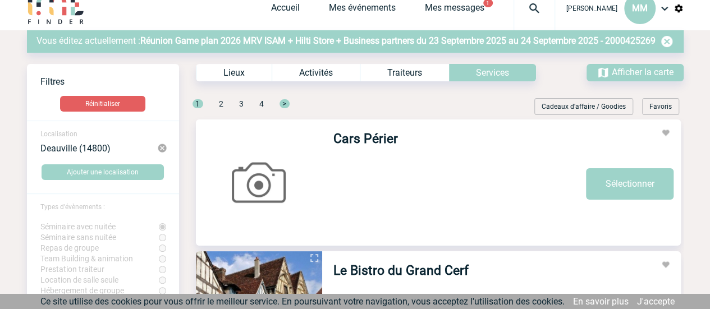
scroll to position [0, 0]
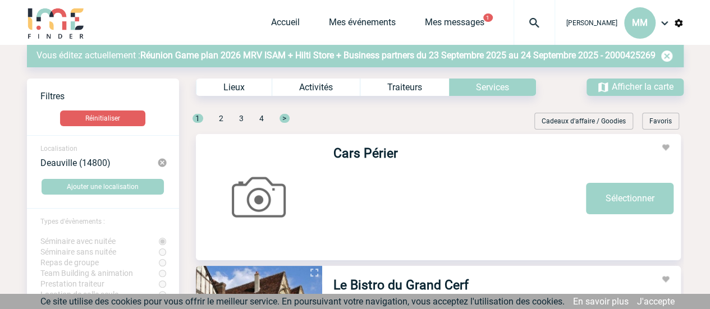
click at [398, 89] on div "Traiteurs" at bounding box center [404, 87] width 89 height 17
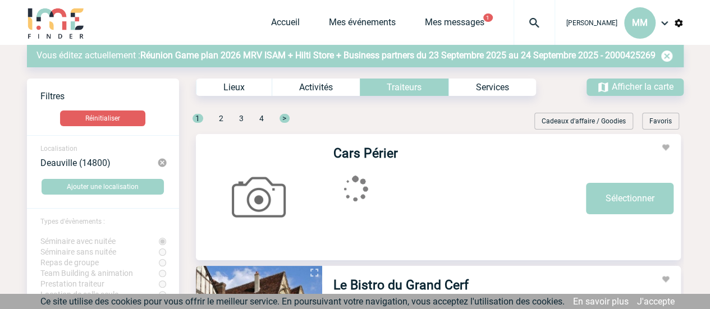
click at [333, 87] on div "Activités" at bounding box center [316, 87] width 88 height 17
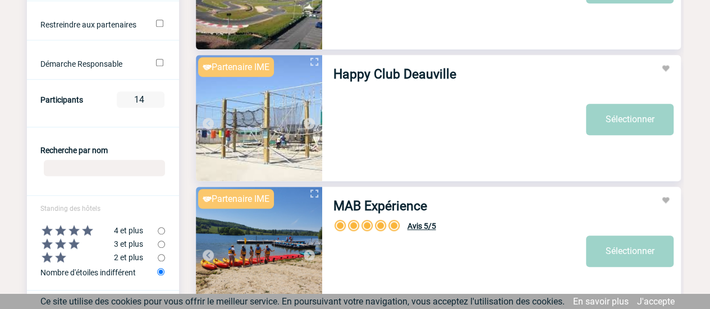
scroll to position [339, 0]
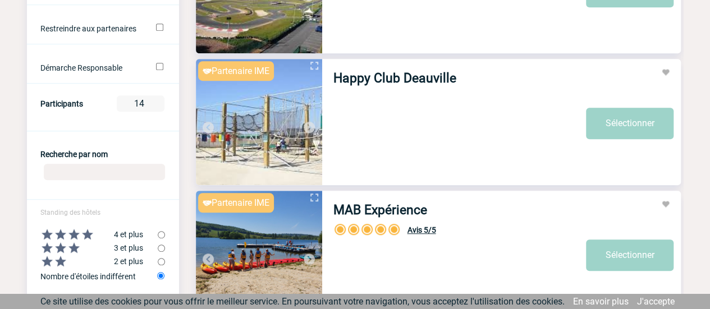
click at [308, 126] on img at bounding box center [309, 127] width 13 height 13
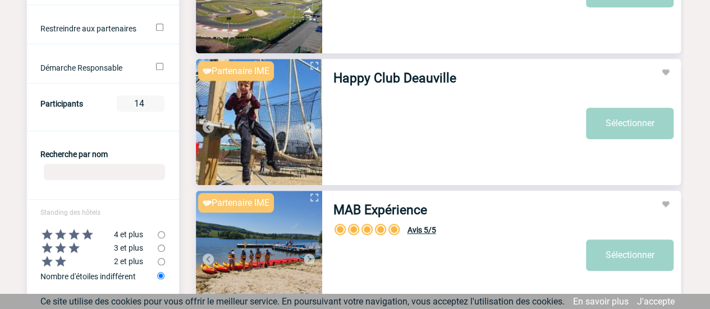
click at [308, 126] on img at bounding box center [309, 127] width 13 height 13
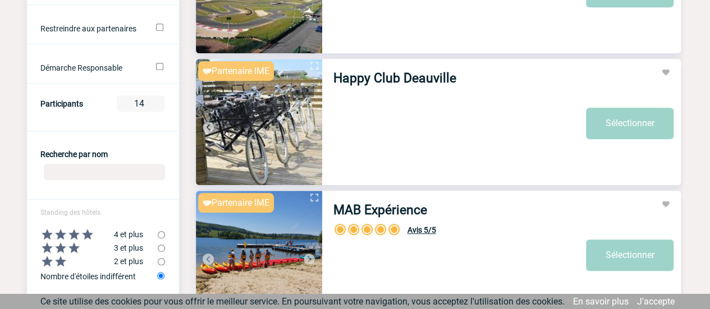
click at [308, 126] on img at bounding box center [309, 127] width 13 height 13
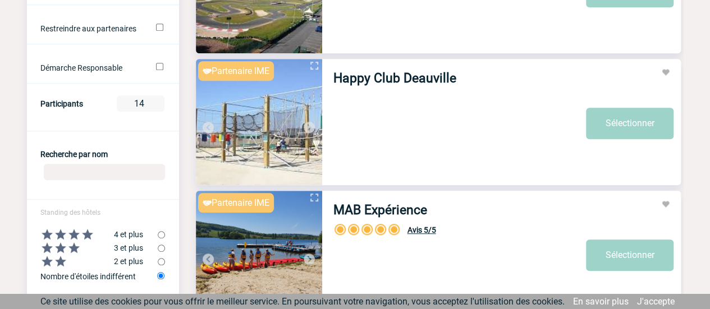
click at [308, 126] on img at bounding box center [309, 127] width 13 height 13
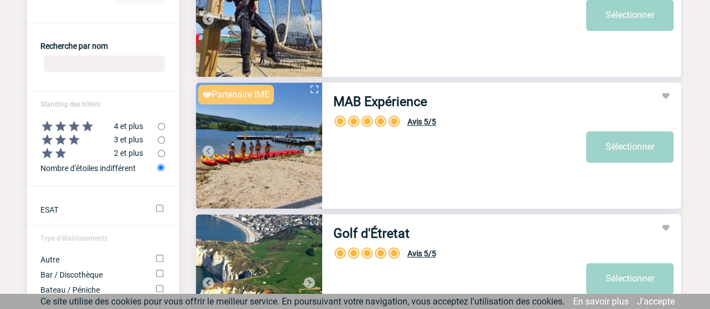
scroll to position [451, 0]
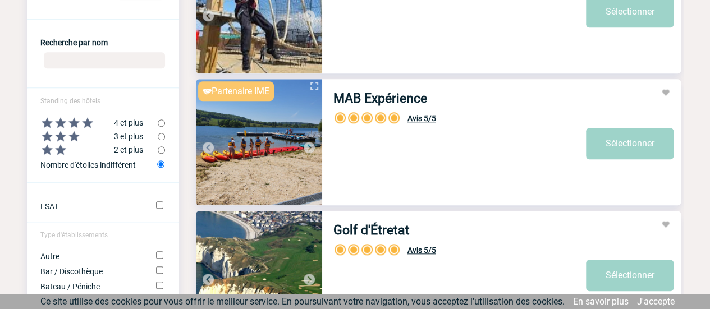
click at [309, 147] on img at bounding box center [309, 147] width 13 height 13
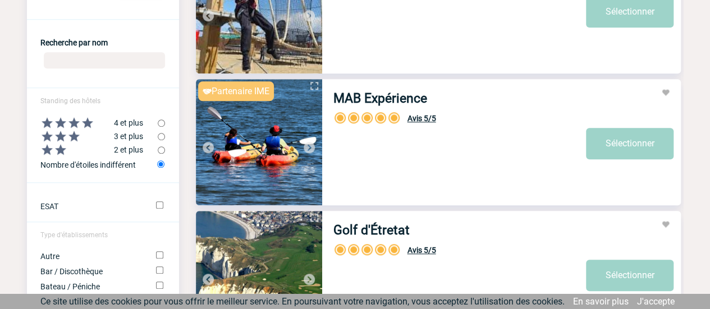
click at [309, 147] on img at bounding box center [309, 147] width 13 height 13
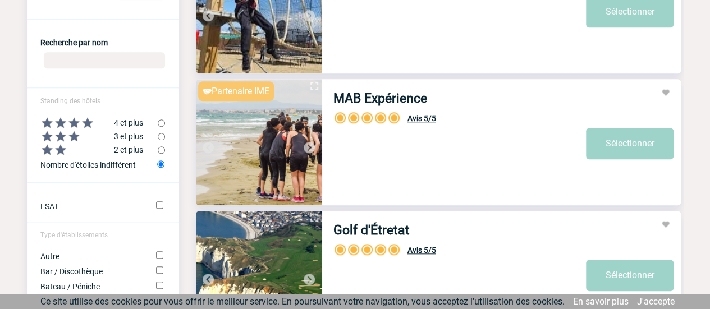
click at [309, 147] on img at bounding box center [309, 147] width 13 height 13
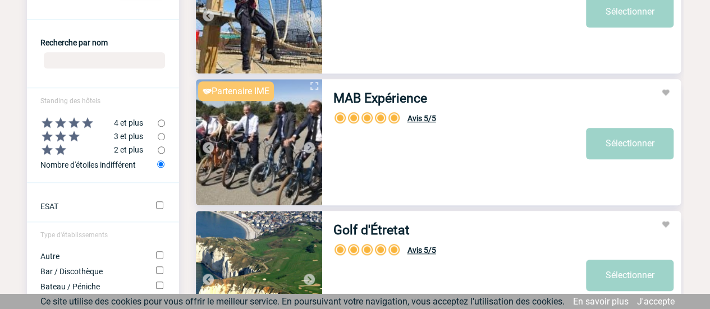
click at [309, 147] on img at bounding box center [309, 147] width 13 height 13
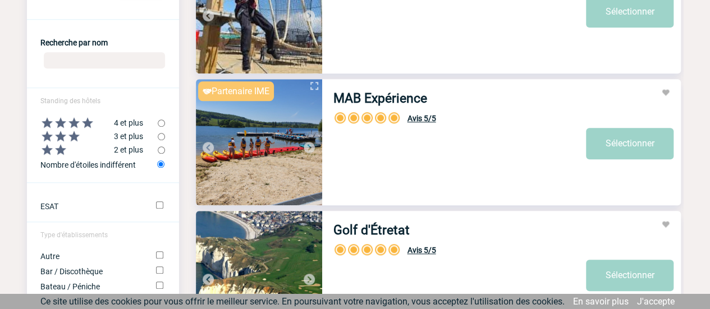
click at [309, 147] on img at bounding box center [309, 147] width 13 height 13
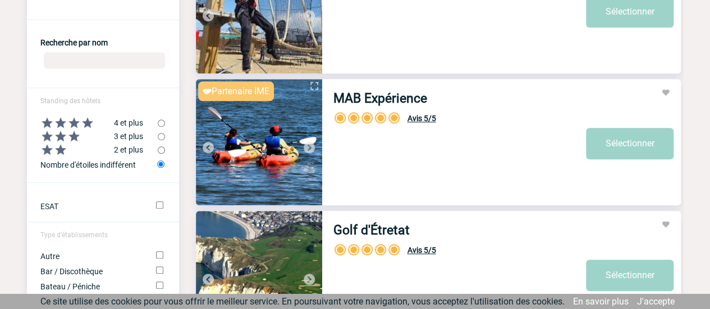
click at [310, 149] on img at bounding box center [309, 147] width 13 height 13
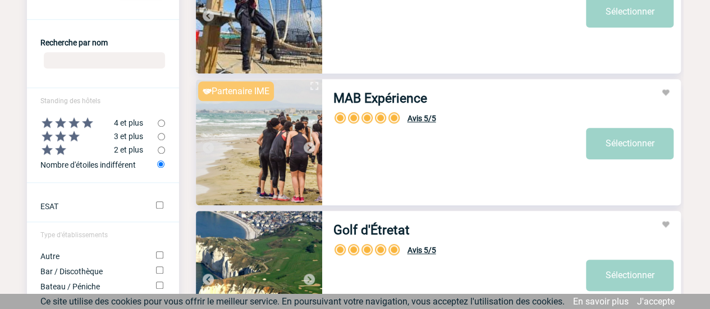
click at [310, 149] on img at bounding box center [309, 147] width 13 height 13
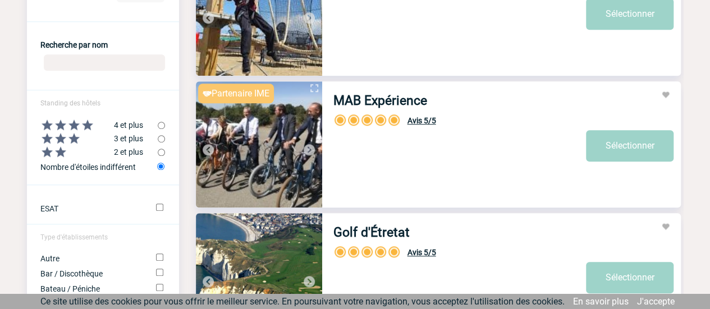
scroll to position [445, 0]
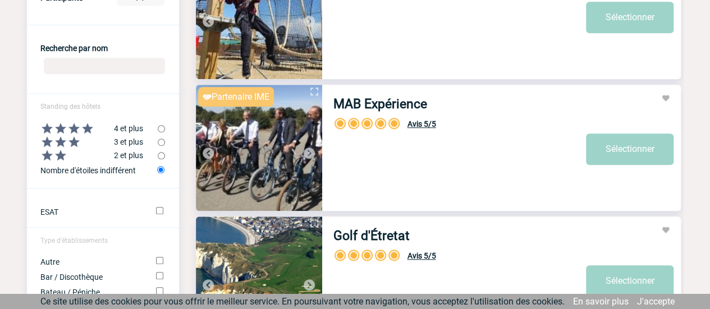
click at [633, 170] on div "MAB Expérience Avis 5/5 5/5 Partenaire IME Sécurité Conformité Réactivité Quali…" at bounding box center [501, 145] width 359 height 121
click at [648, 157] on link "Sélectionner" at bounding box center [630, 149] width 88 height 31
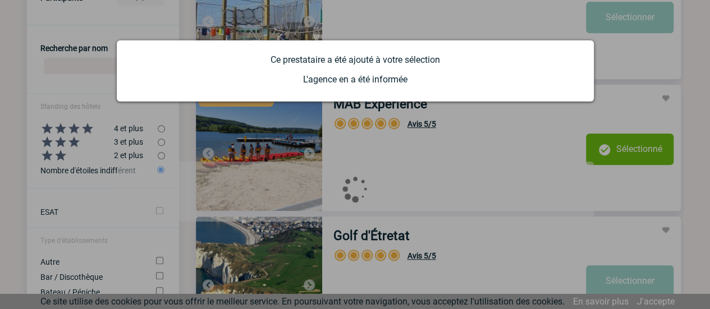
click at [435, 164] on div at bounding box center [355, 154] width 710 height 309
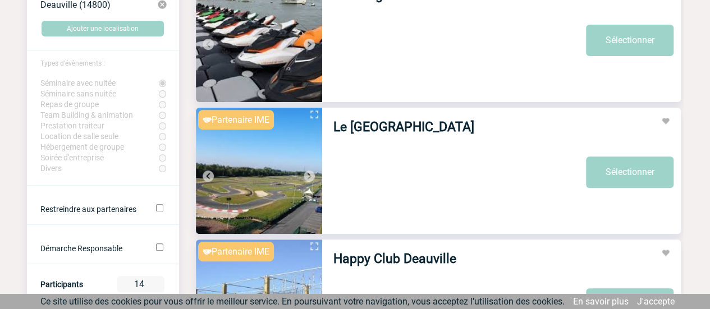
scroll to position [154, 0]
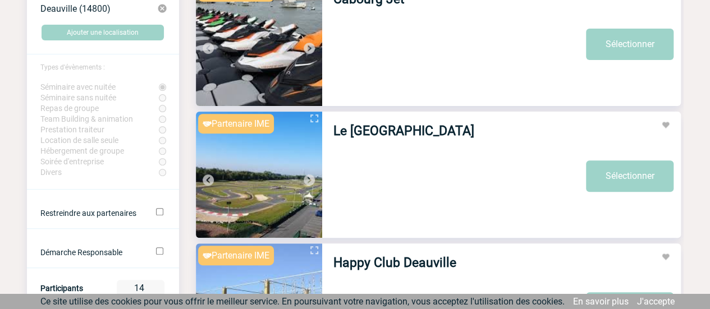
click at [312, 184] on img at bounding box center [309, 179] width 13 height 13
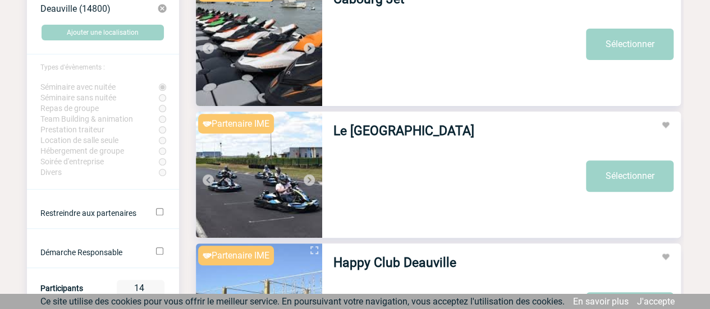
click at [312, 184] on img at bounding box center [309, 179] width 13 height 13
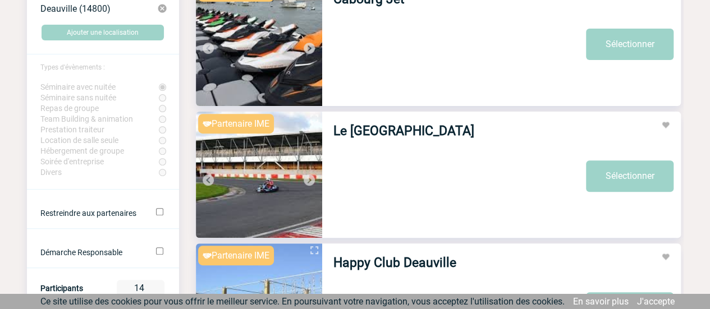
click at [312, 184] on img at bounding box center [309, 179] width 13 height 13
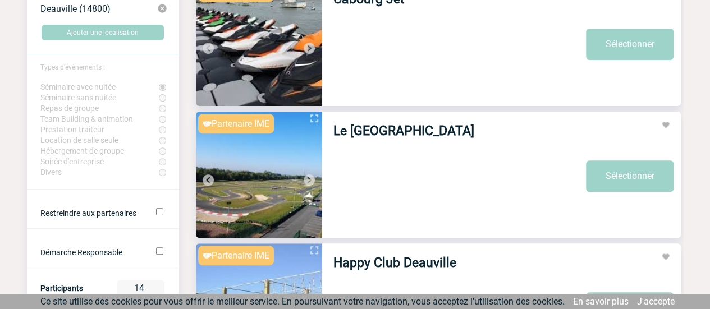
click at [312, 184] on img at bounding box center [309, 179] width 13 height 13
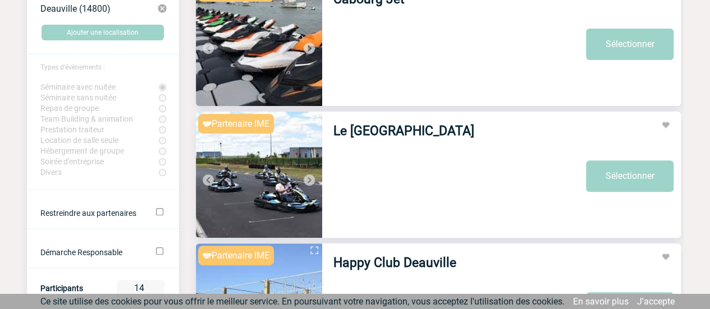
click at [312, 184] on img at bounding box center [309, 179] width 13 height 13
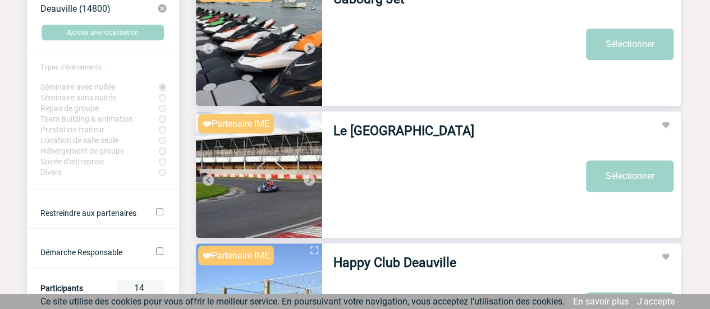
click at [312, 184] on img at bounding box center [309, 179] width 13 height 13
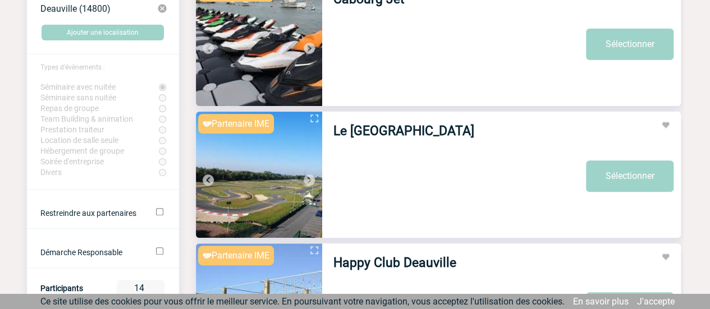
click at [312, 184] on img at bounding box center [309, 179] width 13 height 13
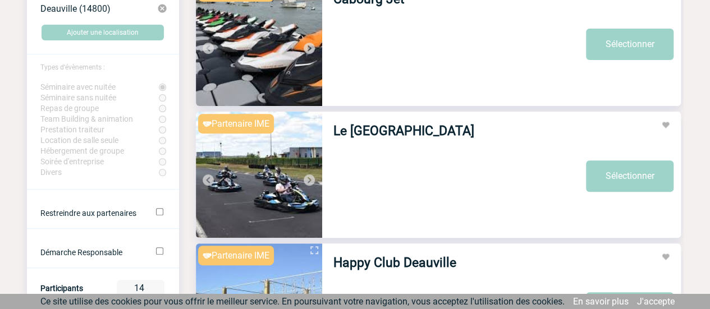
click at [628, 179] on link "Sélectionner" at bounding box center [630, 176] width 88 height 31
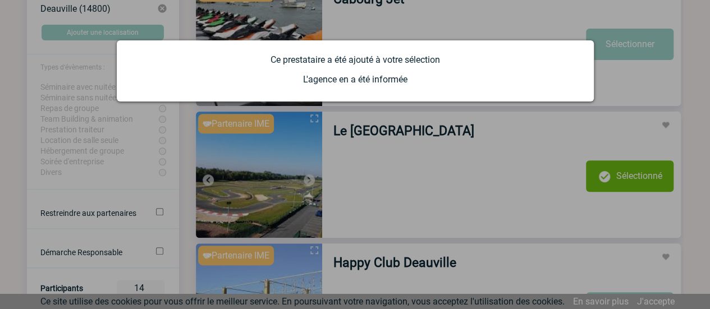
click at [614, 182] on div at bounding box center [355, 154] width 710 height 309
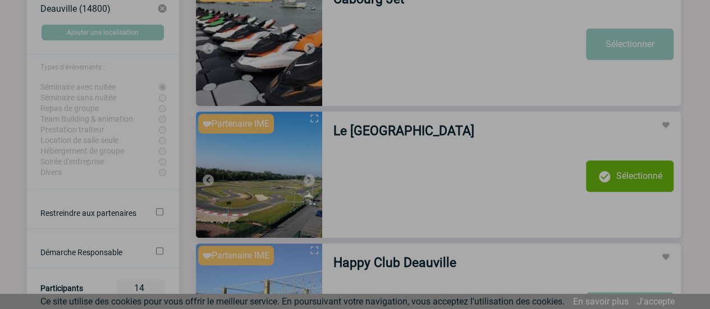
click at [618, 179] on div at bounding box center [355, 154] width 710 height 309
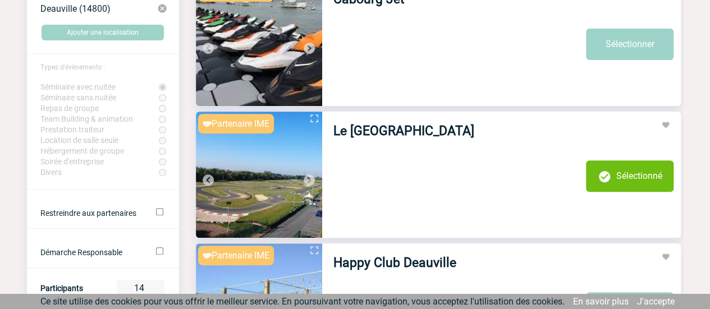
click at [593, 181] on button "Sélectionné" at bounding box center [630, 176] width 88 height 31
click at [621, 185] on button "Sélectionné" at bounding box center [630, 176] width 88 height 31
drag, startPoint x: 631, startPoint y: 178, endPoint x: 616, endPoint y: 176, distance: 14.8
click at [616, 176] on button "Sélectionné" at bounding box center [630, 176] width 88 height 31
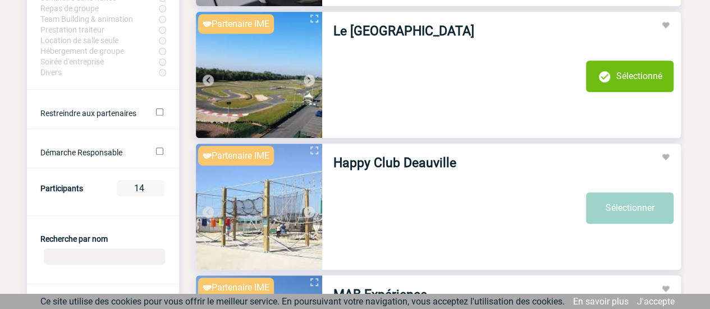
scroll to position [0, 0]
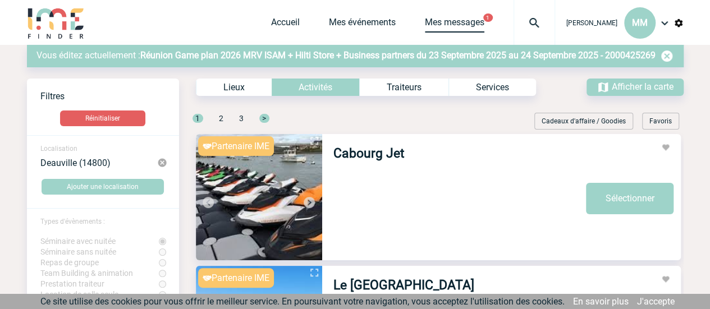
click at [469, 19] on link "Mes messages" at bounding box center [455, 25] width 60 height 16
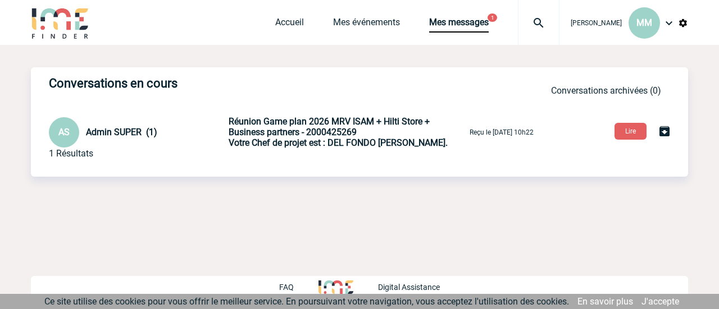
click at [619, 136] on button "Lire" at bounding box center [630, 131] width 32 height 17
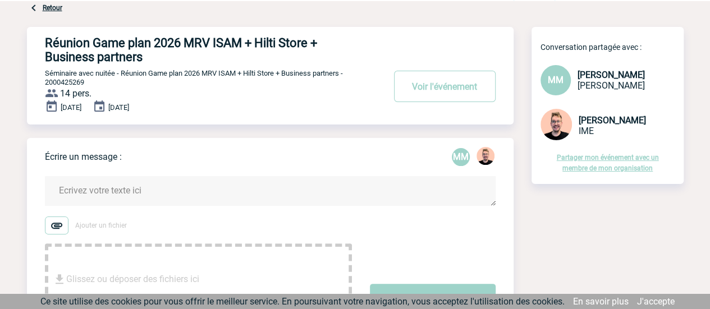
scroll to position [19, 0]
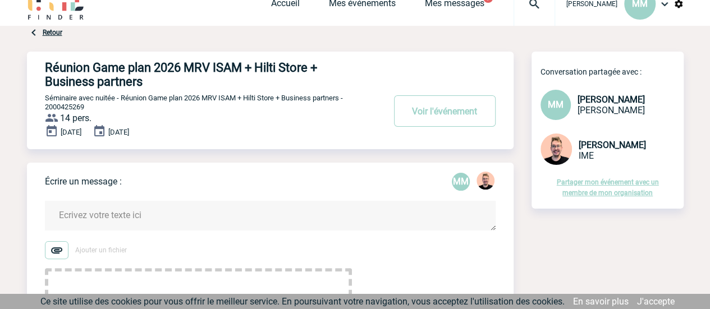
click at [457, 124] on button "Voir l'événement" at bounding box center [445, 110] width 102 height 31
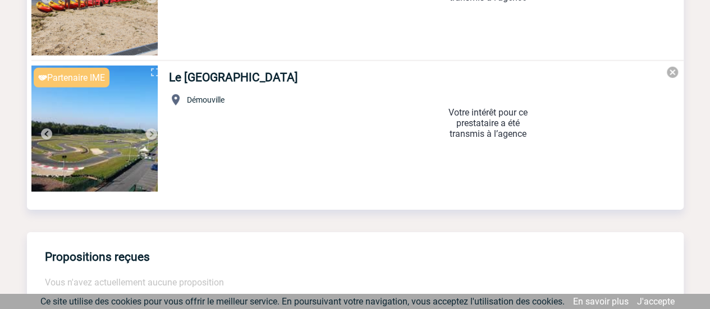
scroll to position [1658, 0]
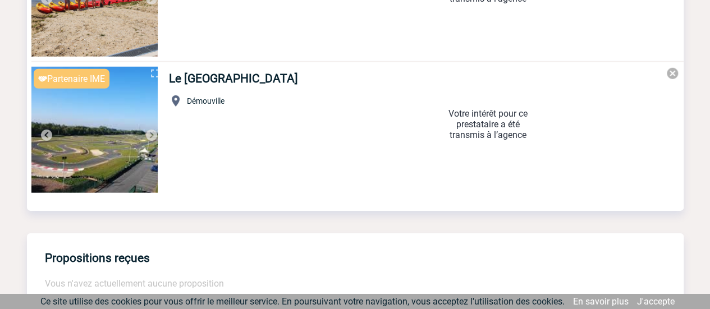
click at [667, 72] on img at bounding box center [672, 73] width 13 height 13
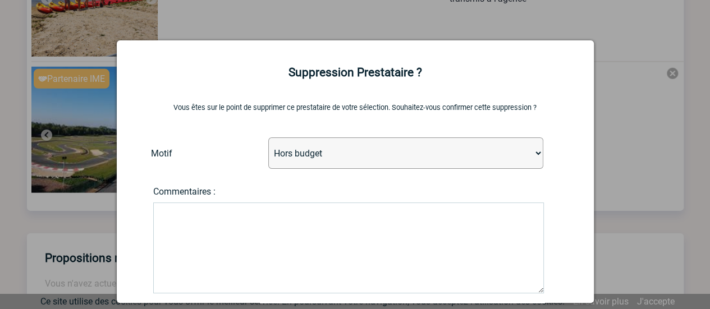
scroll to position [70, 0]
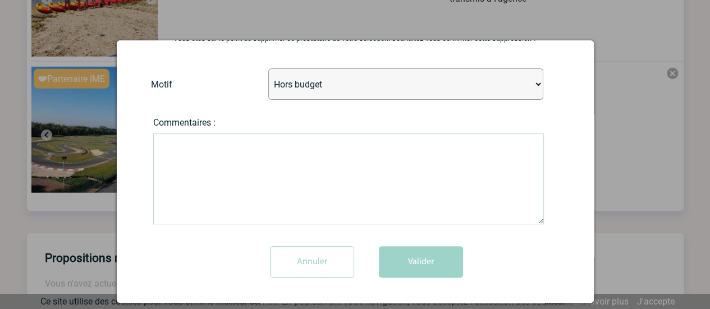
click at [350, 66] on form "Vous êtes sur le point de supprimer ce prestataire de votre sélection. Souhaite…" at bounding box center [355, 160] width 449 height 254
click at [339, 96] on select "Hors budget Zone géographique non adaptée Prestataire déjà expérimenté [PERSON_…" at bounding box center [405, 83] width 275 height 31
select select "ABANDON_GEOGRAPHIQUE"
click at [268, 68] on select "Hors budget Zone géographique non adaptée Prestataire déjà expérimenté [PERSON_…" at bounding box center [405, 83] width 275 height 31
click at [402, 262] on button "Valider" at bounding box center [421, 261] width 84 height 31
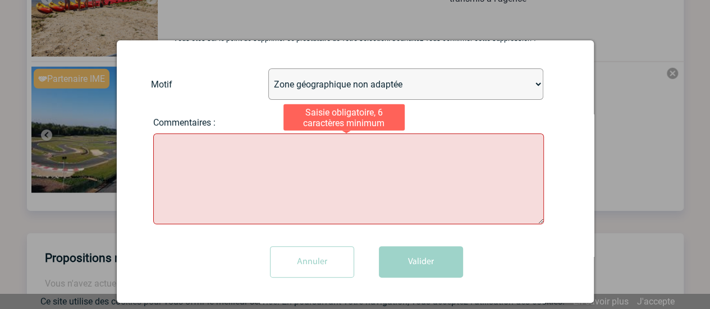
click at [338, 194] on textarea at bounding box center [348, 179] width 391 height 91
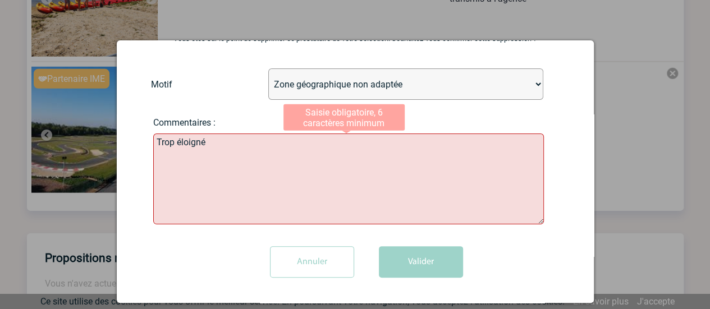
type textarea "Trop éloigné"
click at [420, 264] on button "Valider" at bounding box center [421, 261] width 84 height 31
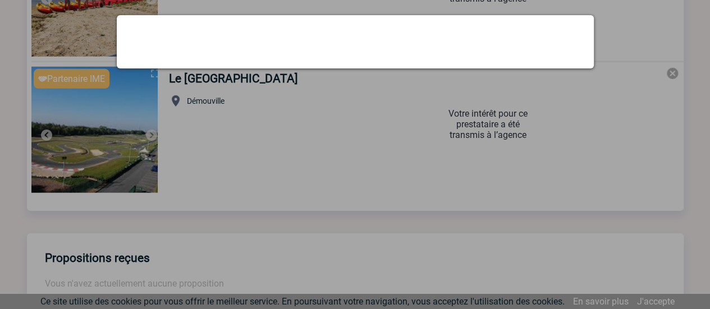
scroll to position [0, 0]
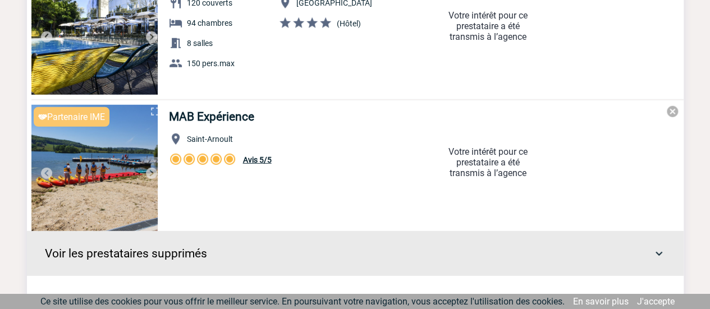
scroll to position [1483, 0]
click at [669, 110] on img at bounding box center [672, 112] width 13 height 13
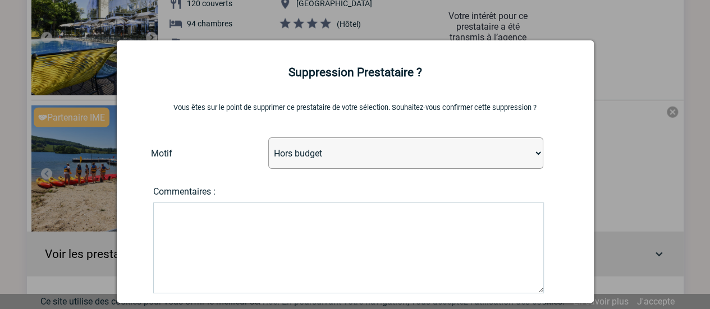
click at [295, 163] on select "Hors budget Zone géographique non adaptée Prestataire déjà expérimenté [PERSON_…" at bounding box center [405, 153] width 275 height 31
select select "ABANDON_GEOGRAPHIQUE"
click at [268, 138] on select "Hors budget Zone géographique non adaptée Prestataire déjà expérimenté [PERSON_…" at bounding box center [405, 153] width 275 height 31
click at [314, 238] on textarea at bounding box center [348, 248] width 391 height 91
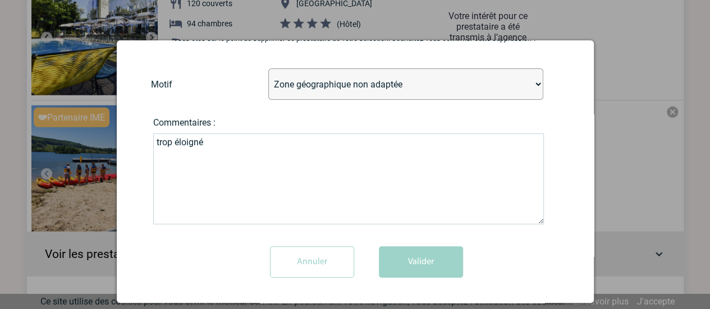
type textarea "trop éloigné"
click at [408, 272] on button "Valider" at bounding box center [421, 261] width 84 height 31
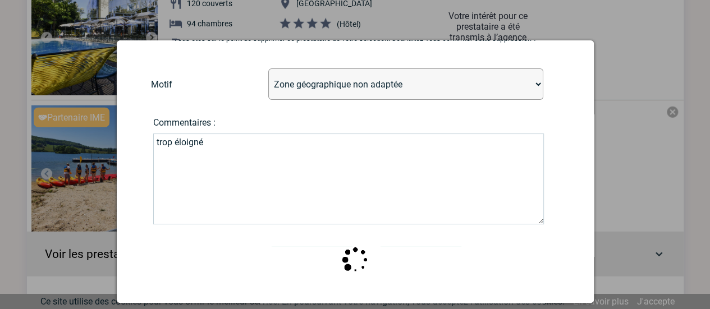
scroll to position [0, 0]
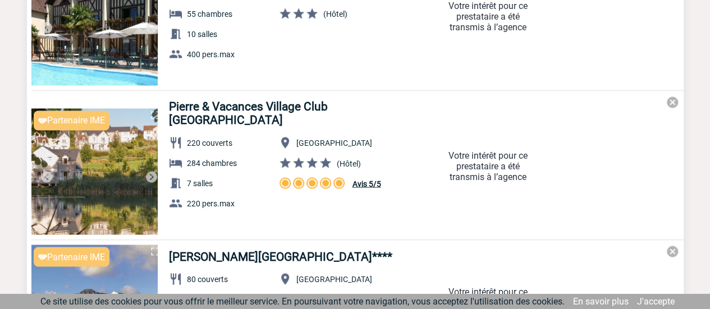
scroll to position [921, 0]
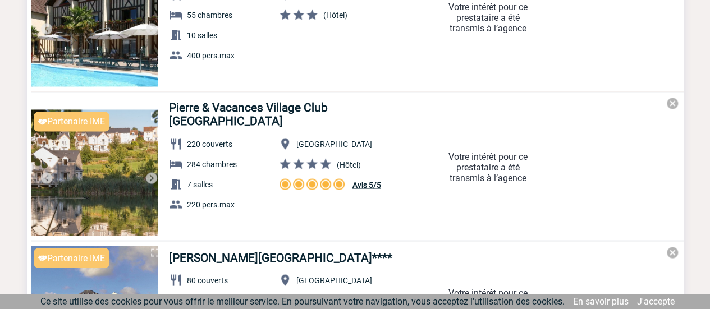
click at [155, 171] on img at bounding box center [151, 177] width 13 height 13
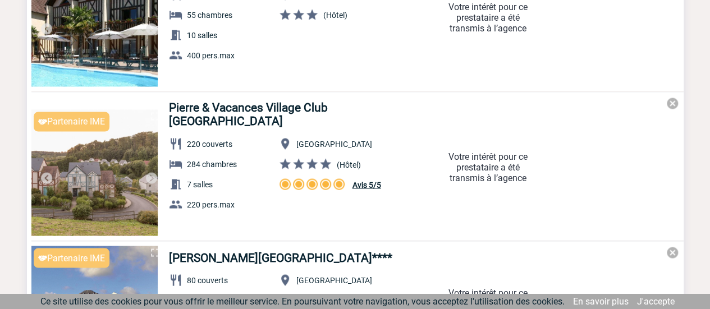
click at [155, 171] on img at bounding box center [151, 177] width 13 height 13
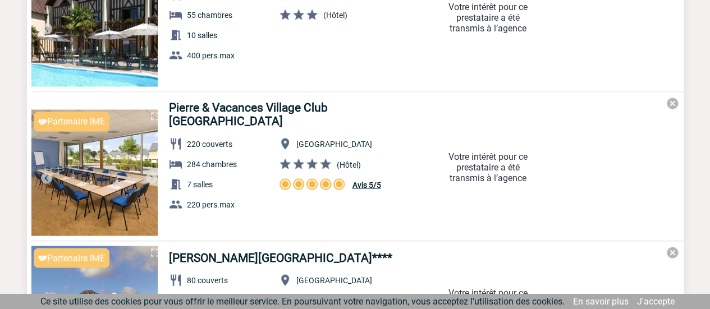
click at [155, 171] on img at bounding box center [151, 177] width 13 height 13
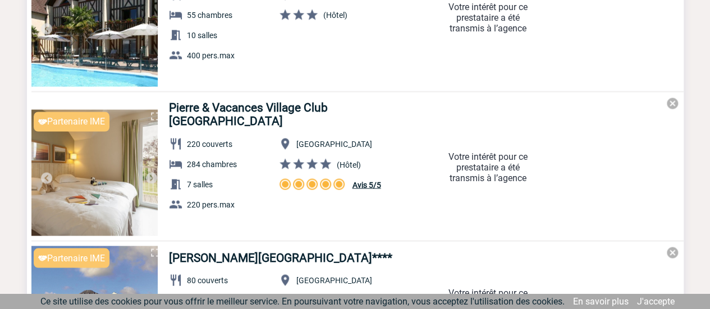
click at [155, 171] on img at bounding box center [151, 177] width 13 height 13
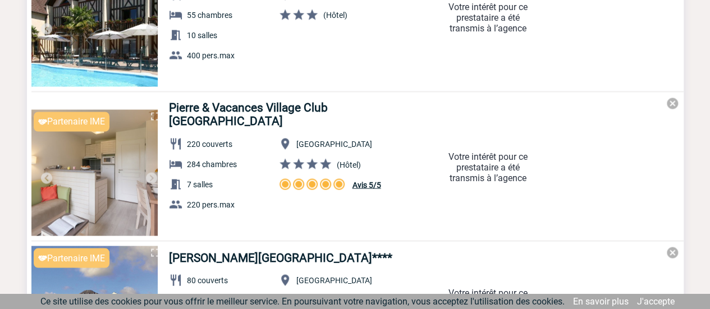
click at [155, 171] on img at bounding box center [151, 177] width 13 height 13
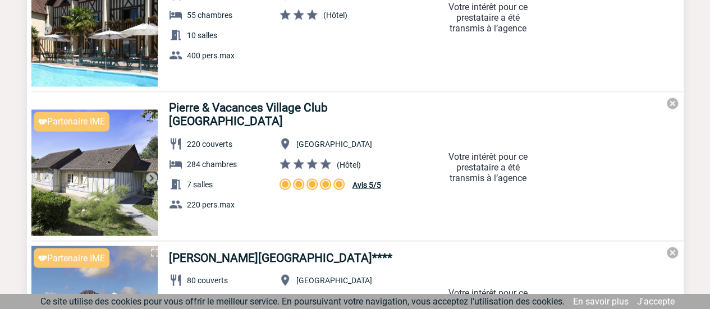
click at [155, 171] on img at bounding box center [151, 177] width 13 height 13
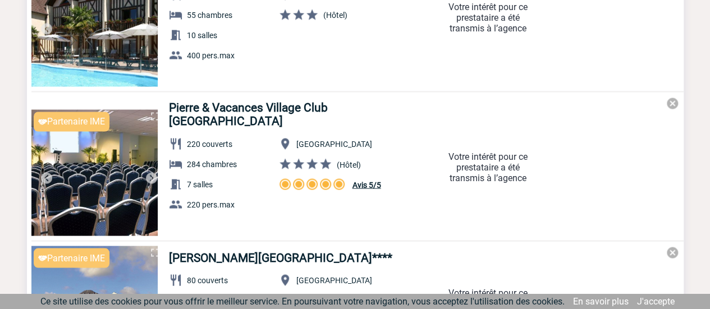
click at [155, 171] on img at bounding box center [151, 177] width 13 height 13
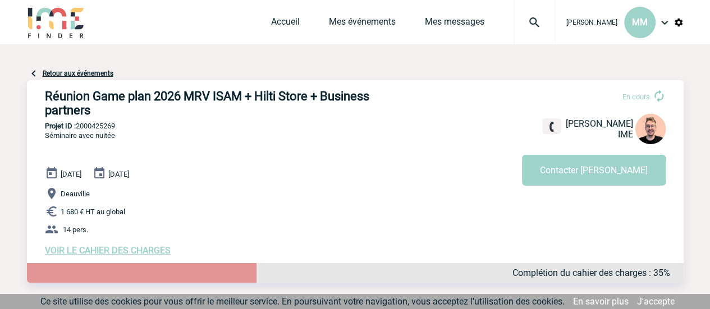
scroll to position [0, 0]
click at [641, 26] on span "MM" at bounding box center [640, 22] width 16 height 11
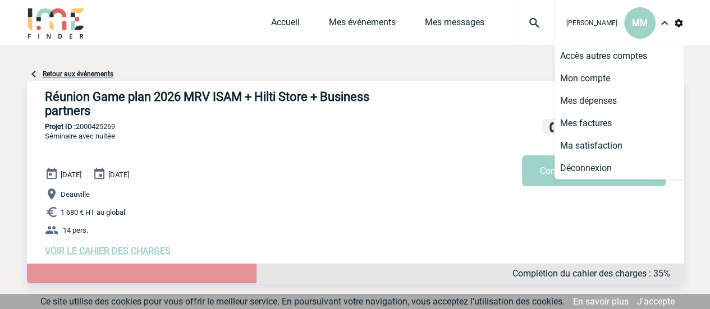
click at [623, 89] on li "Mon compte" at bounding box center [619, 78] width 129 height 22
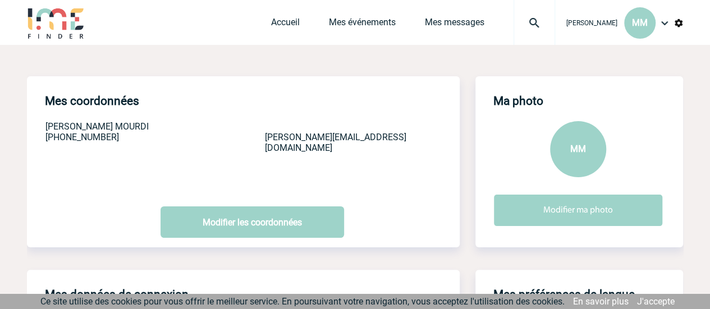
click at [628, 29] on div "MM" at bounding box center [639, 22] width 31 height 31
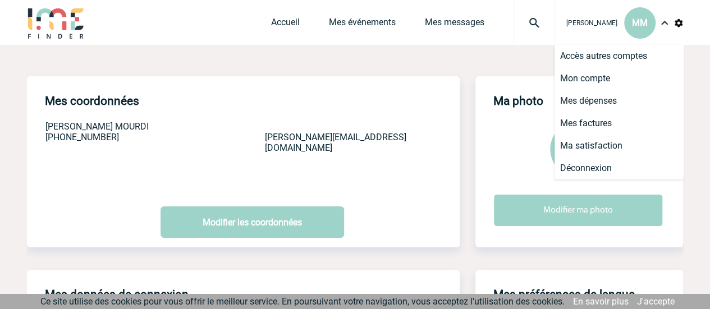
click at [615, 106] on li "Mes dépenses" at bounding box center [619, 101] width 129 height 22
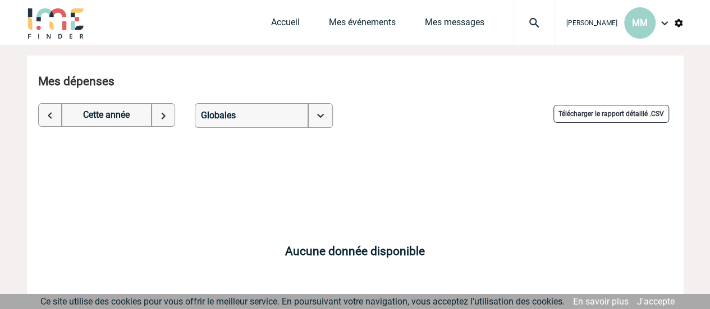
click at [651, 13] on div "MM" at bounding box center [639, 22] width 31 height 31
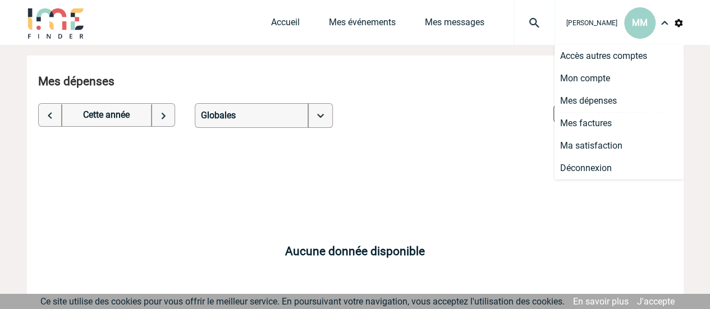
click at [608, 85] on li "Mon compte" at bounding box center [619, 78] width 129 height 22
